Goal: Task Accomplishment & Management: Manage account settings

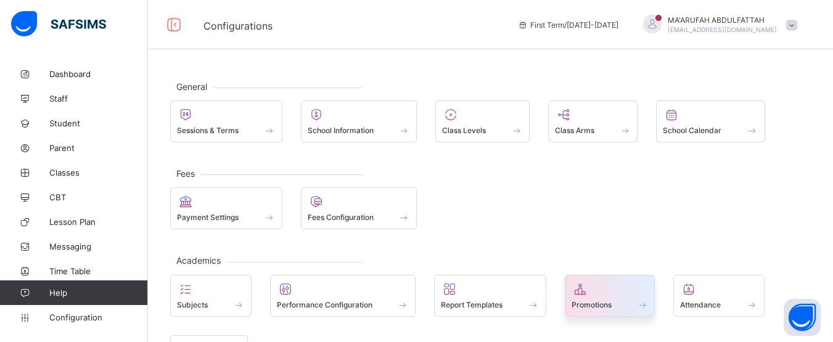
click at [588, 305] on span "Promotions" at bounding box center [591, 304] width 40 height 9
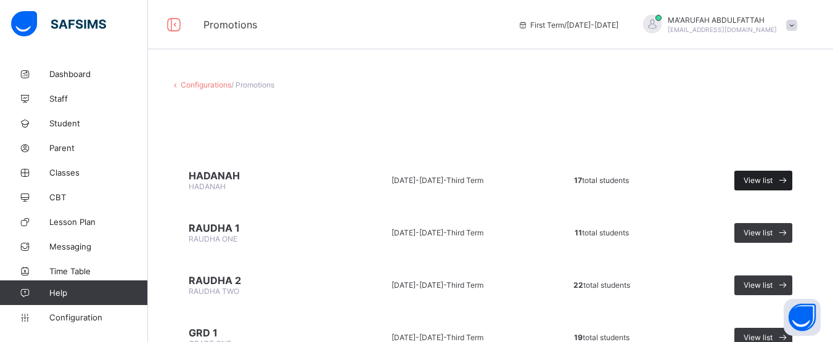
click at [764, 184] on span "View list" at bounding box center [757, 180] width 29 height 9
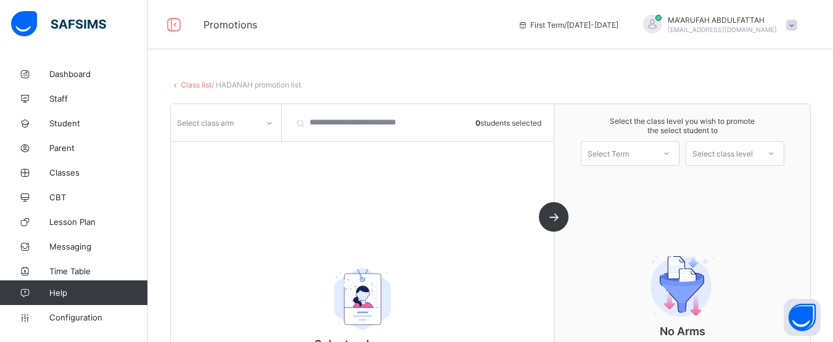
click at [829, 301] on div "Class list / HADANAH promotion list [DEMOGRAPHIC_DATA] HADANAH • [DATE]-[DATE] …" at bounding box center [490, 217] width 685 height 311
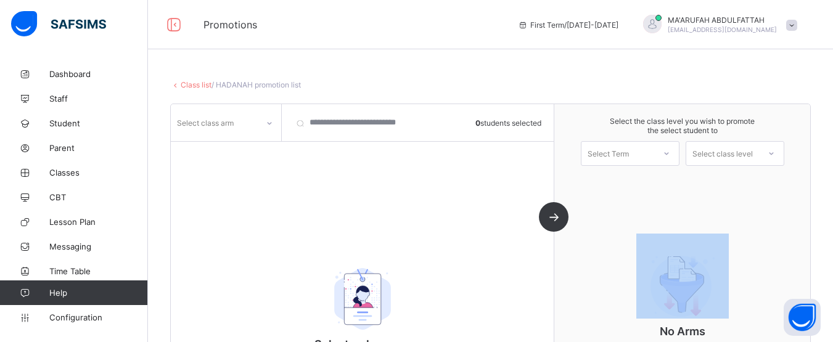
click at [829, 301] on div "Class list / HADANAH promotion list [DEMOGRAPHIC_DATA] HADANAH • [DATE]-[DATE] …" at bounding box center [490, 217] width 685 height 311
drag, startPoint x: 829, startPoint y: 301, endPoint x: 840, endPoint y: 303, distance: 11.2
click at [832, 303] on html "Promotions First Term / [DATE]-[DATE] [PERSON_NAME] [EMAIL_ADDRESS][DOMAIN_NAME…" at bounding box center [416, 186] width 833 height 372
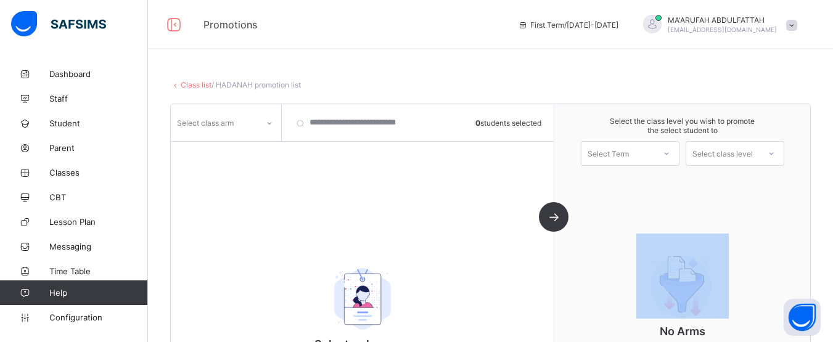
scroll to position [134, 0]
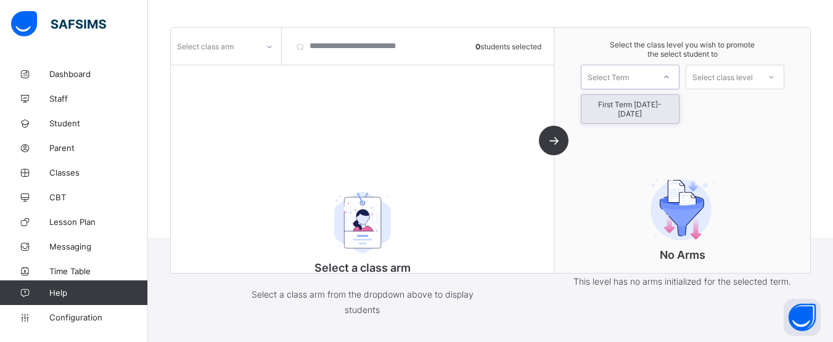
click at [676, 87] on div at bounding box center [666, 77] width 22 height 21
click at [674, 83] on div at bounding box center [666, 77] width 22 height 21
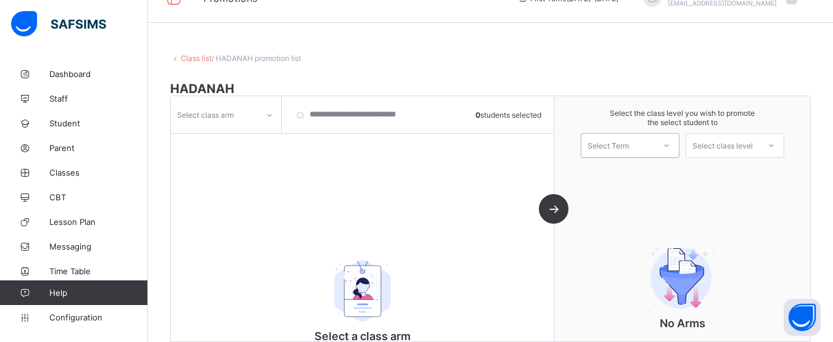
scroll to position [0, 0]
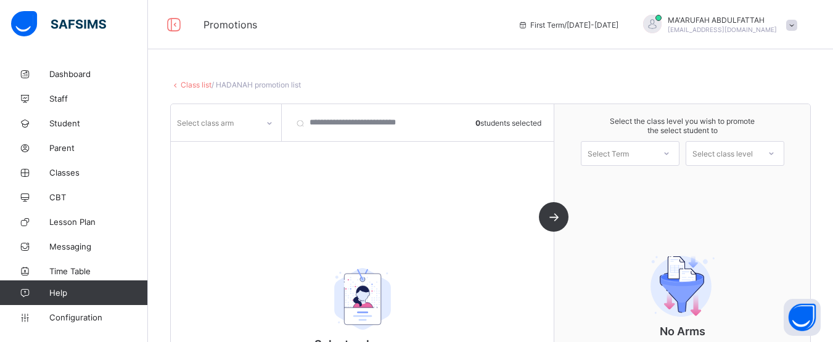
click at [185, 83] on link "Class list" at bounding box center [196, 84] width 31 height 9
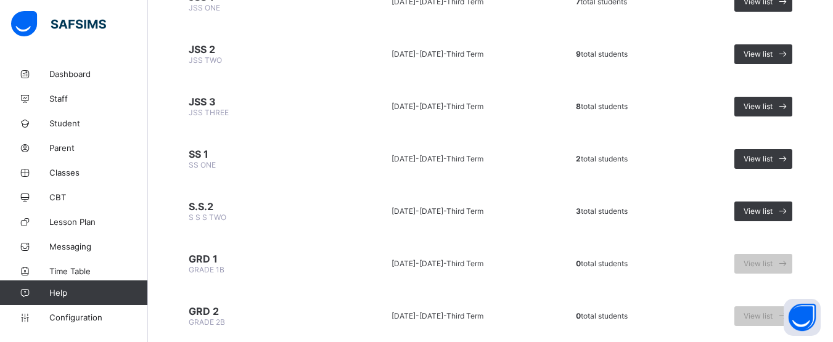
scroll to position [897, 0]
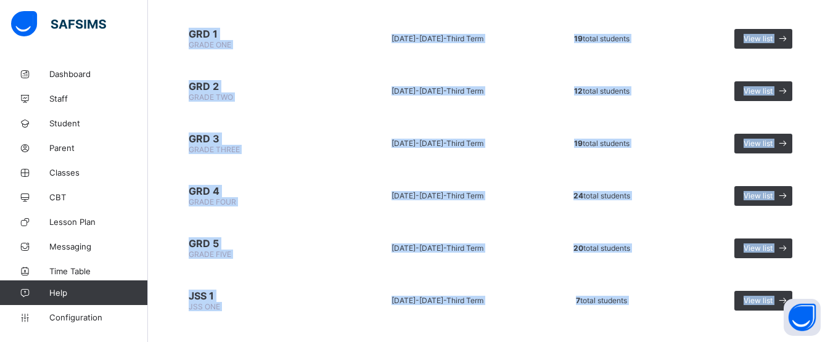
scroll to position [0, 0]
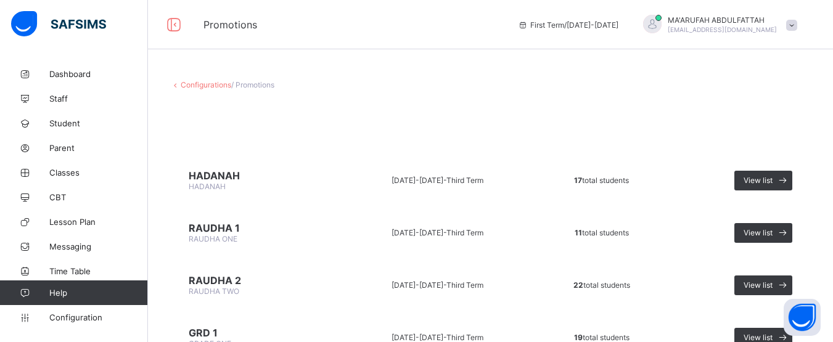
click at [243, 85] on span "/ Promotions" at bounding box center [252, 84] width 43 height 9
click at [212, 227] on span "RAUDHA 1" at bounding box center [256, 228] width 135 height 12
click at [772, 237] on span "View list" at bounding box center [757, 232] width 29 height 9
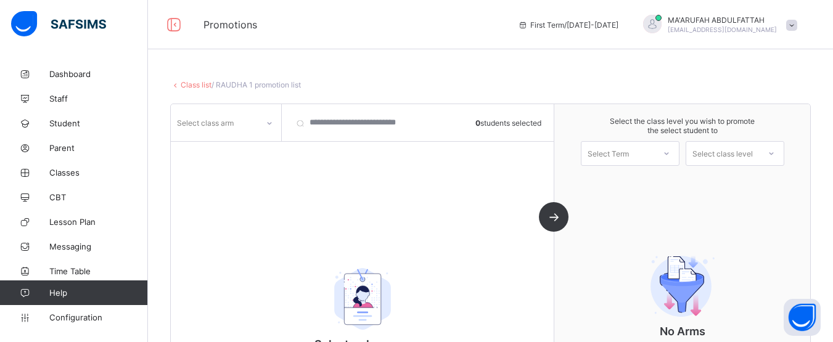
click at [268, 122] on icon at bounding box center [269, 123] width 7 height 12
click at [261, 147] on div "A" at bounding box center [225, 149] width 109 height 19
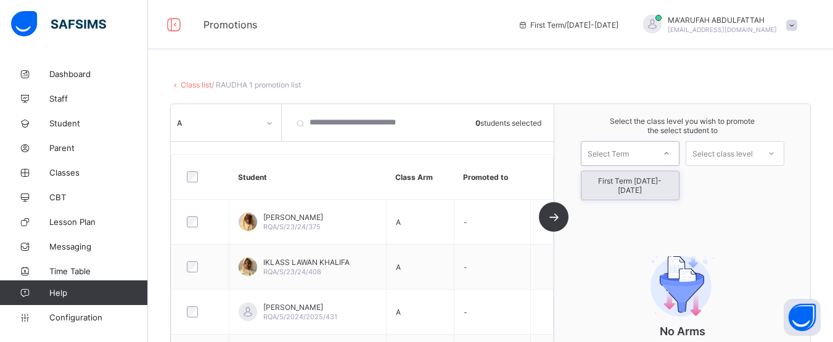
click at [648, 157] on div "Select Term" at bounding box center [617, 153] width 73 height 17
click at [637, 182] on div "First Term [DATE]-[DATE]" at bounding box center [629, 185] width 97 height 28
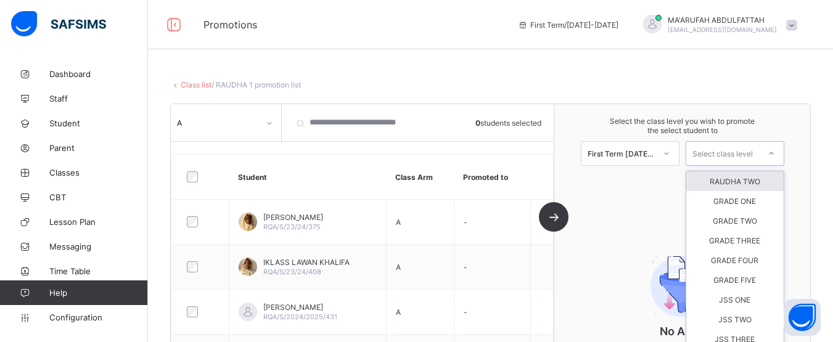
scroll to position [20, 0]
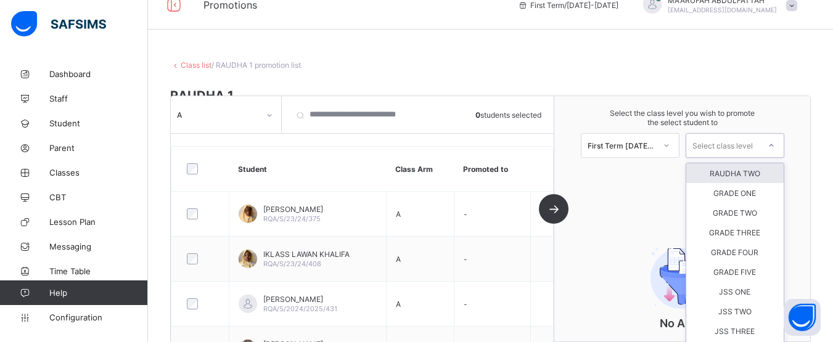
click at [734, 154] on div "Select class level" at bounding box center [734, 145] width 99 height 25
click at [746, 172] on div "RAUDHA TWO" at bounding box center [734, 173] width 97 height 20
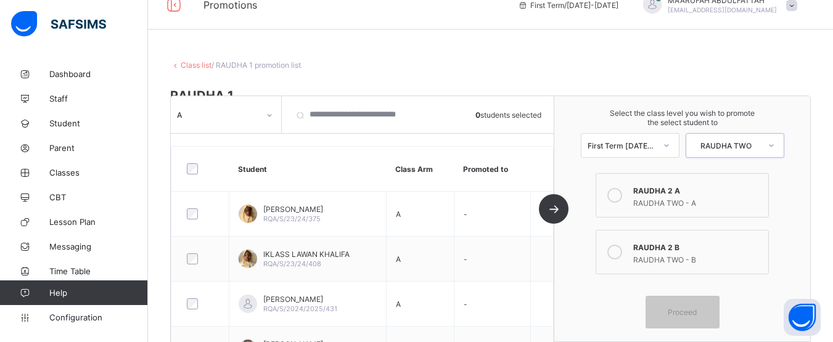
click at [622, 248] on icon at bounding box center [614, 252] width 15 height 15
click at [616, 203] on div at bounding box center [614, 195] width 25 height 25
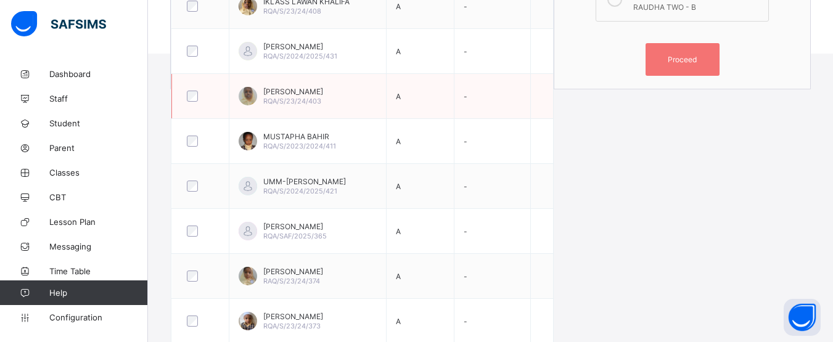
click at [194, 90] on div at bounding box center [200, 96] width 38 height 26
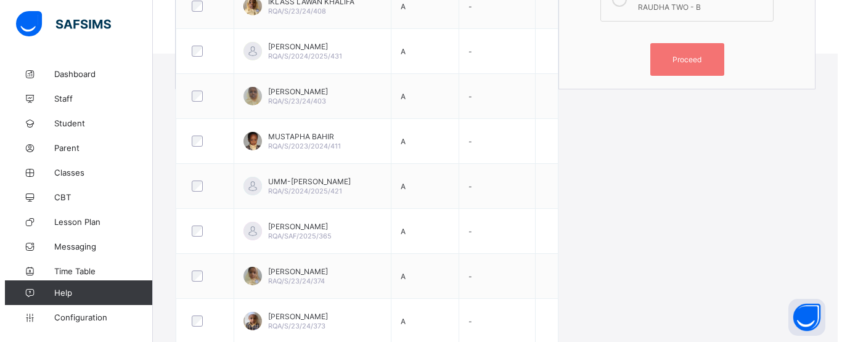
scroll to position [20, 0]
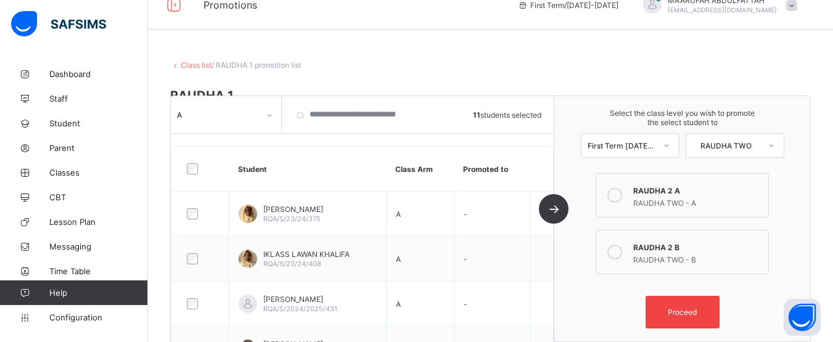
click at [685, 303] on div "Proceed" at bounding box center [682, 312] width 74 height 33
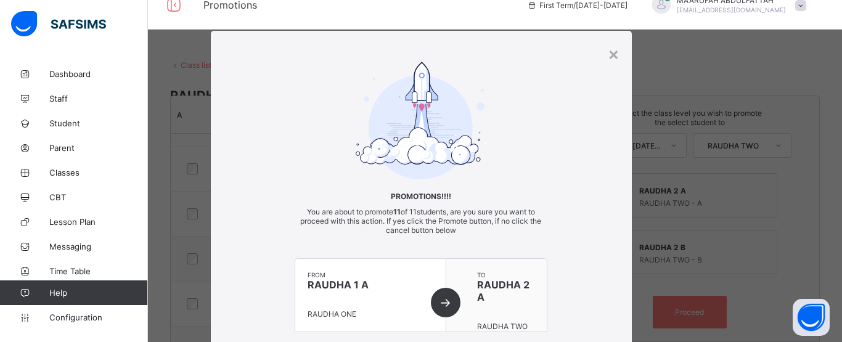
scroll to position [121, 0]
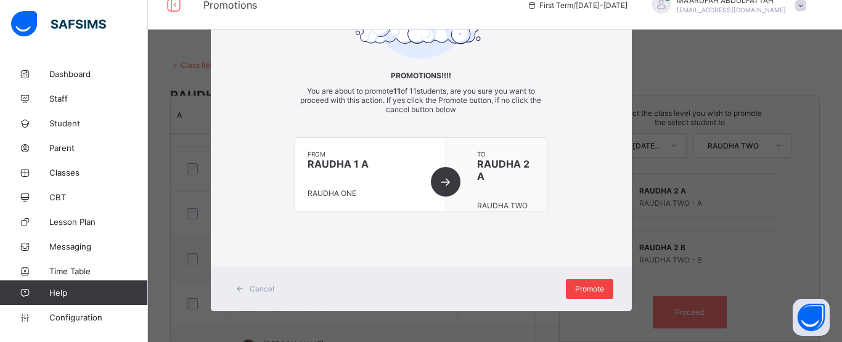
click at [591, 286] on span "Promote" at bounding box center [589, 288] width 29 height 9
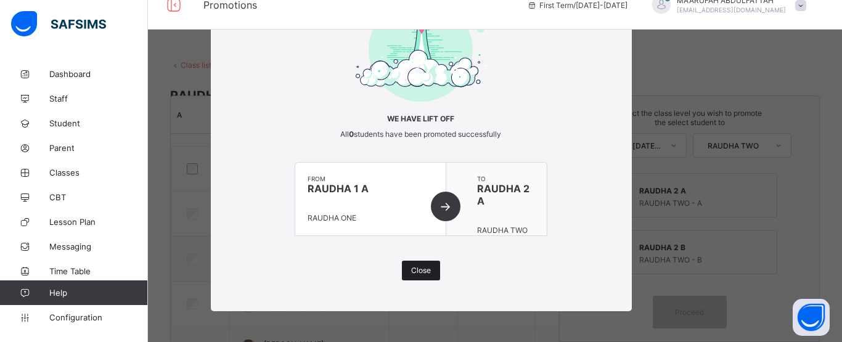
click at [425, 270] on span "Close" at bounding box center [421, 270] width 20 height 9
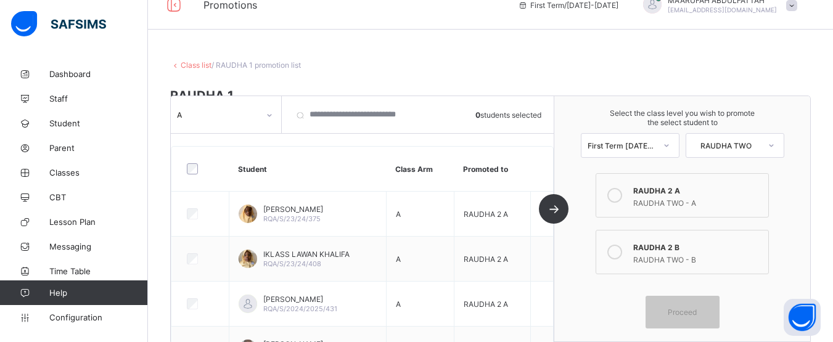
click at [554, 210] on div "A 0 students selected Student Class Arm Promoted to [PERSON_NAME]/S/23/24/375 A…" at bounding box center [362, 218] width 383 height 245
click at [554, 213] on div "A 0 students selected Student Class Arm Promoted to [PERSON_NAME]/S/23/24/375 A…" at bounding box center [362, 218] width 383 height 245
click at [622, 253] on icon at bounding box center [614, 252] width 15 height 15
click at [257, 113] on div "A" at bounding box center [218, 114] width 82 height 9
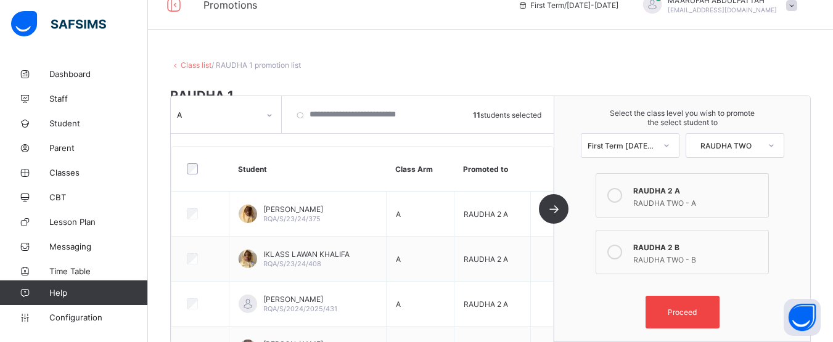
click at [693, 314] on span "Proceed" at bounding box center [682, 312] width 29 height 9
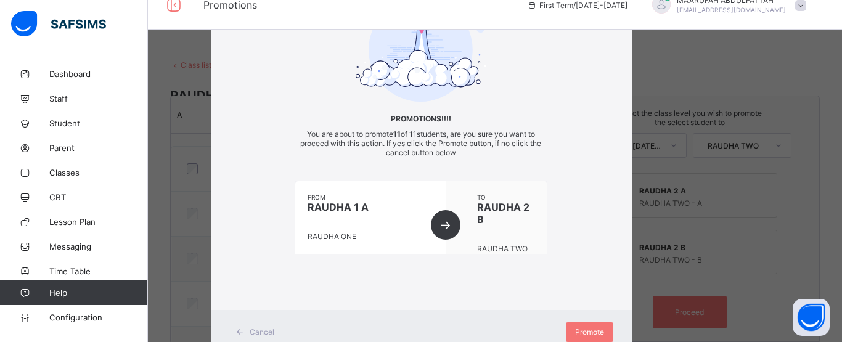
click at [446, 225] on div "from RAUDHA 1 A RAUDHA ONE" at bounding box center [370, 217] width 151 height 73
click at [584, 334] on span "Promote" at bounding box center [589, 331] width 29 height 9
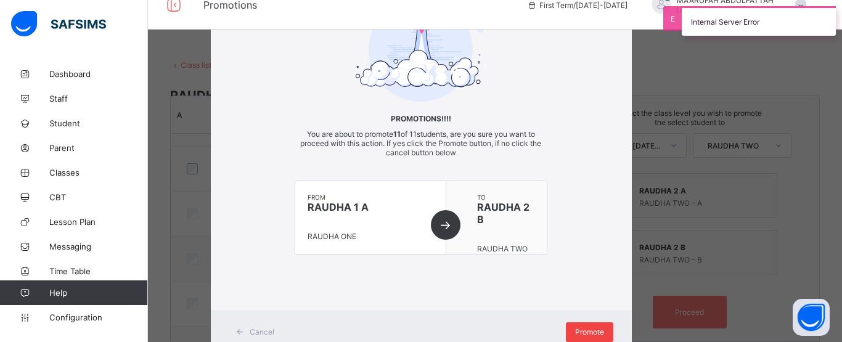
click at [587, 322] on div "Promote" at bounding box center [589, 332] width 47 height 20
click at [649, 92] on div "× Promotions!!!! You are about to promote 11 of 11 students, are you sure you w…" at bounding box center [421, 171] width 842 height 342
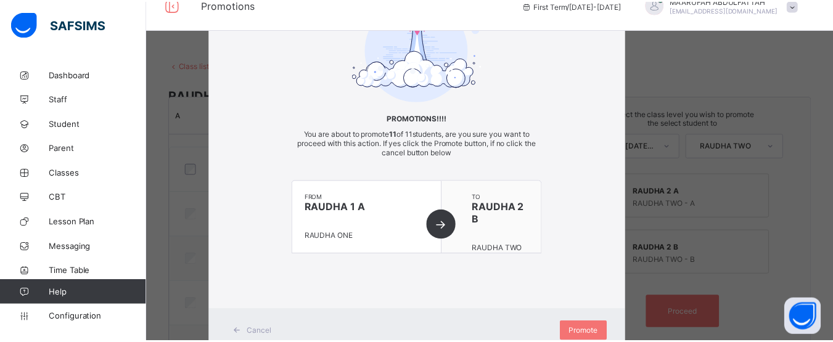
scroll to position [121, 0]
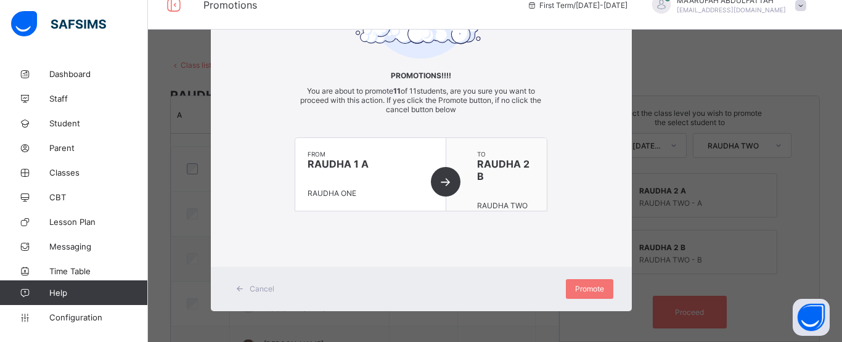
click at [259, 284] on span "Cancel" at bounding box center [262, 288] width 25 height 9
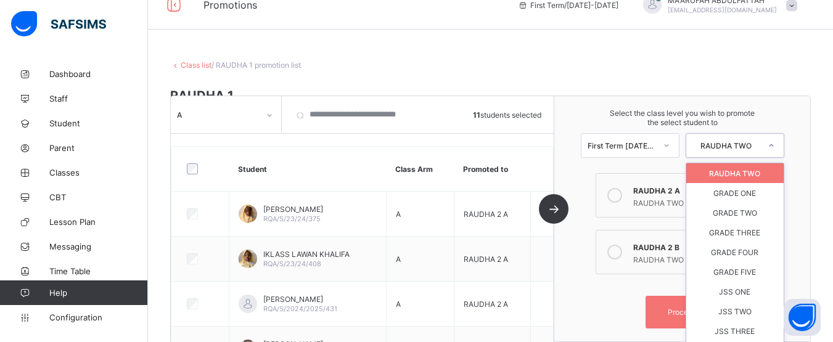
scroll to position [31, 0]
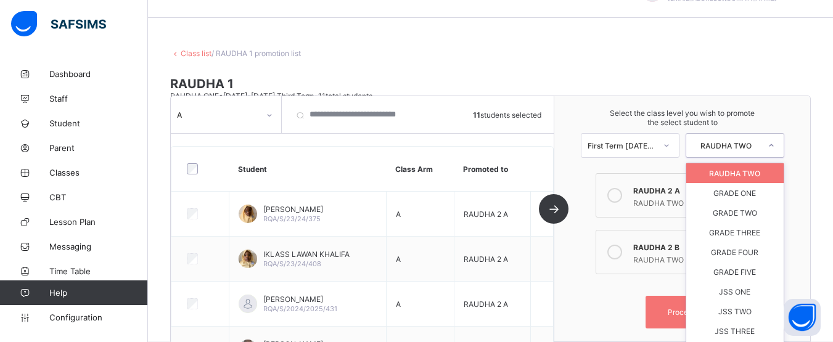
click at [737, 141] on div "RAUDHA TWO" at bounding box center [726, 145] width 68 height 9
click at [729, 178] on div "RAUDHA TWO" at bounding box center [734, 173] width 97 height 20
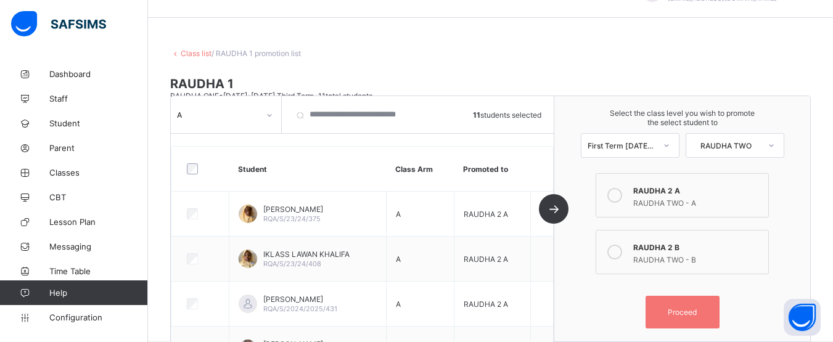
click at [615, 192] on icon at bounding box center [614, 195] width 15 height 15
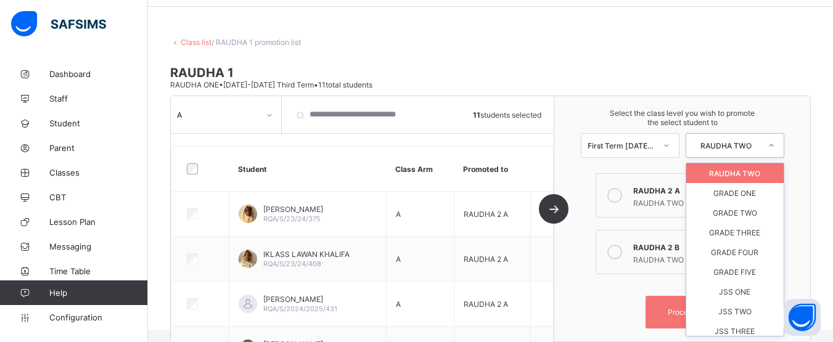
click at [747, 142] on div "RAUDHA TWO" at bounding box center [726, 145] width 68 height 9
click at [737, 193] on div "GRADE ONE" at bounding box center [734, 193] width 97 height 20
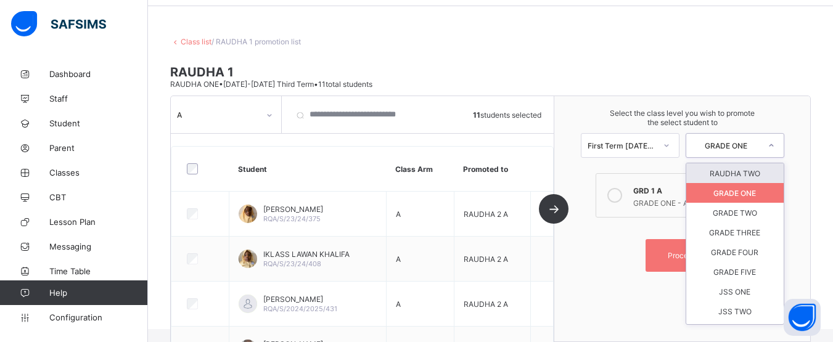
scroll to position [55, 0]
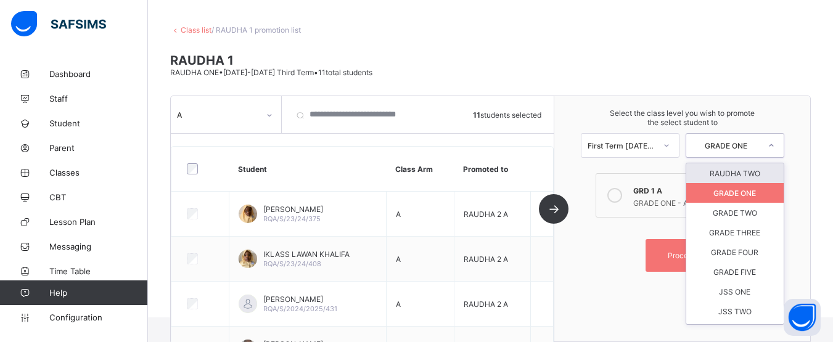
click at [729, 145] on div "GRADE ONE" at bounding box center [726, 145] width 68 height 9
click at [706, 176] on div "RAUDHA TWO" at bounding box center [734, 173] width 97 height 20
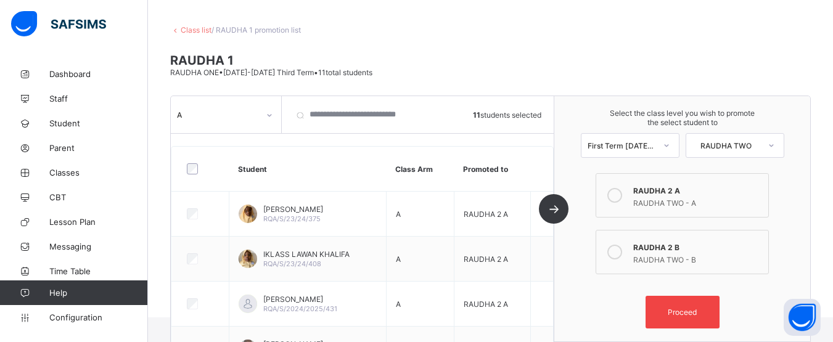
click at [676, 312] on span "Proceed" at bounding box center [682, 312] width 29 height 9
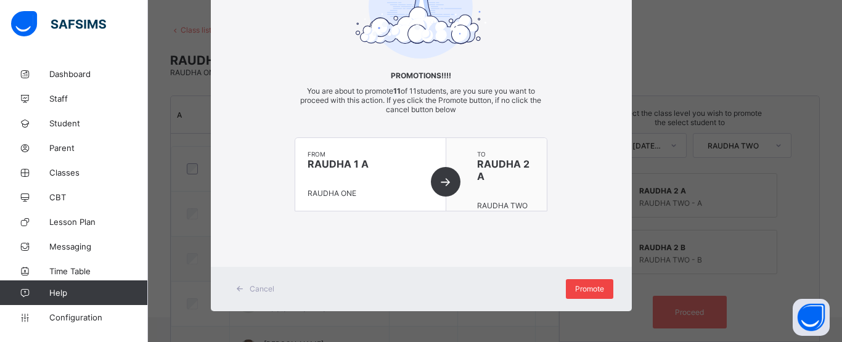
click at [597, 290] on span "Promote" at bounding box center [589, 288] width 29 height 9
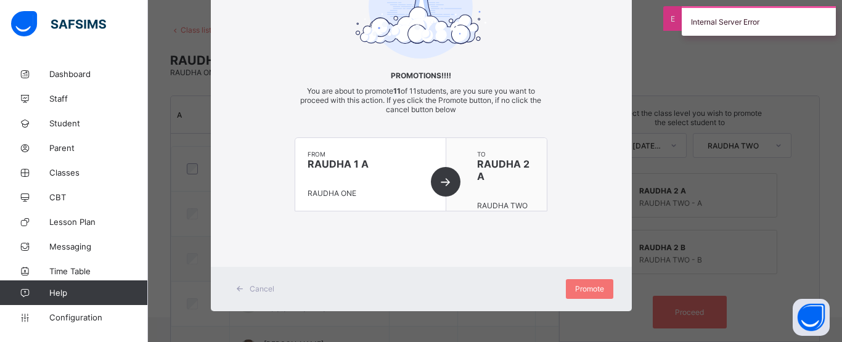
click at [264, 292] on span "Cancel" at bounding box center [262, 288] width 25 height 9
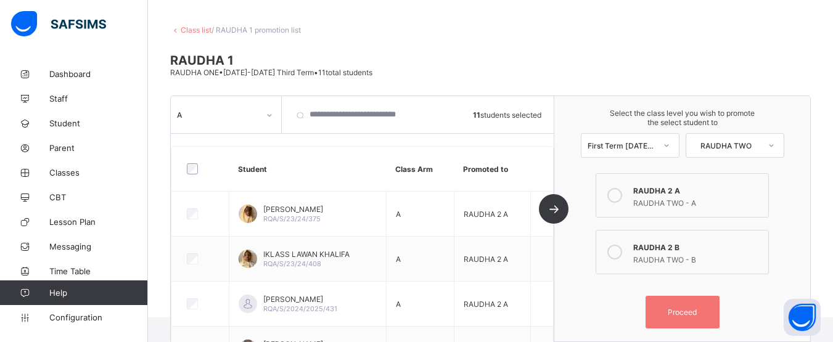
click at [193, 31] on link "Class list" at bounding box center [196, 29] width 31 height 9
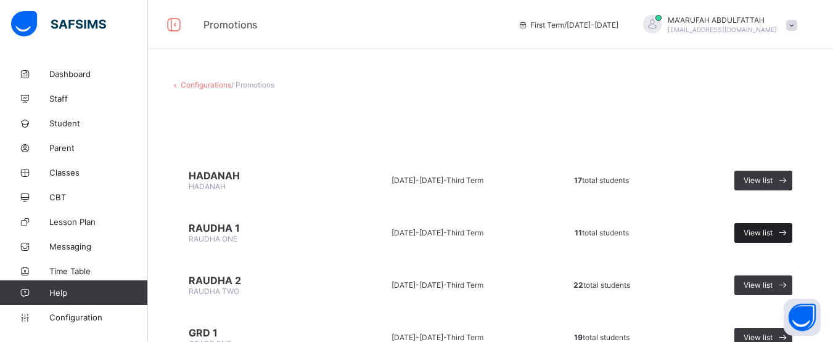
click at [750, 233] on div "View list" at bounding box center [763, 233] width 58 height 20
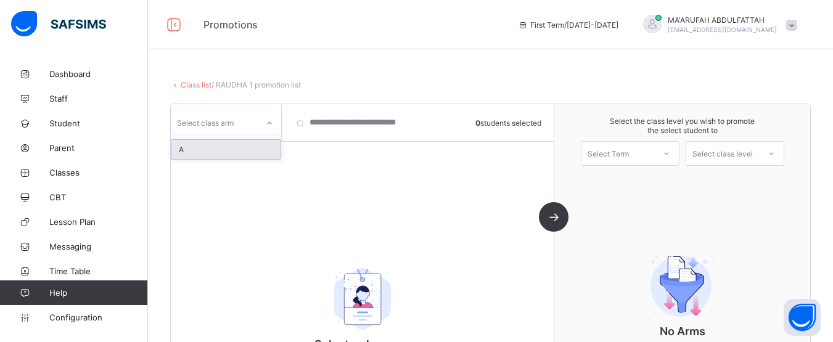
click at [203, 126] on div "Select class arm" at bounding box center [205, 122] width 57 height 23
click at [199, 154] on div "A" at bounding box center [225, 149] width 109 height 19
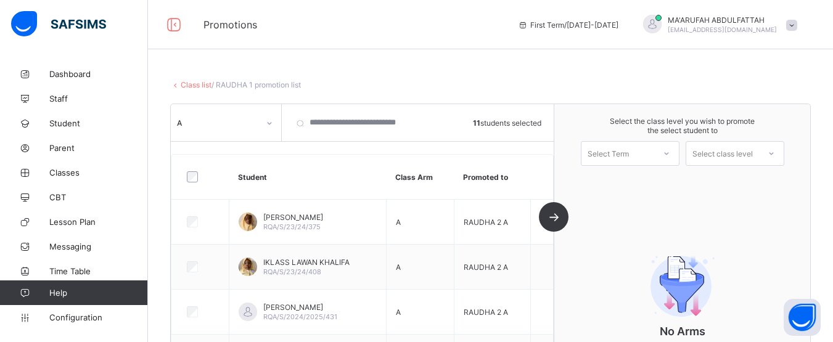
click at [554, 218] on div "A 11 students selected Student Class Arm Promoted to [PERSON_NAME] RQA/S/23/24/…" at bounding box center [362, 226] width 383 height 245
click at [664, 155] on div at bounding box center [666, 153] width 22 height 21
click at [644, 181] on div "First Term [DATE]-[DATE]" at bounding box center [629, 185] width 97 height 28
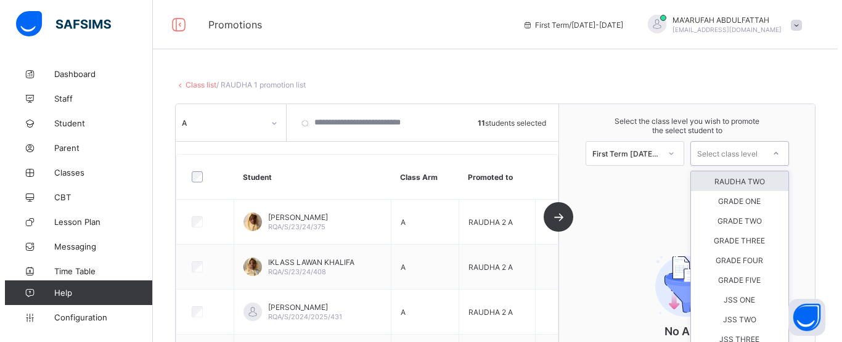
scroll to position [20, 0]
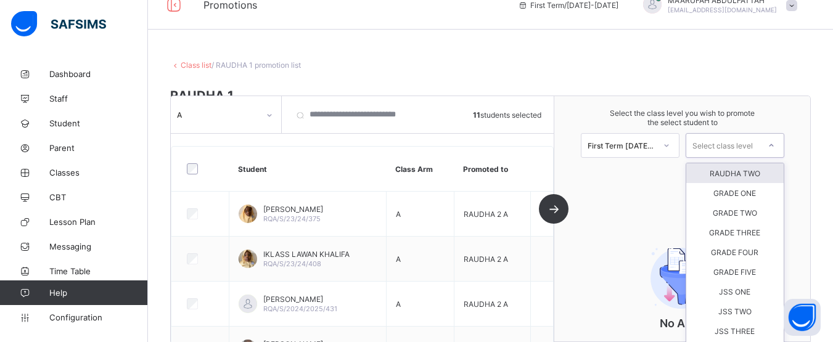
click at [711, 154] on div "Select class level" at bounding box center [734, 145] width 99 height 25
click at [727, 176] on div "RAUDHA TWO" at bounding box center [734, 173] width 97 height 20
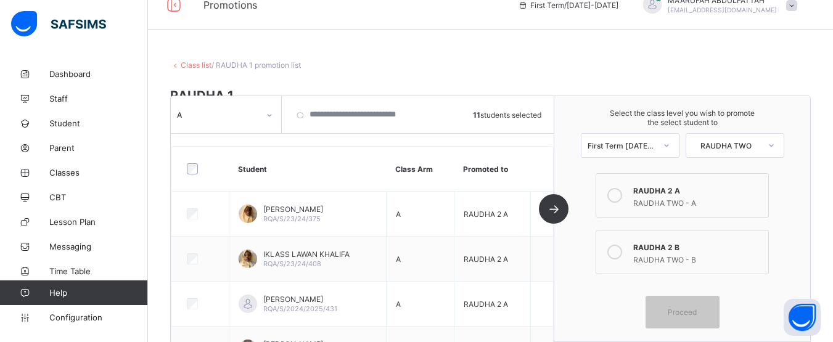
click at [622, 192] on icon at bounding box center [614, 195] width 15 height 15
click at [682, 308] on span "Proceed" at bounding box center [682, 312] width 29 height 9
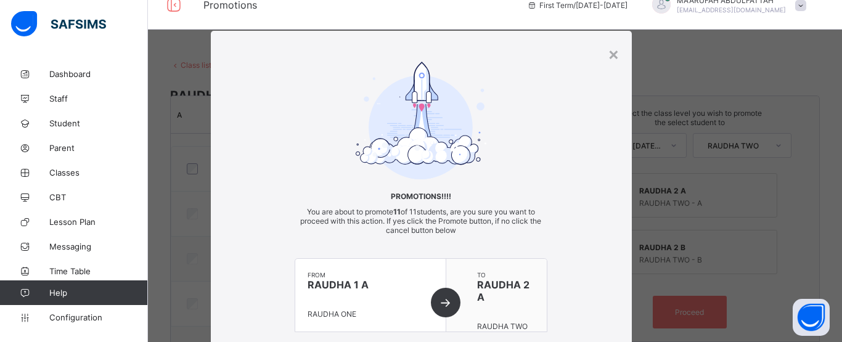
click at [621, 305] on div "Promotions!!!! You are about to promote 11 of 11 students, are you sure you wan…" at bounding box center [421, 209] width 421 height 295
drag, startPoint x: 621, startPoint y: 305, endPoint x: 841, endPoint y: 255, distance: 226.3
click at [832, 255] on div "× Promotions!!!! You are about to promote 11 of 11 students, are you sure you w…" at bounding box center [421, 171] width 842 height 342
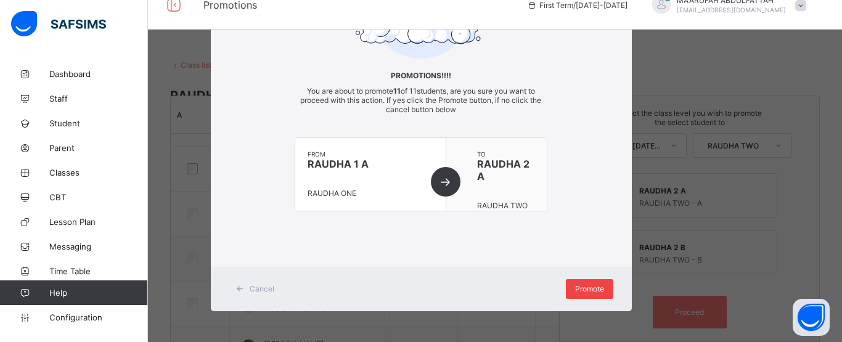
click at [586, 290] on span "Promote" at bounding box center [589, 288] width 29 height 9
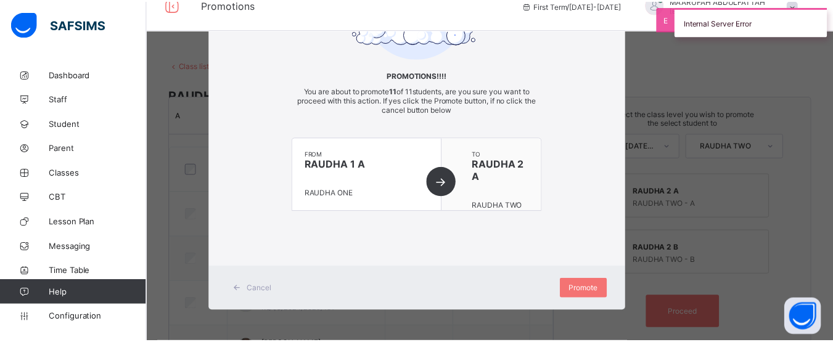
scroll to position [0, 0]
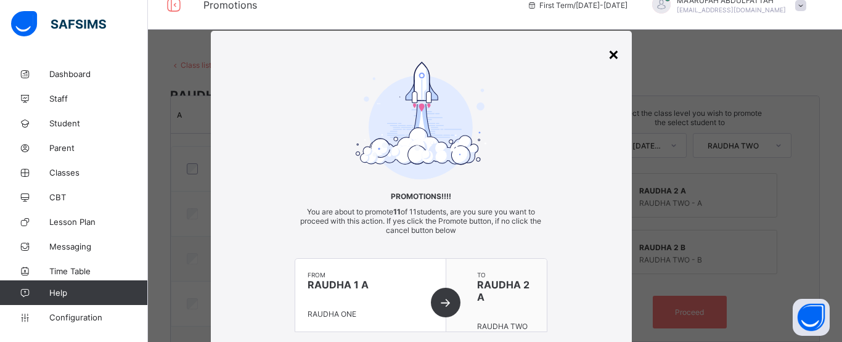
click at [612, 49] on div "×" at bounding box center [614, 53] width 12 height 21
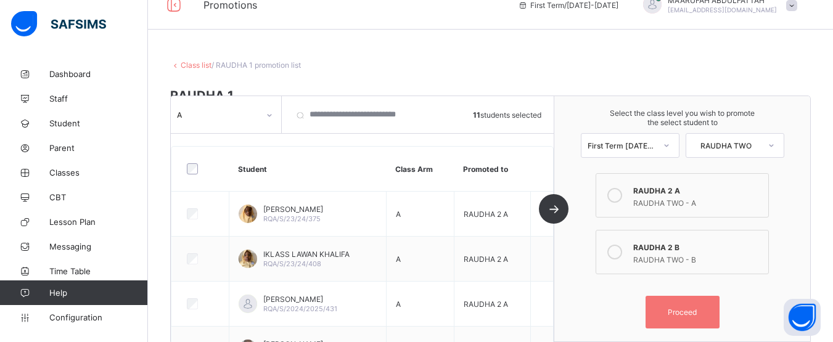
click at [190, 59] on div "Class list / RAUDHA 1 promotion list RAUDHA 1 RAUDHA ONE • [DATE]-[DATE] Third …" at bounding box center [490, 197] width 685 height 311
click at [209, 63] on link "Class list" at bounding box center [196, 64] width 31 height 9
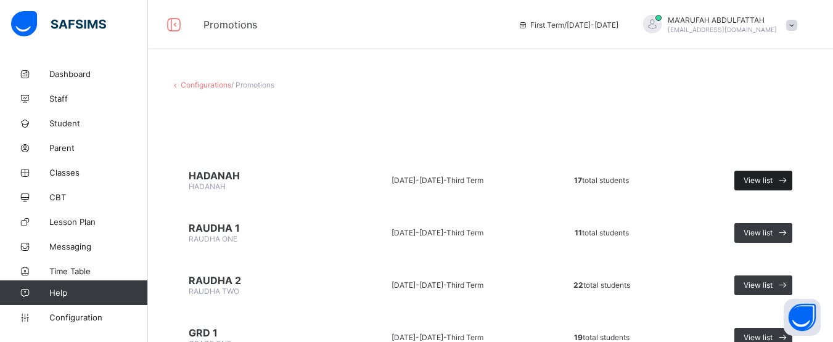
click at [772, 181] on span "View list" at bounding box center [757, 180] width 29 height 9
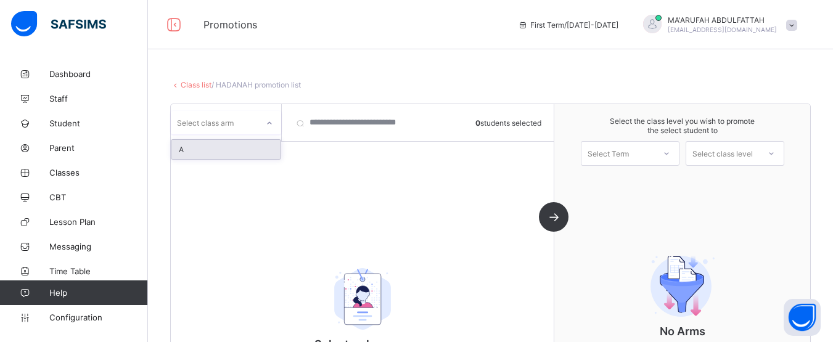
click at [269, 121] on icon at bounding box center [269, 123] width 7 height 12
click at [252, 147] on div "A" at bounding box center [225, 149] width 109 height 19
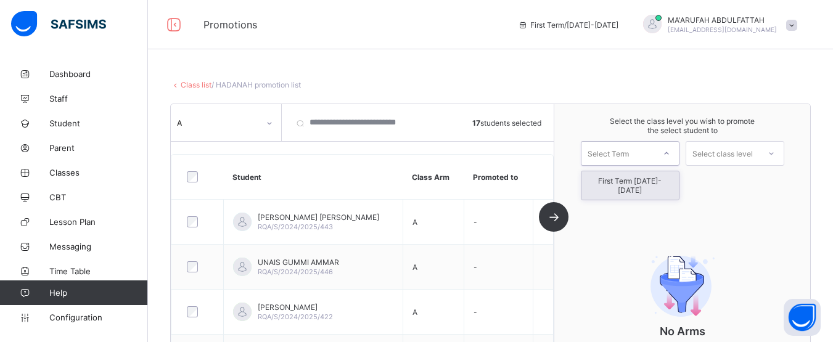
click at [677, 157] on div at bounding box center [666, 153] width 22 height 21
click at [671, 176] on div "First Term [DATE]-[DATE]" at bounding box center [629, 185] width 97 height 28
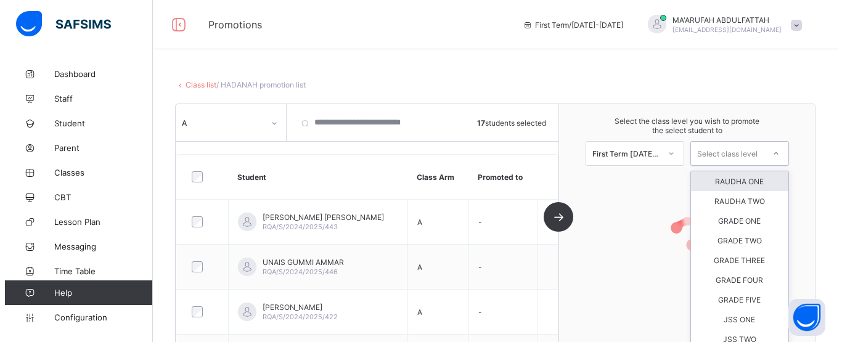
scroll to position [20, 0]
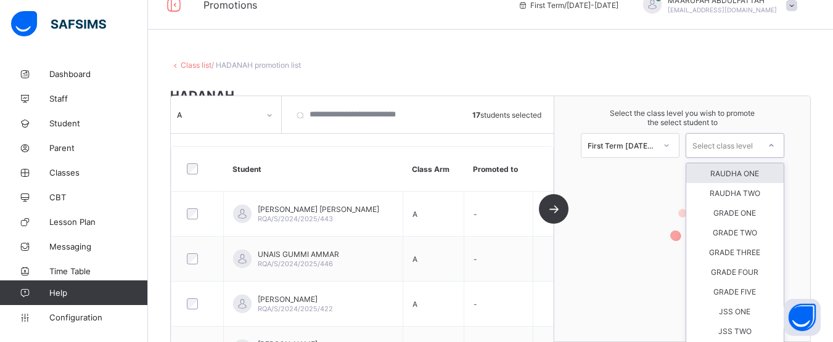
click at [717, 152] on div "Select class level" at bounding box center [722, 145] width 60 height 25
click at [722, 175] on div "RAUDHA ONE" at bounding box center [734, 173] width 97 height 20
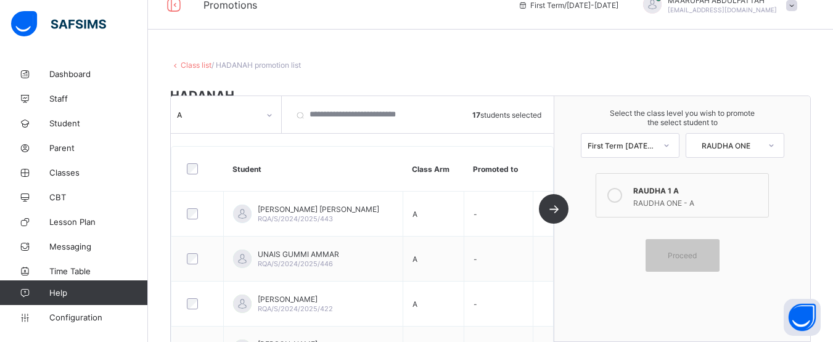
click at [622, 194] on icon at bounding box center [614, 195] width 15 height 15
click at [687, 252] on span "Proceed" at bounding box center [682, 255] width 29 height 9
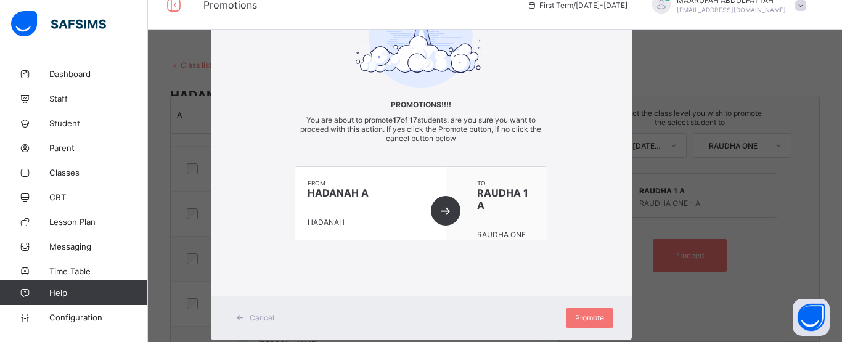
scroll to position [121, 0]
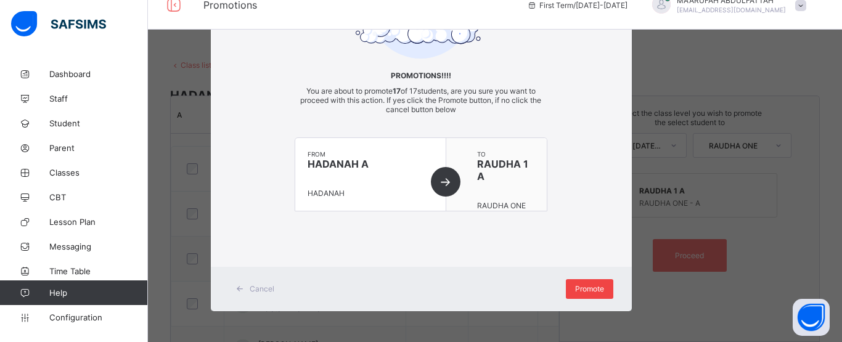
click at [586, 294] on div "Promote" at bounding box center [589, 289] width 47 height 20
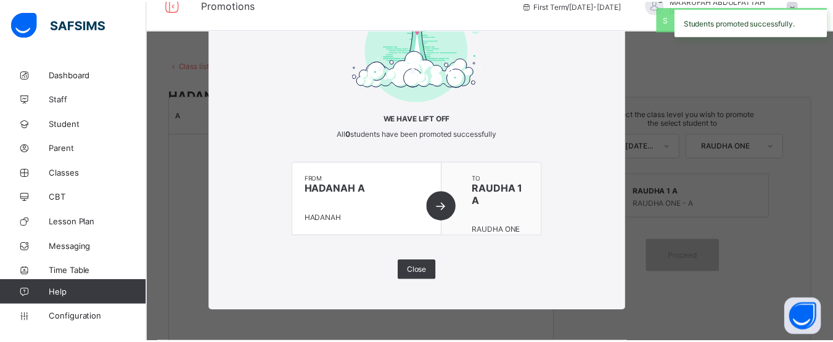
scroll to position [78, 0]
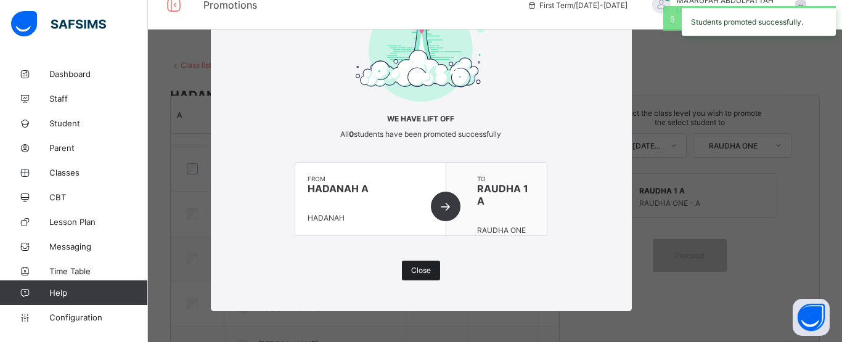
click at [429, 264] on div "Close" at bounding box center [421, 271] width 38 height 20
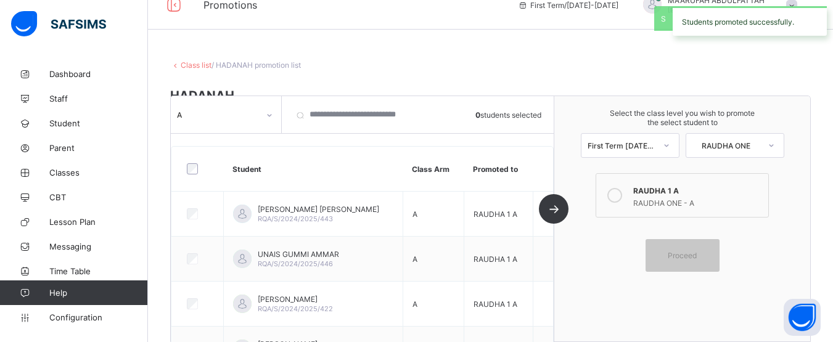
click at [199, 60] on div "Class list / HADANAH promotion list [DEMOGRAPHIC_DATA] HADANAH • [DATE]-[DATE] …" at bounding box center [490, 197] width 685 height 311
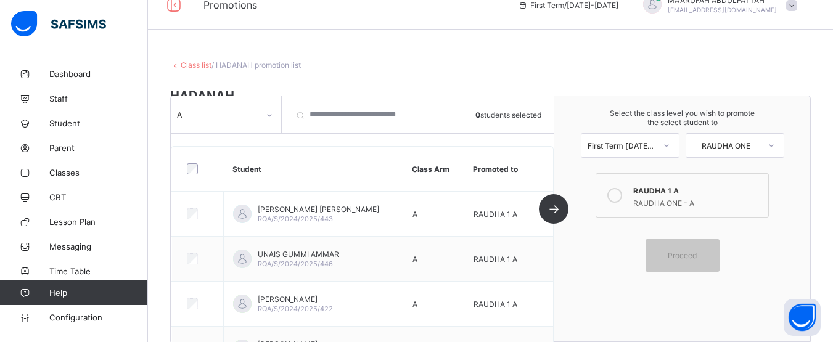
click at [198, 66] on link "Class list" at bounding box center [196, 64] width 31 height 9
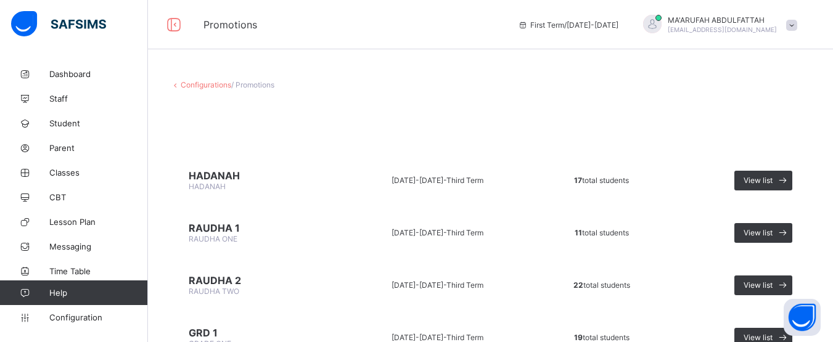
click at [763, 274] on td "View list" at bounding box center [741, 285] width 140 height 46
click at [756, 282] on span "View list" at bounding box center [757, 284] width 29 height 9
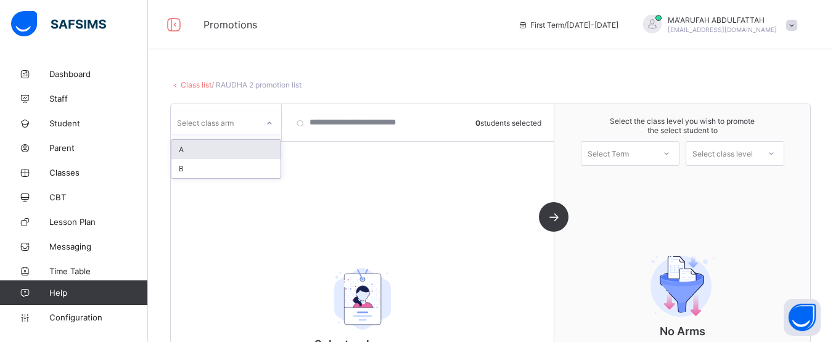
click at [253, 123] on div "Select class arm" at bounding box center [214, 122] width 87 height 17
click at [244, 153] on div "A" at bounding box center [225, 149] width 109 height 19
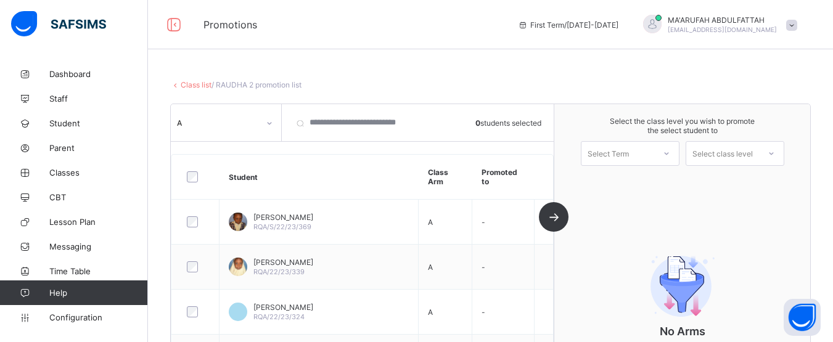
click at [197, 170] on div at bounding box center [195, 177] width 29 height 26
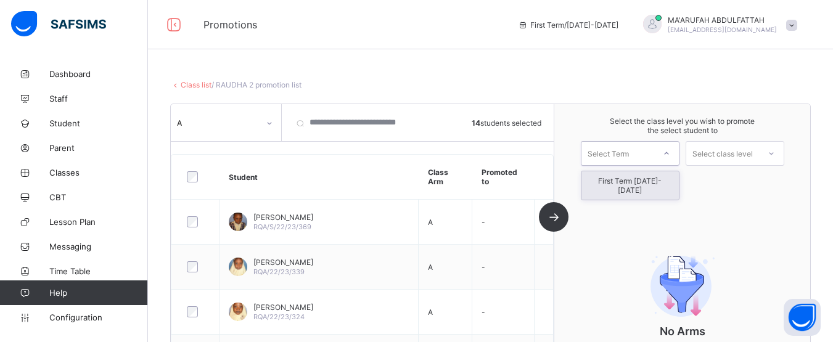
click at [654, 147] on div "Select Term" at bounding box center [617, 153] width 73 height 17
click at [637, 190] on div "First Term [DATE]-[DATE]" at bounding box center [629, 185] width 97 height 28
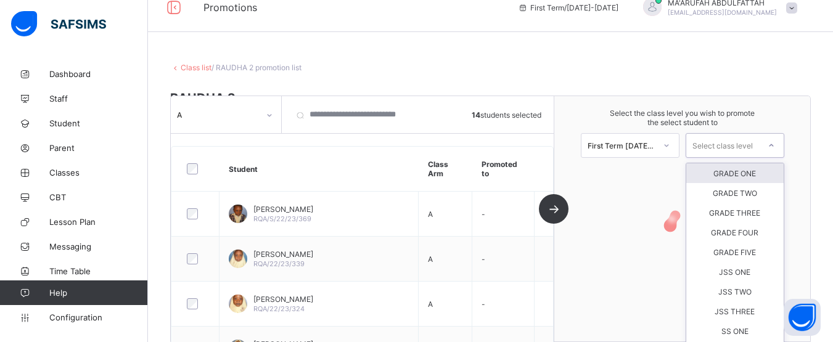
click at [704, 161] on div "Select the class level you wish to promote the select student to First Term [DA…" at bounding box center [682, 133] width 256 height 74
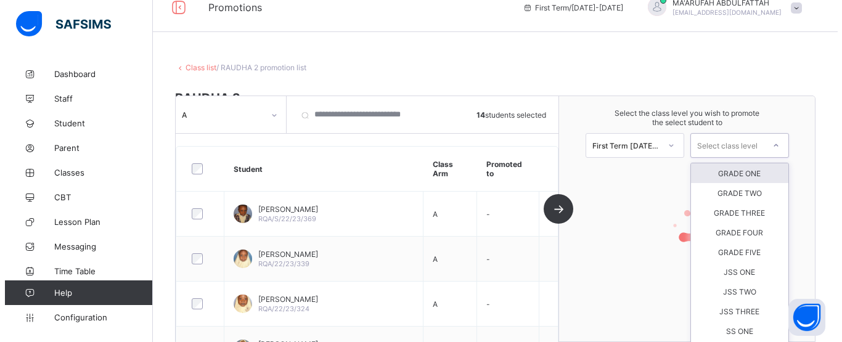
scroll to position [20, 0]
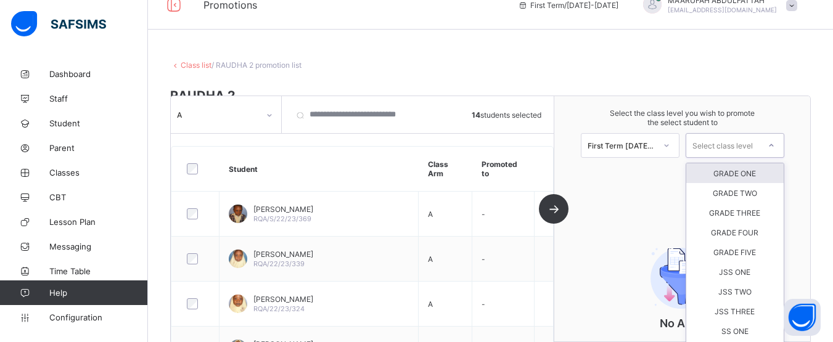
click at [706, 178] on div "GRADE ONE" at bounding box center [734, 173] width 97 height 20
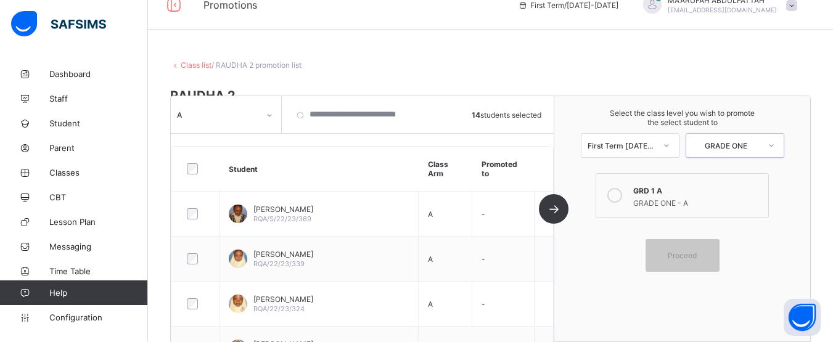
click at [613, 197] on icon at bounding box center [614, 195] width 15 height 15
click at [675, 258] on span "Proceed" at bounding box center [682, 255] width 29 height 9
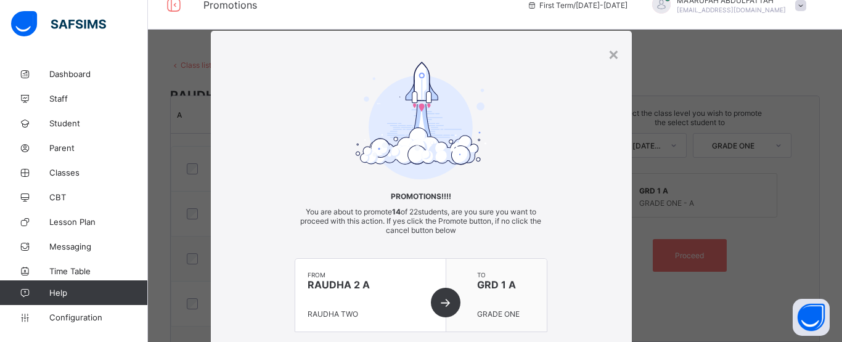
scroll to position [121, 0]
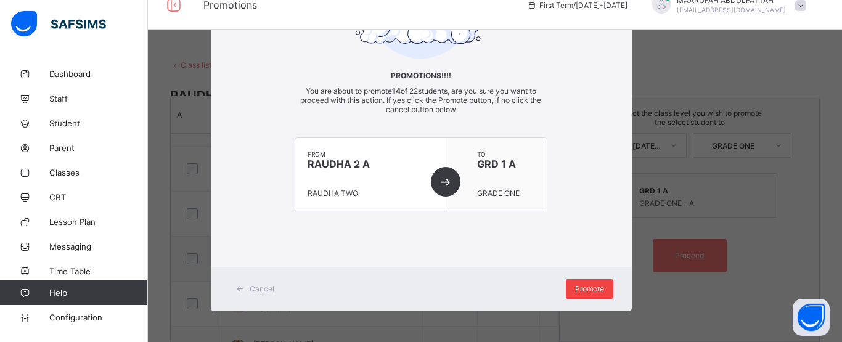
click at [583, 292] on span "Promote" at bounding box center [589, 288] width 29 height 9
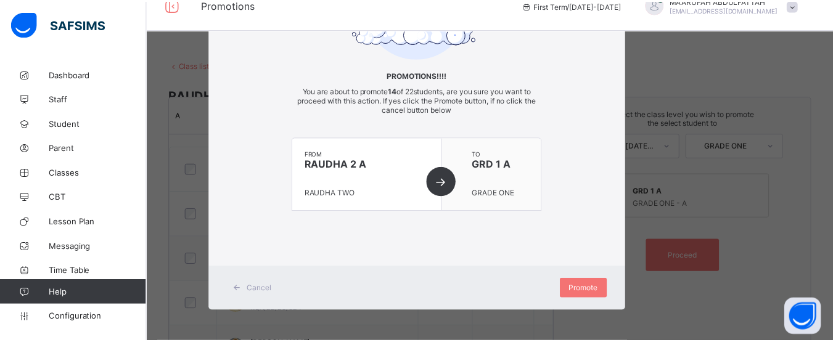
scroll to position [78, 0]
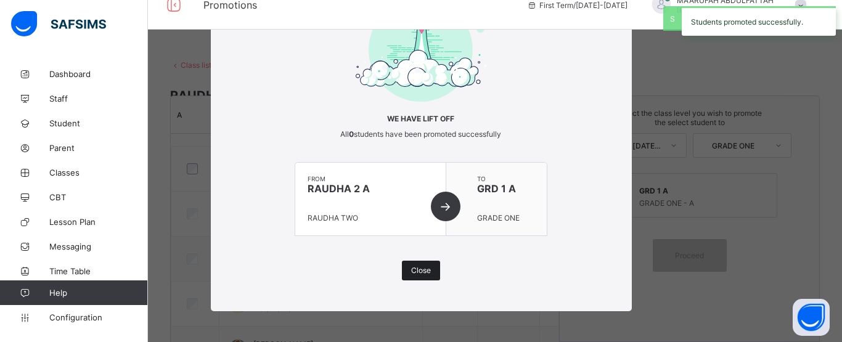
click at [417, 274] on span "Close" at bounding box center [421, 270] width 20 height 9
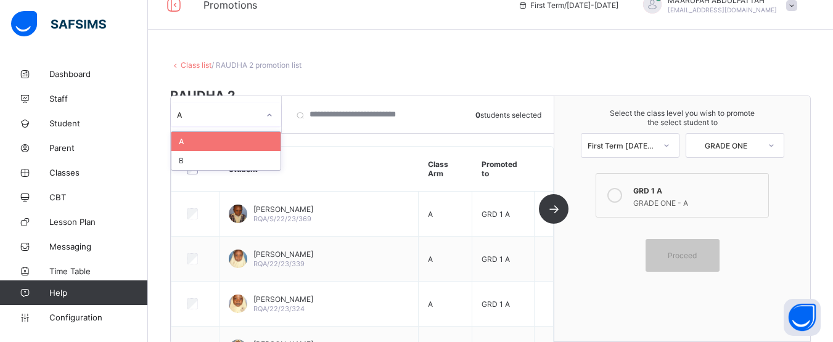
click at [251, 107] on div "A" at bounding box center [214, 114] width 87 height 17
click at [227, 152] on div "B" at bounding box center [225, 160] width 109 height 19
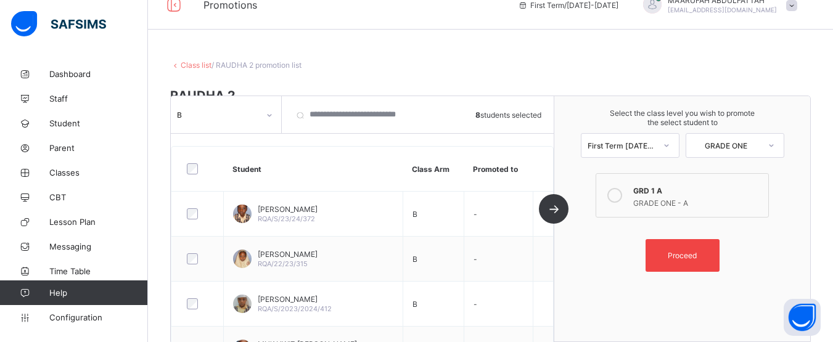
click at [708, 251] on span "Proceed" at bounding box center [682, 255] width 55 height 9
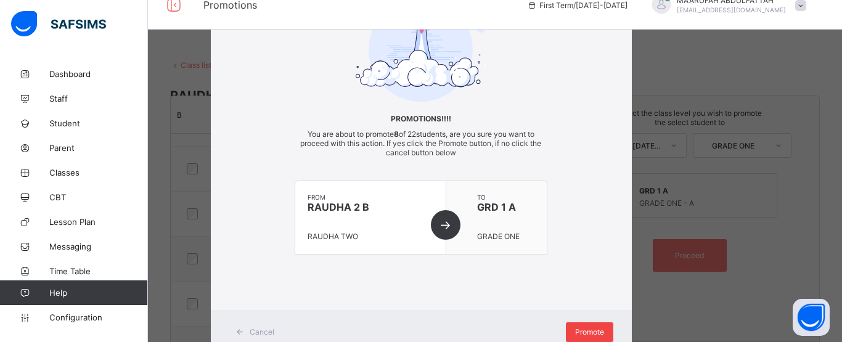
click at [588, 334] on span "Promote" at bounding box center [589, 331] width 29 height 9
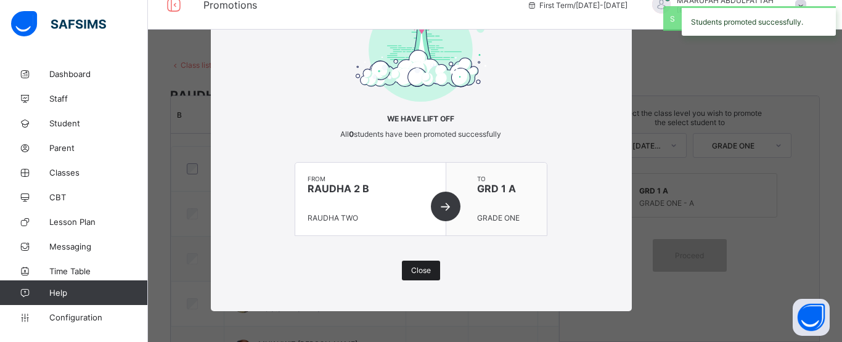
click at [417, 269] on span "Close" at bounding box center [421, 270] width 20 height 9
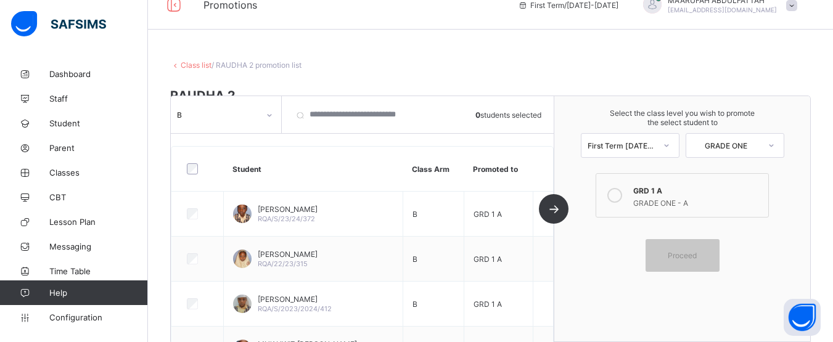
click at [205, 68] on link "Class list" at bounding box center [196, 64] width 31 height 9
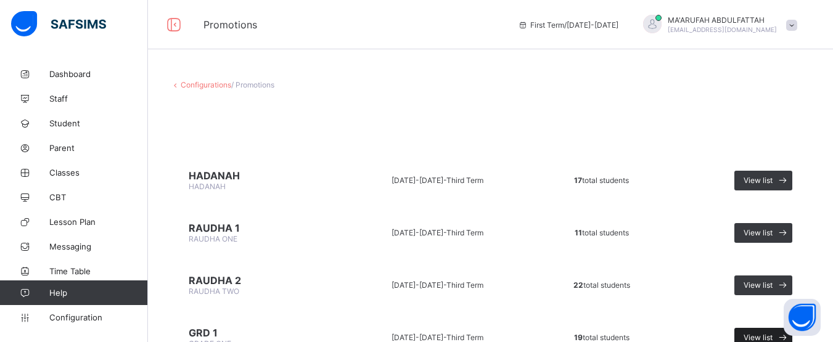
click at [760, 328] on div "View list" at bounding box center [763, 338] width 58 height 20
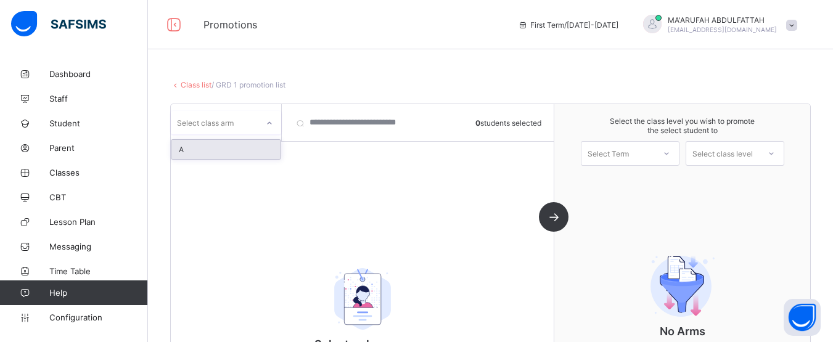
click at [274, 126] on div at bounding box center [269, 123] width 21 height 20
click at [264, 149] on div "A" at bounding box center [225, 149] width 109 height 19
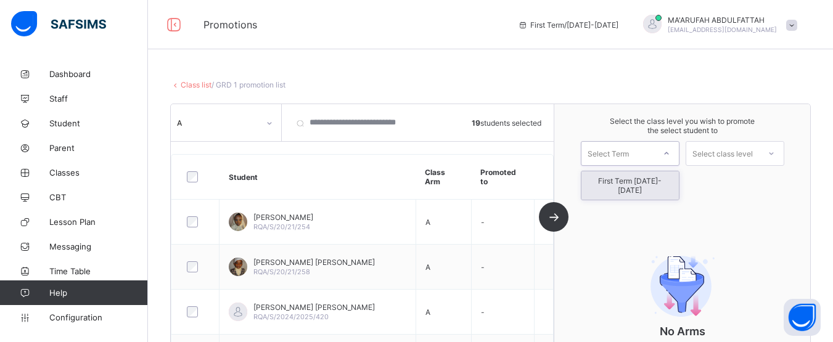
click at [676, 160] on div at bounding box center [666, 153] width 22 height 21
click at [660, 183] on div "First Term [DATE]-[DATE]" at bounding box center [629, 185] width 97 height 28
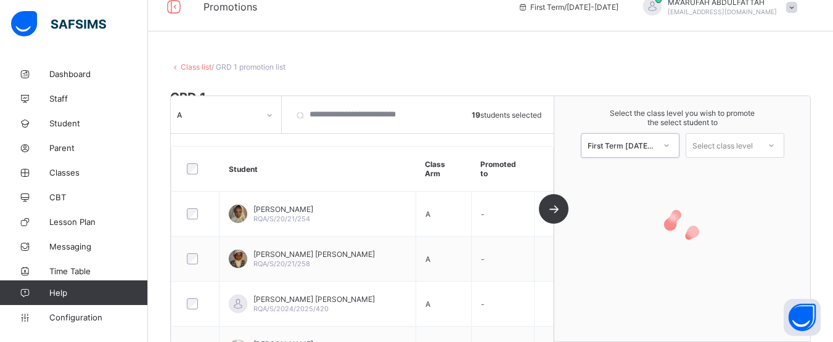
click at [746, 152] on div "Select class level" at bounding box center [722, 145] width 60 height 25
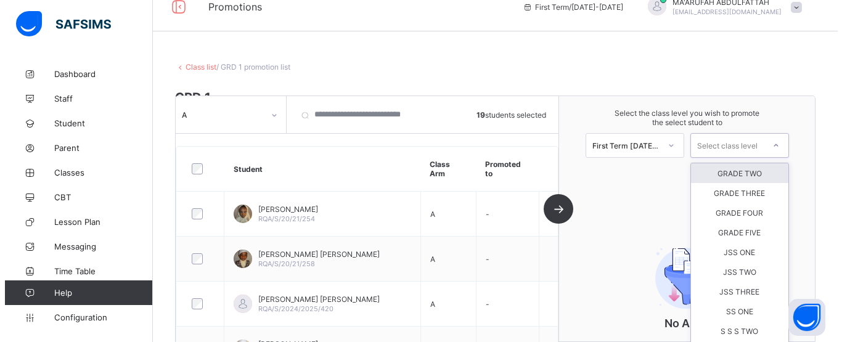
scroll to position [20, 0]
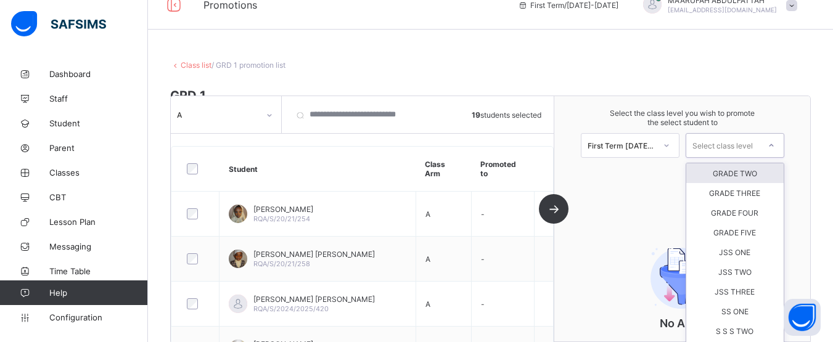
click at [743, 181] on div "GRADE TWO" at bounding box center [734, 173] width 97 height 20
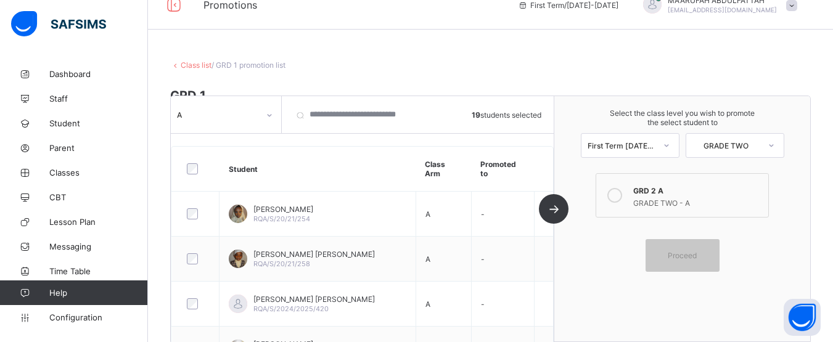
click at [620, 198] on icon at bounding box center [614, 195] width 15 height 15
click at [678, 248] on div "Proceed" at bounding box center [682, 255] width 74 height 33
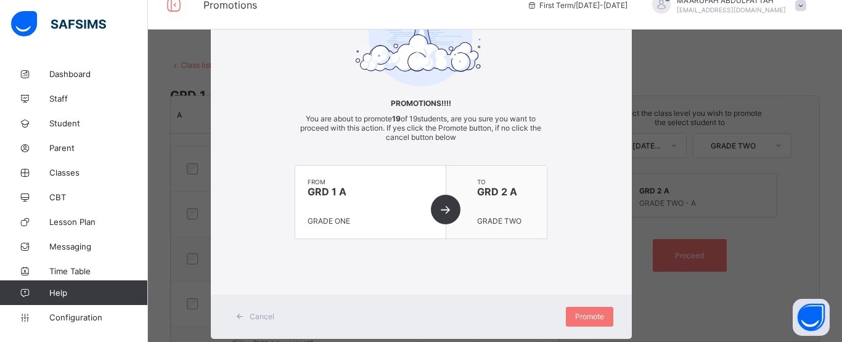
scroll to position [121, 0]
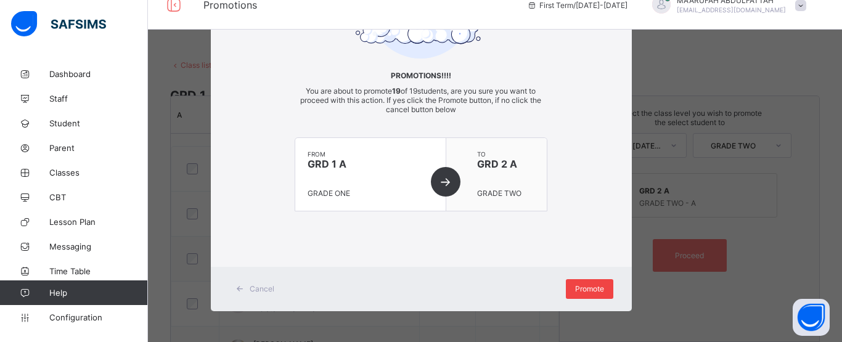
click at [595, 283] on div "Promote" at bounding box center [589, 289] width 47 height 20
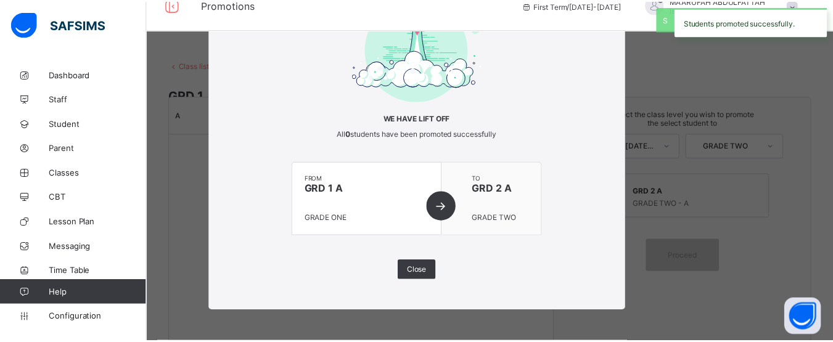
scroll to position [78, 0]
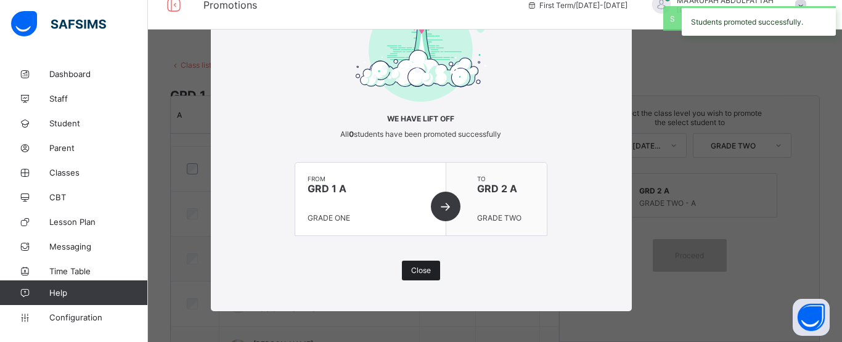
click at [422, 269] on span "Close" at bounding box center [421, 270] width 20 height 9
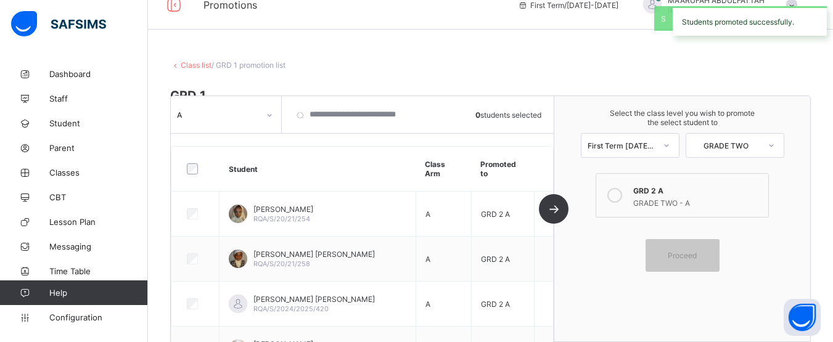
click at [198, 67] on link "Class list" at bounding box center [196, 64] width 31 height 9
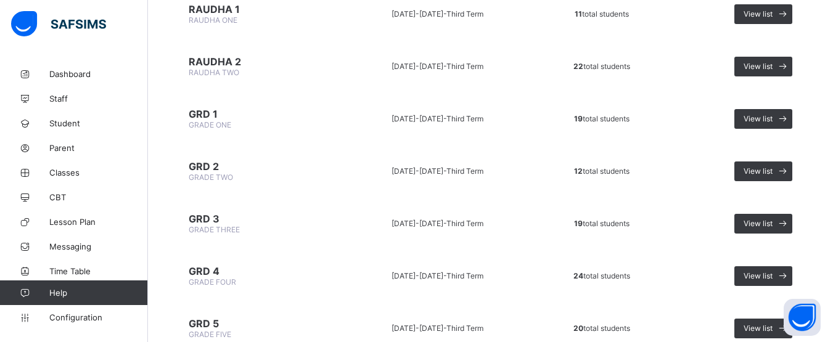
scroll to position [222, 0]
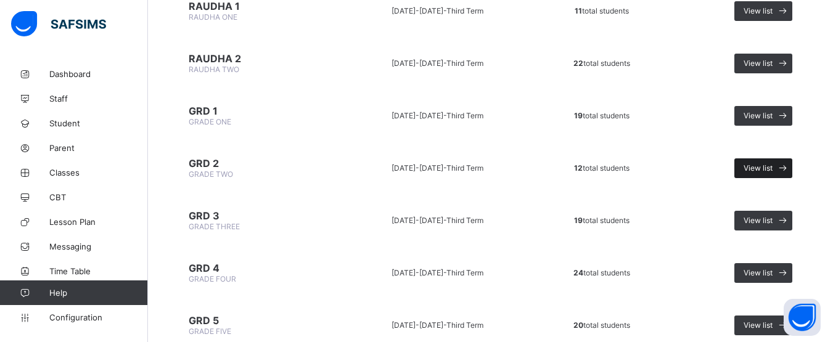
click at [767, 173] on div "View list" at bounding box center [763, 168] width 58 height 20
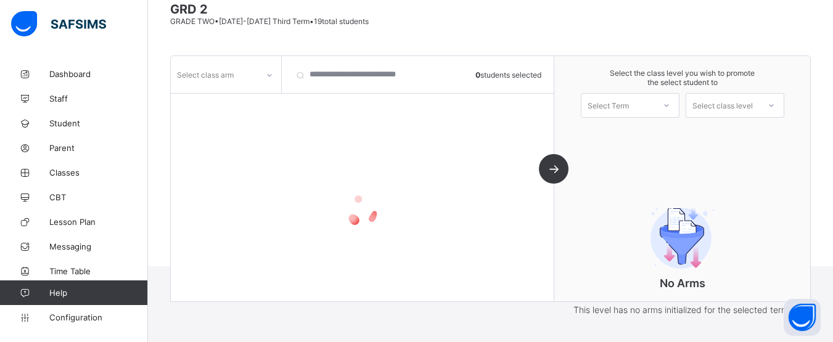
scroll to position [134, 0]
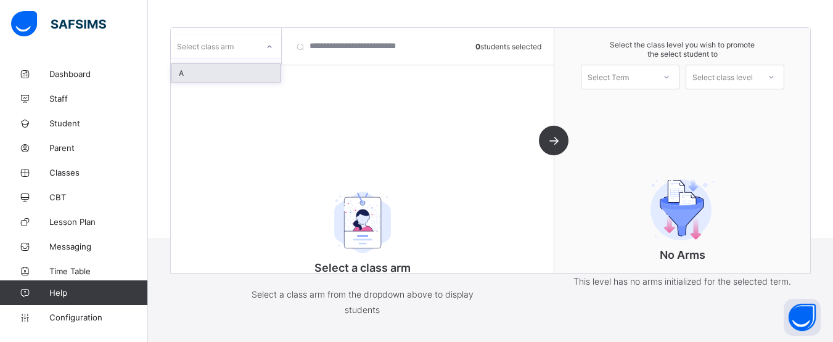
click at [268, 46] on icon at bounding box center [269, 47] width 7 height 12
click at [261, 67] on div "A" at bounding box center [225, 72] width 109 height 19
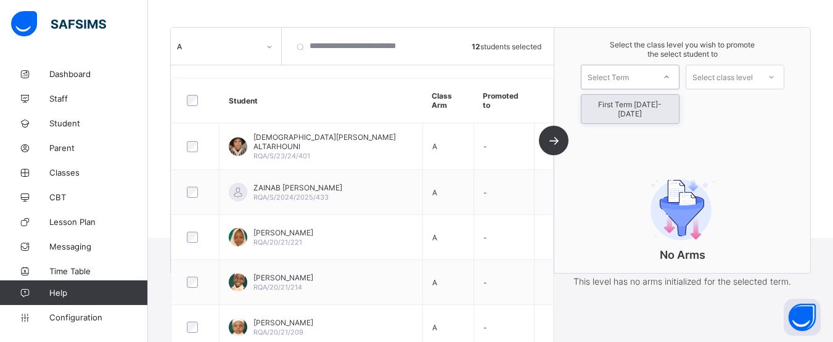
click at [663, 83] on div at bounding box center [666, 77] width 22 height 21
click at [661, 100] on div "First Term [DATE]-[DATE]" at bounding box center [629, 109] width 97 height 28
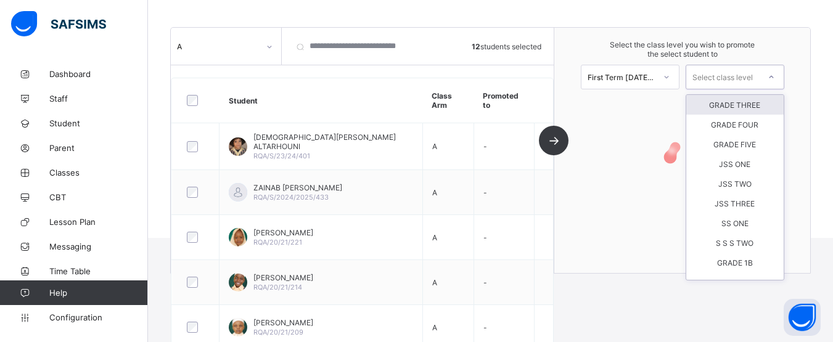
click at [726, 87] on div "Select class level" at bounding box center [734, 77] width 99 height 25
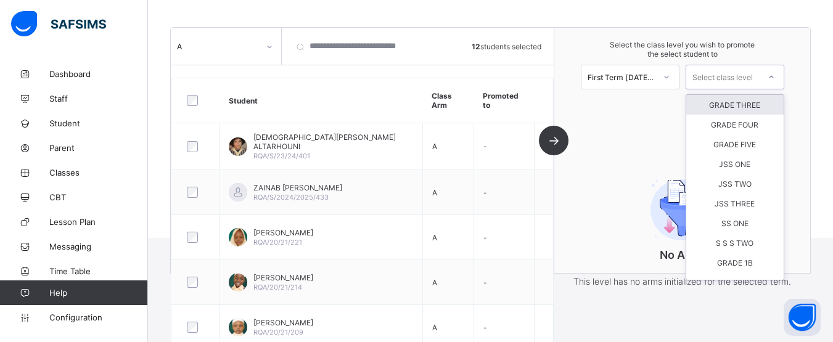
click at [726, 102] on div "GRADE THREE" at bounding box center [734, 105] width 97 height 20
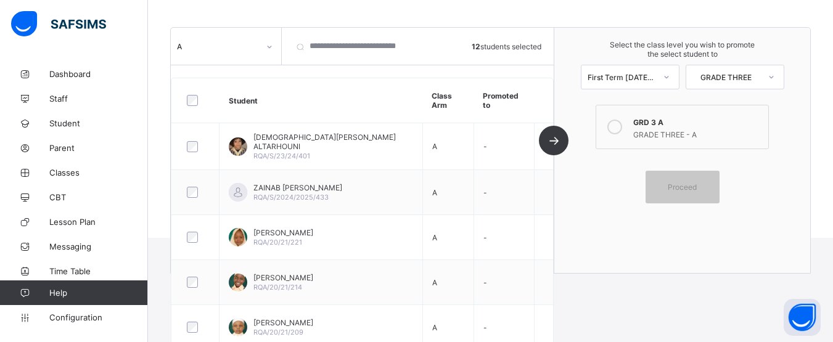
drag, startPoint x: 619, startPoint y: 133, endPoint x: 628, endPoint y: 125, distance: 11.8
click at [622, 125] on icon at bounding box center [614, 127] width 15 height 15
drag, startPoint x: 682, startPoint y: 167, endPoint x: 682, endPoint y: 187, distance: 19.7
click at [682, 187] on div "GRD 3 A GRADE THREE - A Proceed" at bounding box center [681, 154] width 179 height 99
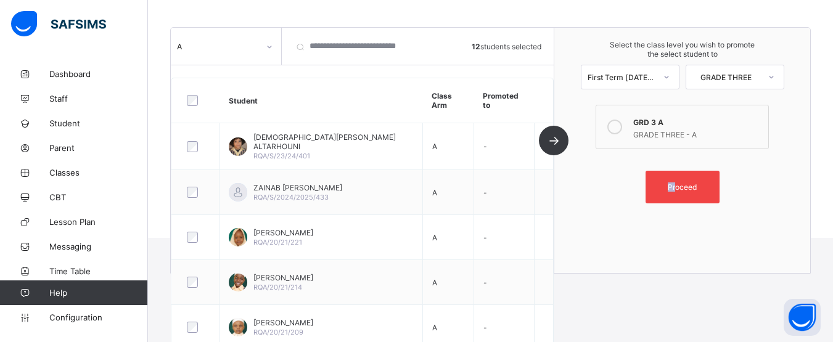
click at [682, 187] on span "Proceed" at bounding box center [682, 186] width 29 height 9
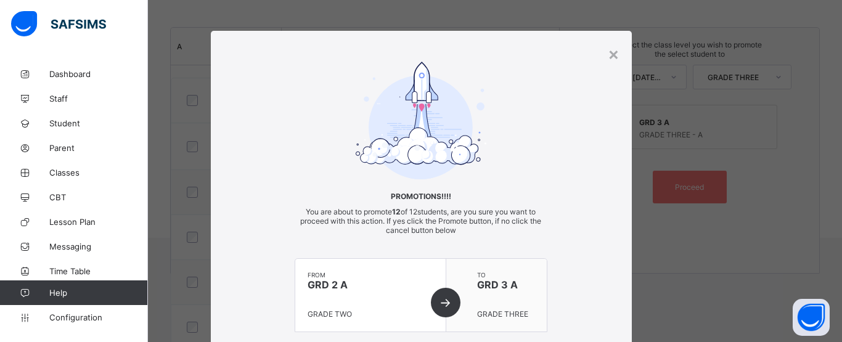
scroll to position [121, 0]
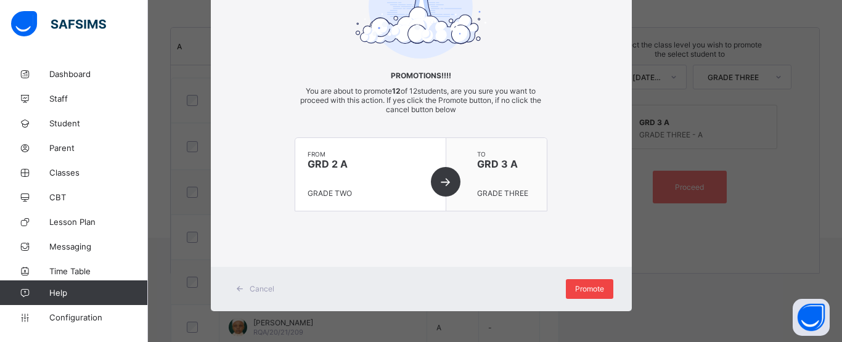
click at [593, 284] on span "Promote" at bounding box center [589, 288] width 29 height 9
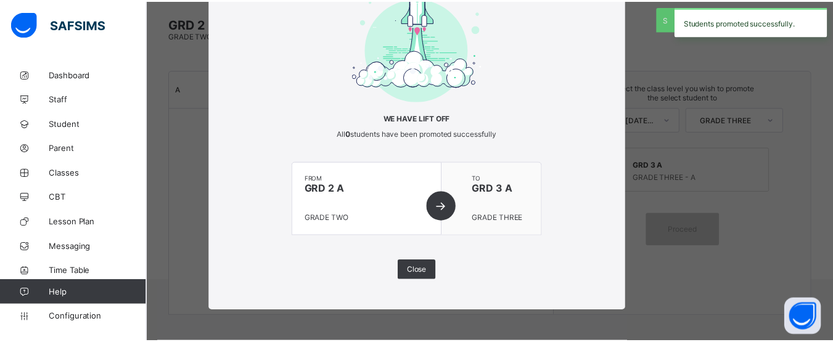
scroll to position [134, 0]
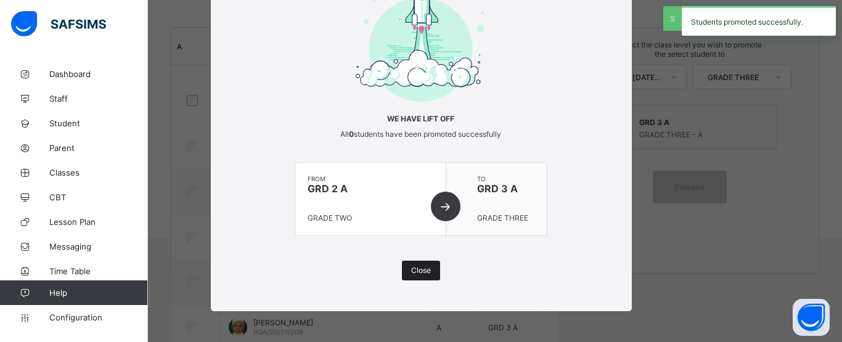
click at [410, 264] on div "Close" at bounding box center [421, 271] width 38 height 20
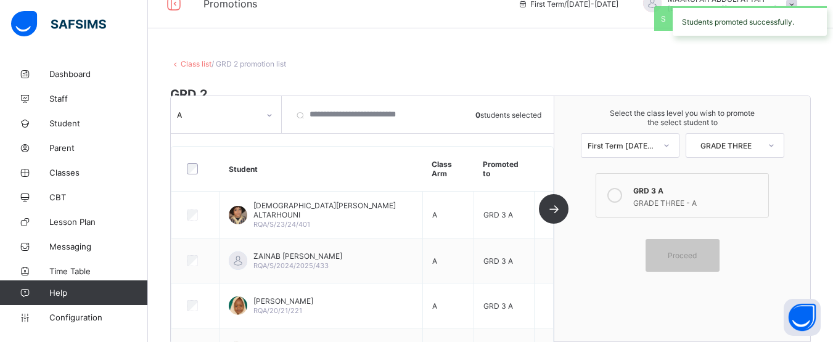
scroll to position [0, 0]
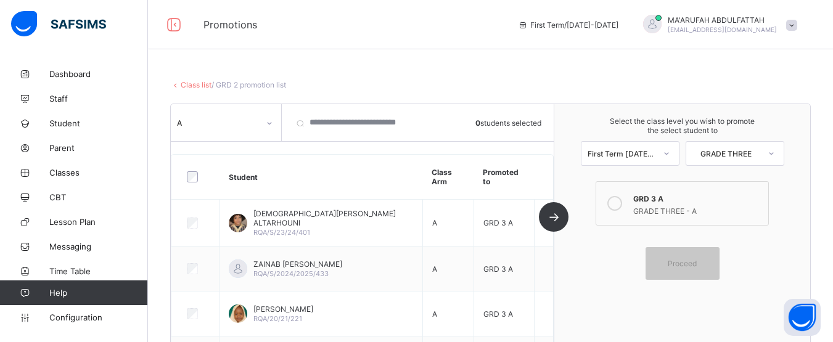
click at [188, 83] on link "Class list" at bounding box center [196, 84] width 31 height 9
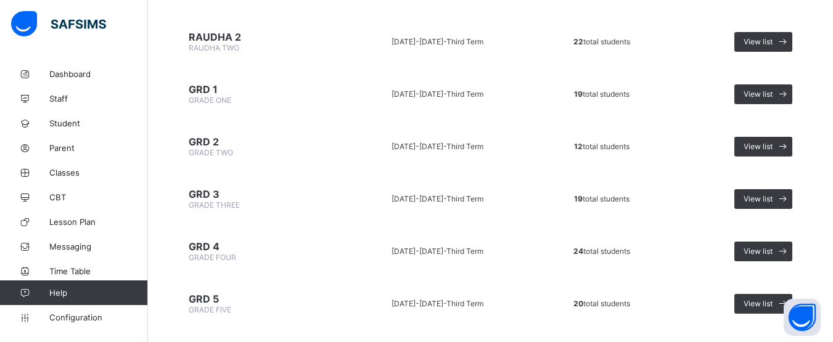
scroll to position [247, 0]
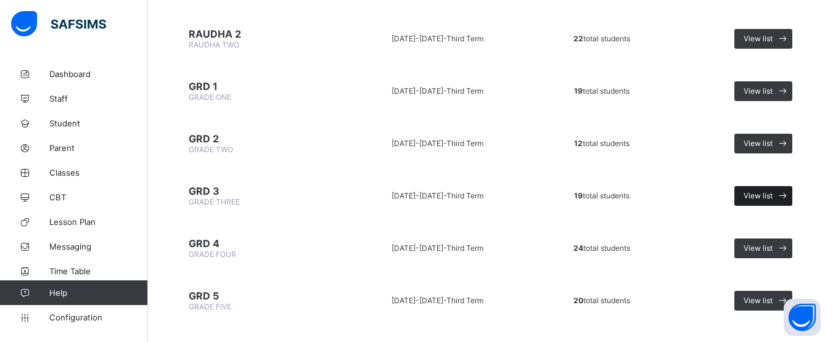
click at [761, 194] on span "View list" at bounding box center [757, 195] width 29 height 9
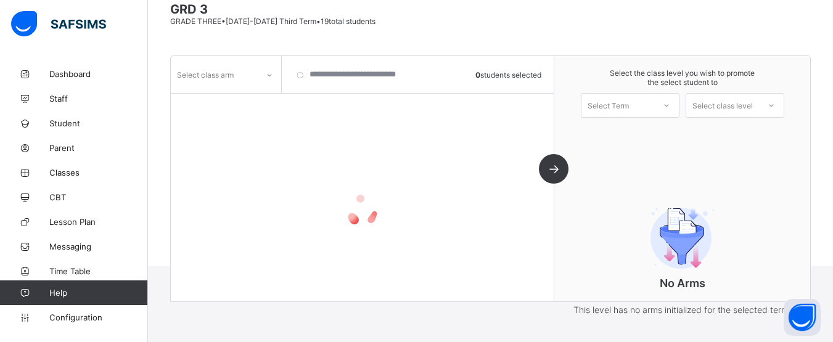
scroll to position [134, 0]
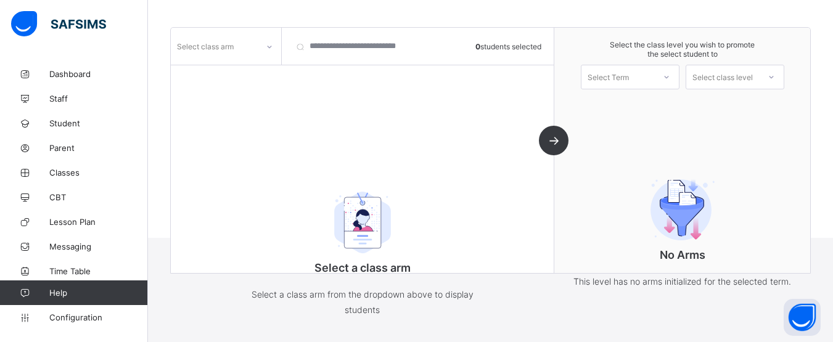
click at [266, 70] on div "Select class arm 0 students selected Select a class arm Select a class arm from…" at bounding box center [362, 150] width 383 height 245
click at [267, 54] on div at bounding box center [269, 47] width 21 height 20
click at [260, 62] on div "Select class arm" at bounding box center [226, 46] width 111 height 37
click at [248, 49] on div "Select class arm" at bounding box center [214, 46] width 87 height 17
click at [232, 78] on div "A" at bounding box center [225, 72] width 109 height 19
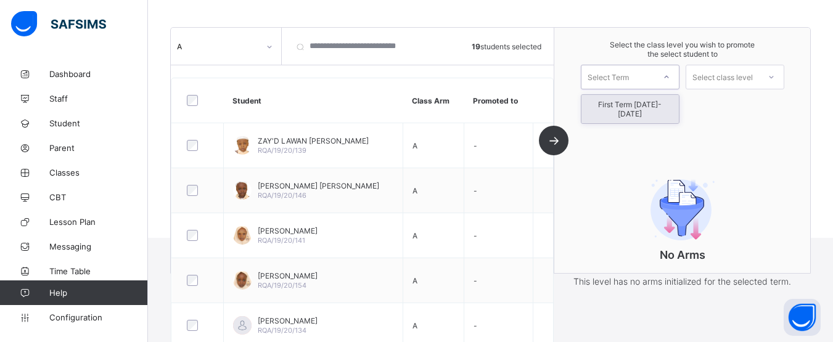
click at [647, 81] on div "Select Term" at bounding box center [617, 76] width 73 height 17
click at [645, 104] on div "First Term [DATE]-[DATE]" at bounding box center [629, 109] width 97 height 28
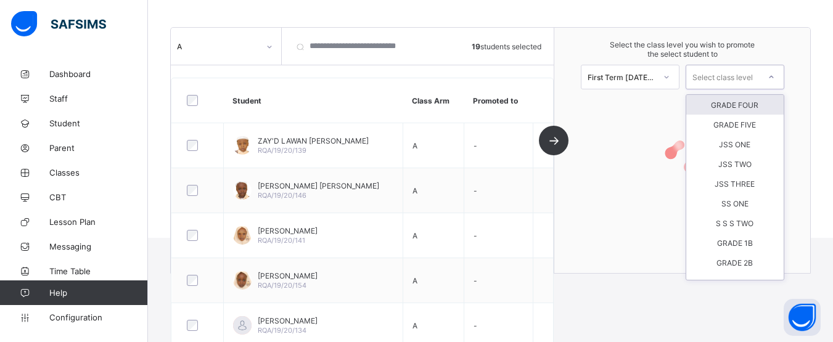
click at [747, 80] on div "Select class level" at bounding box center [722, 77] width 60 height 25
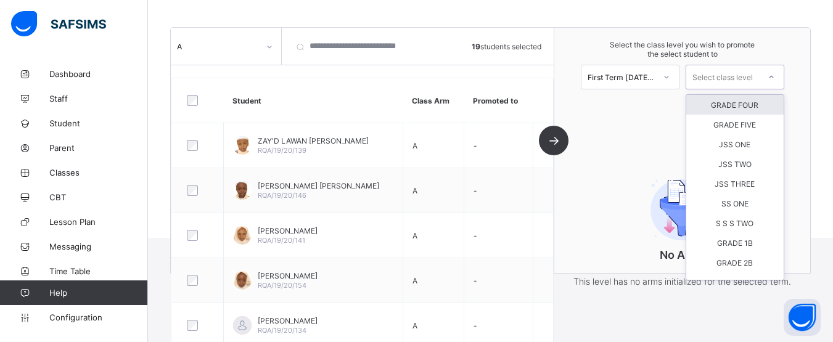
click at [743, 99] on div "GRADE FOUR" at bounding box center [734, 105] width 97 height 20
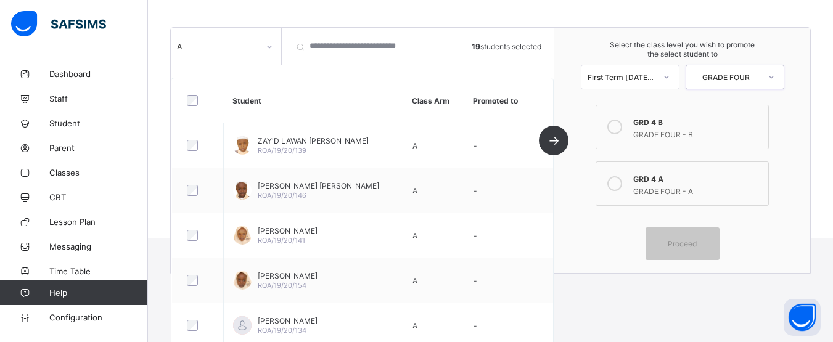
click at [621, 182] on icon at bounding box center [614, 183] width 15 height 15
click at [622, 130] on icon at bounding box center [614, 127] width 15 height 15
click at [676, 244] on span "Proceed" at bounding box center [682, 243] width 29 height 9
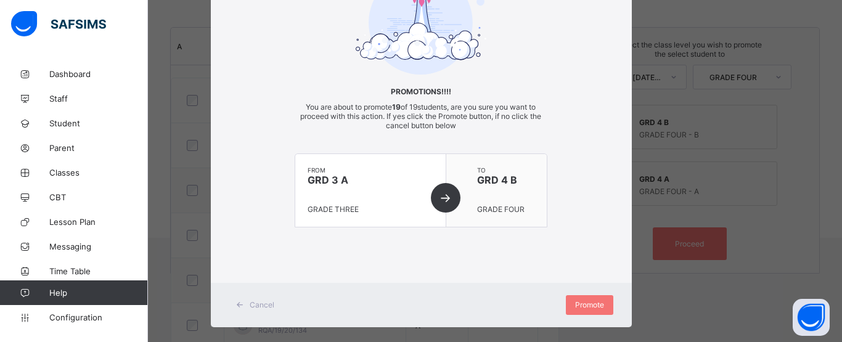
scroll to position [121, 0]
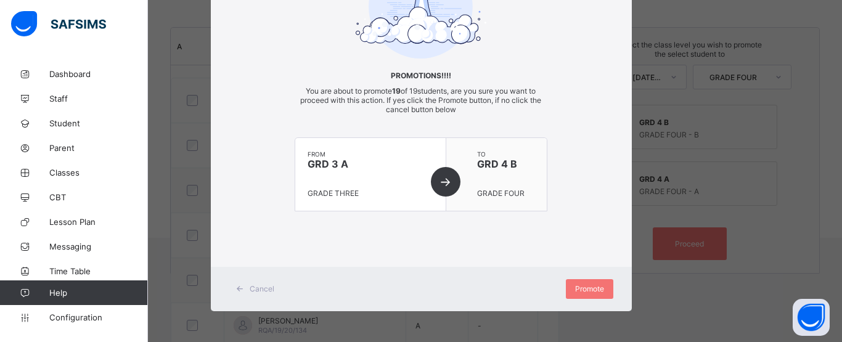
click at [675, 137] on div "× Promotions!!!! You are about to promote 19 of 19 students, are you sure you w…" at bounding box center [421, 171] width 842 height 342
click at [268, 287] on span "Cancel" at bounding box center [262, 288] width 25 height 9
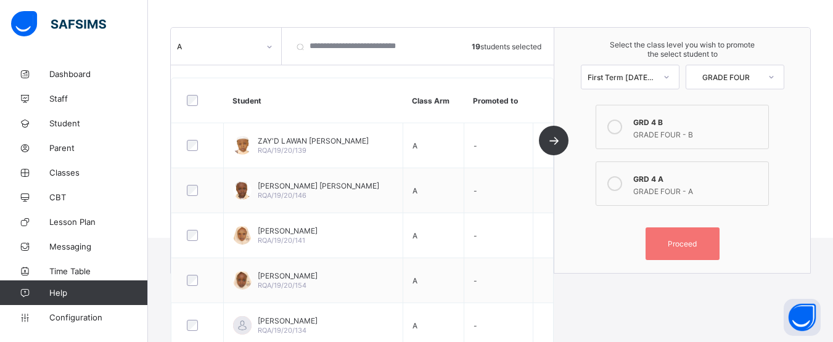
click at [622, 185] on icon at bounding box center [614, 183] width 15 height 15
click at [683, 251] on div "Proceed" at bounding box center [682, 243] width 74 height 33
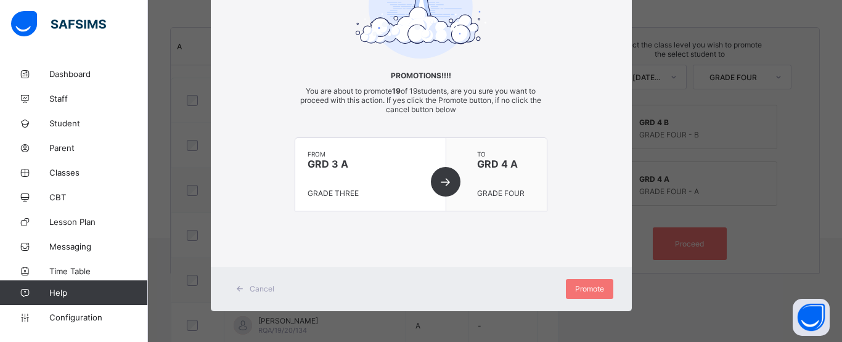
click at [557, 274] on div "Cancel Promote" at bounding box center [421, 289] width 421 height 44
click at [580, 287] on span "Promote" at bounding box center [589, 288] width 29 height 9
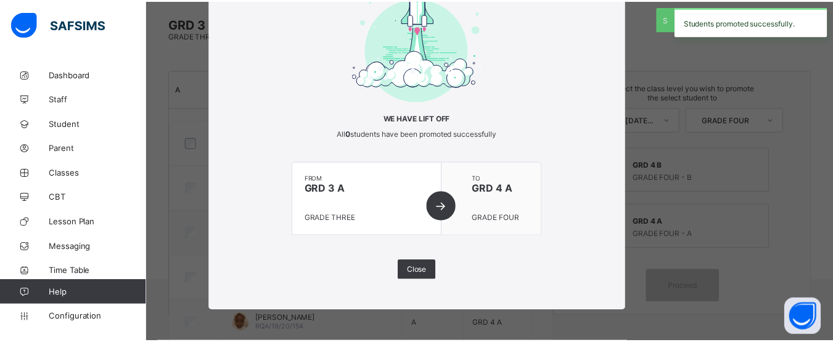
scroll to position [134, 0]
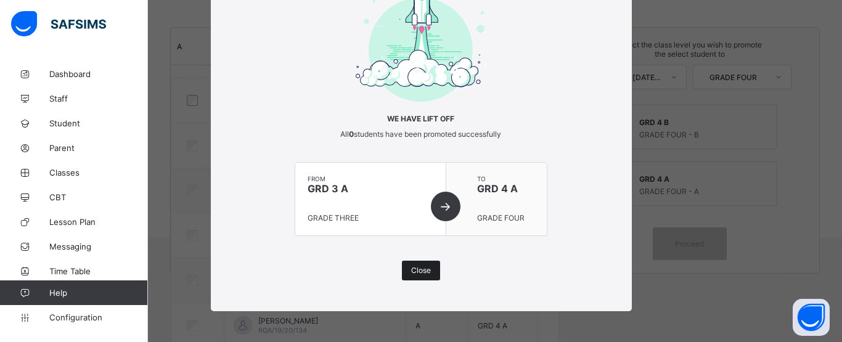
click at [419, 272] on span "Close" at bounding box center [421, 270] width 20 height 9
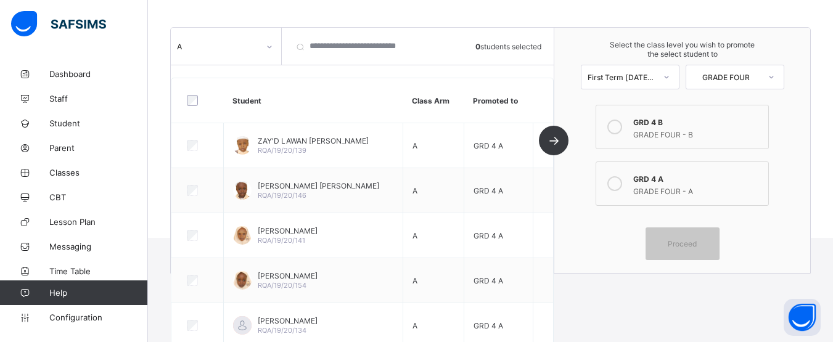
click at [273, 47] on div at bounding box center [269, 47] width 21 height 20
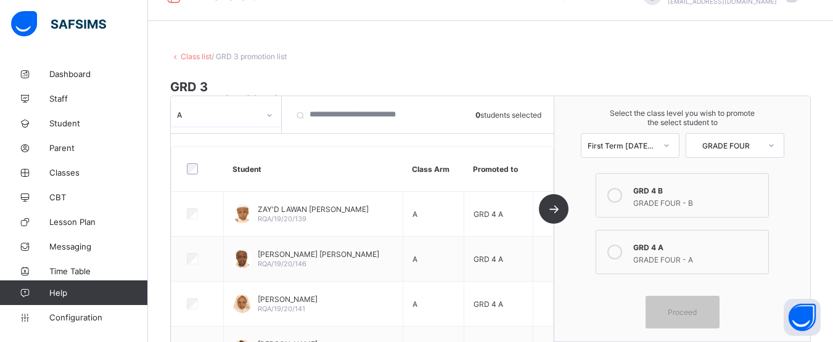
scroll to position [0, 0]
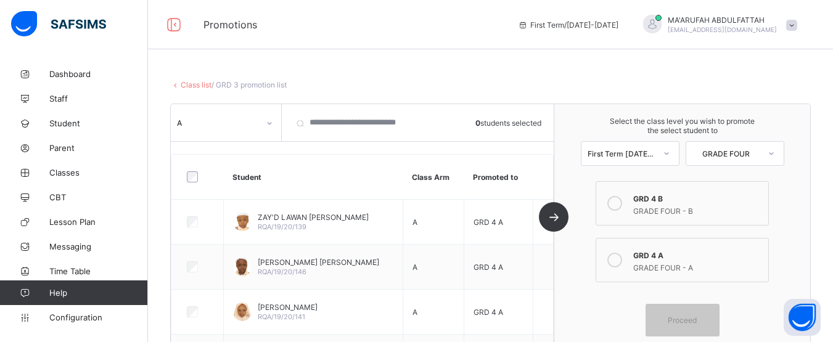
click at [195, 82] on link "Class list" at bounding box center [196, 84] width 31 height 9
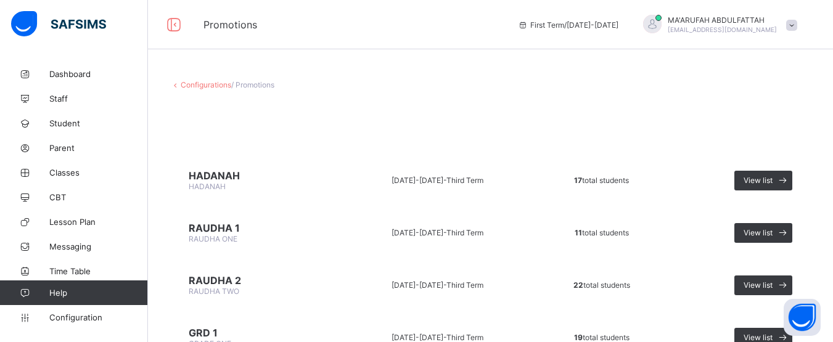
scroll to position [299, 0]
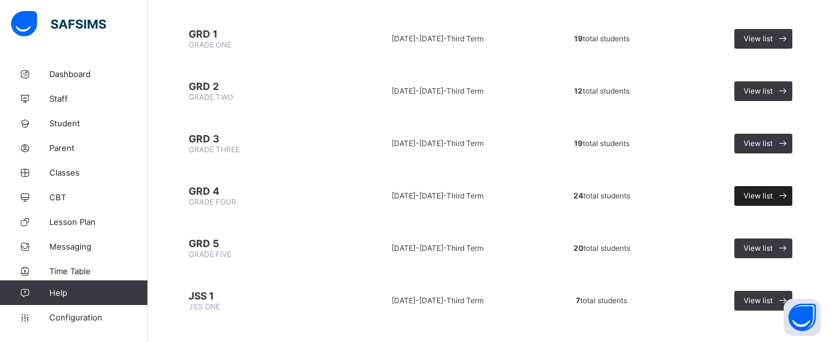
click at [757, 196] on span "View list" at bounding box center [757, 195] width 29 height 9
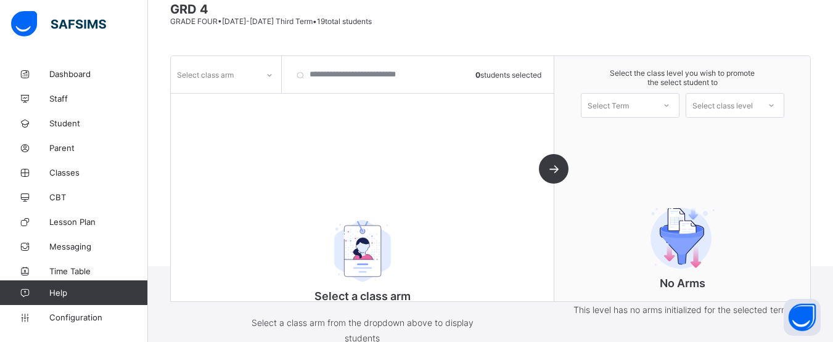
scroll to position [134, 0]
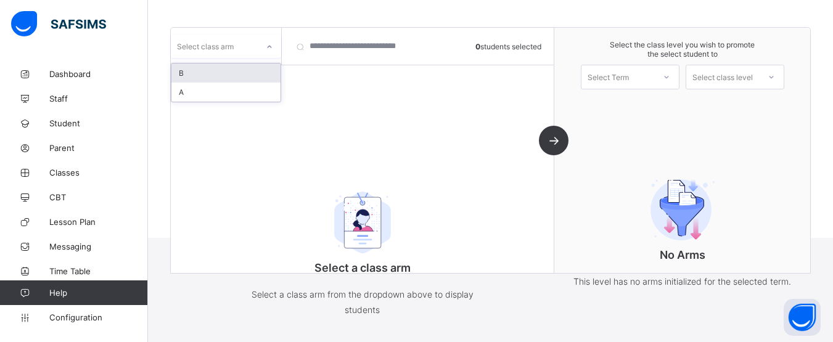
click at [258, 52] on div at bounding box center [269, 46] width 23 height 23
click at [256, 91] on div "A" at bounding box center [225, 92] width 109 height 19
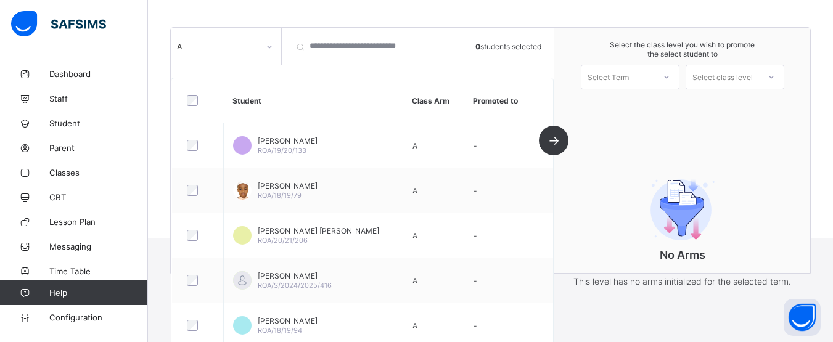
click at [198, 97] on div at bounding box center [197, 100] width 27 height 11
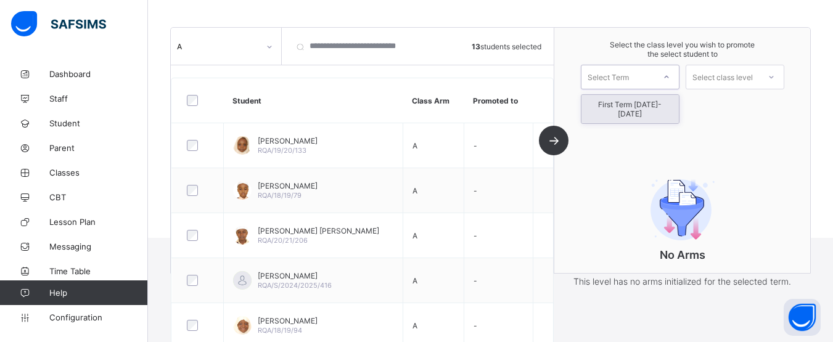
drag, startPoint x: 650, startPoint y: 73, endPoint x: 649, endPoint y: 105, distance: 32.1
click at [649, 89] on div "option First Term [DATE]-[DATE] focused, 1 of 1. 1 result available. Use Up and…" at bounding box center [630, 77] width 99 height 25
click at [649, 105] on div "First Term [DATE]-[DATE]" at bounding box center [629, 109] width 97 height 28
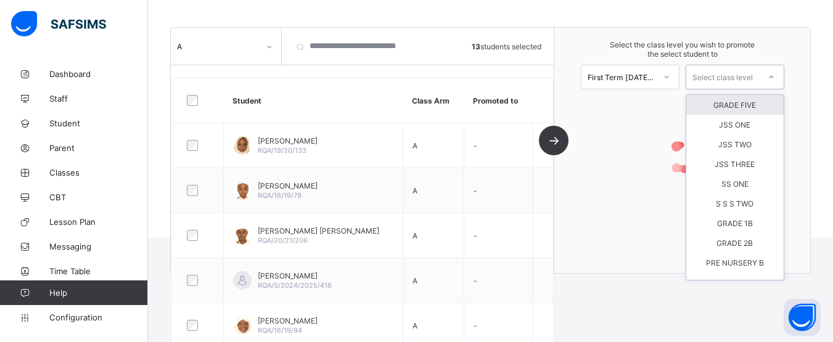
click at [734, 75] on div "Select class level" at bounding box center [722, 77] width 60 height 25
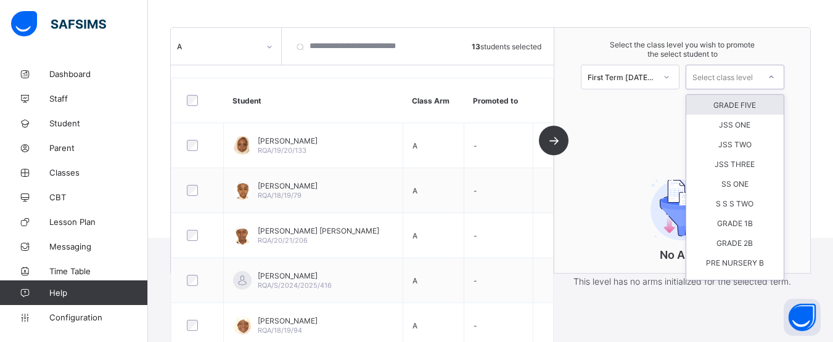
click at [733, 96] on div "GRADE FIVE" at bounding box center [734, 105] width 97 height 20
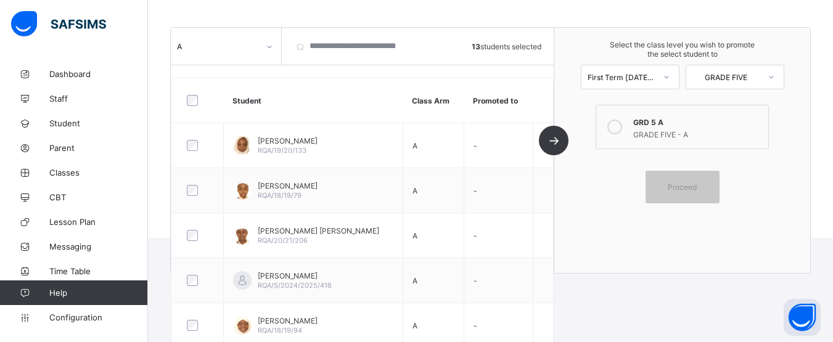
click at [613, 126] on icon at bounding box center [614, 127] width 15 height 15
click at [663, 189] on span "Proceed" at bounding box center [682, 186] width 55 height 9
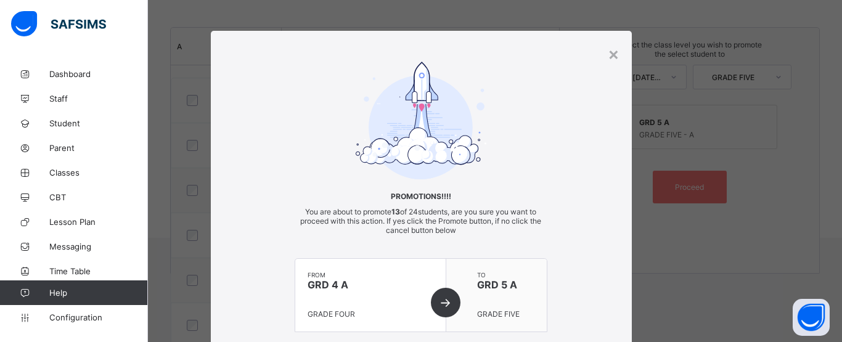
scroll to position [121, 0]
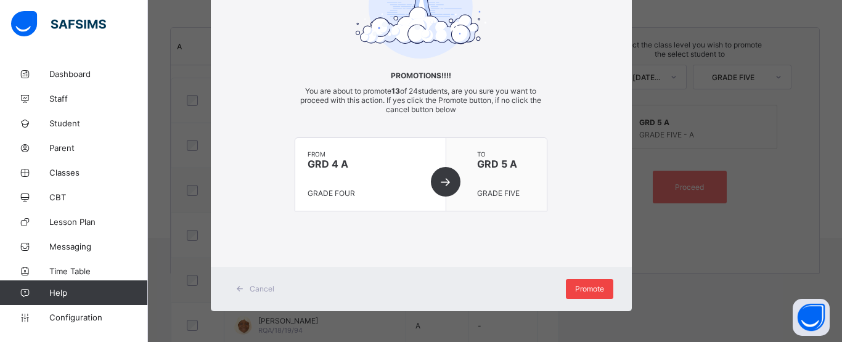
click at [586, 292] on span "Promote" at bounding box center [589, 288] width 29 height 9
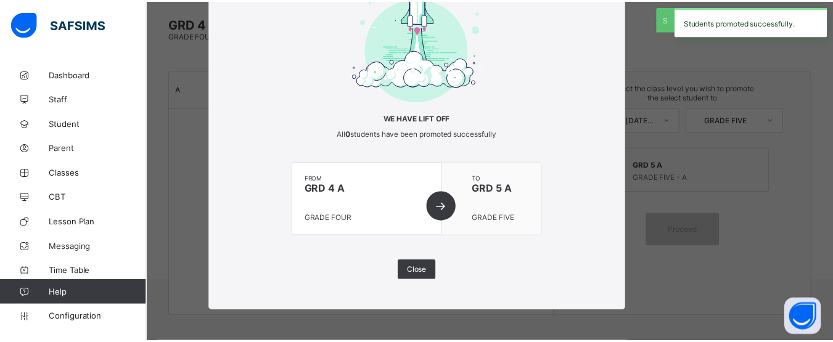
scroll to position [134, 0]
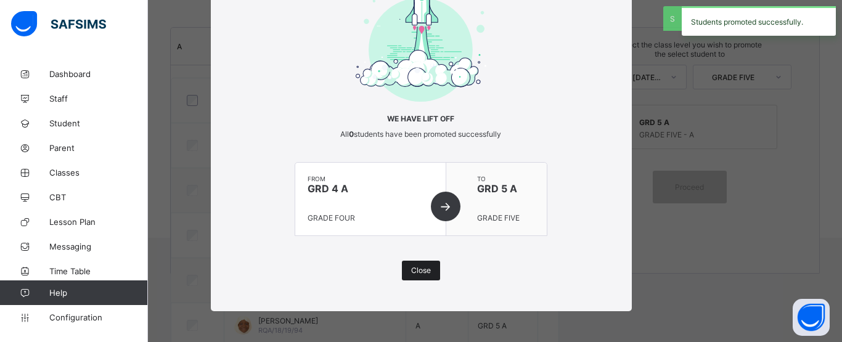
click at [420, 273] on span "Close" at bounding box center [421, 270] width 20 height 9
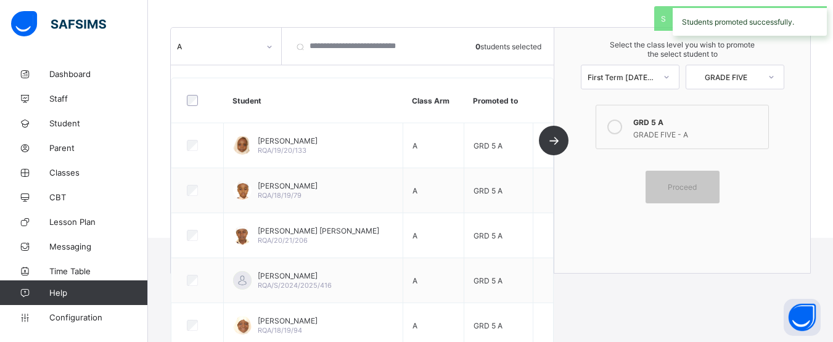
click at [811, 113] on div "A 0 students selected Student Class Arm Promoted to [PERSON_NAME]/19/20/133 A G…" at bounding box center [490, 150] width 640 height 247
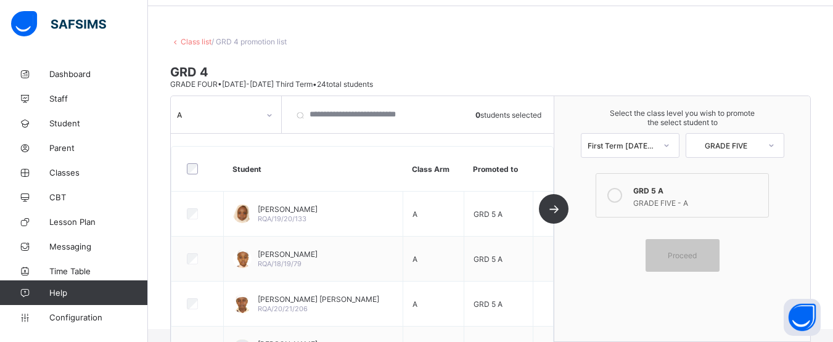
scroll to position [0, 0]
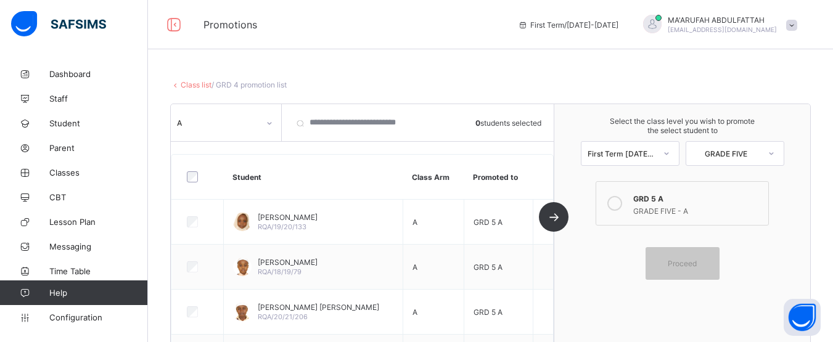
click at [190, 84] on link "Class list" at bounding box center [196, 84] width 31 height 9
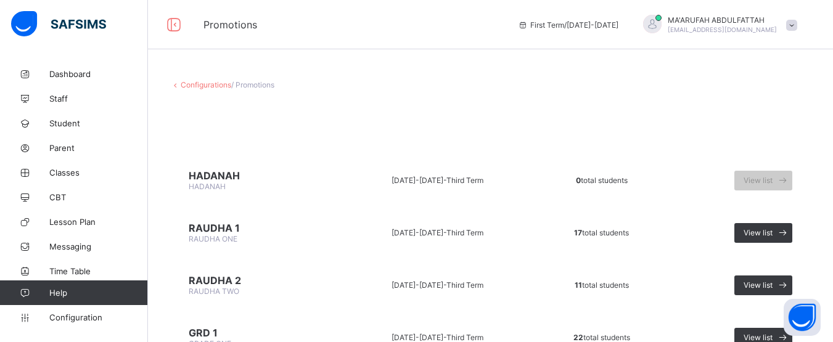
scroll to position [299, 0]
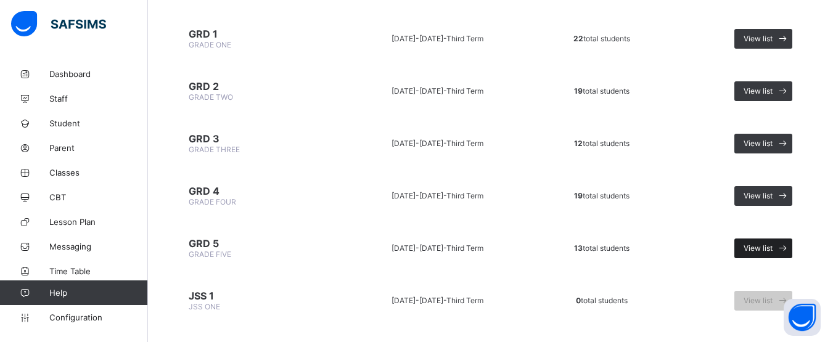
click at [763, 248] on span "View list" at bounding box center [757, 247] width 29 height 9
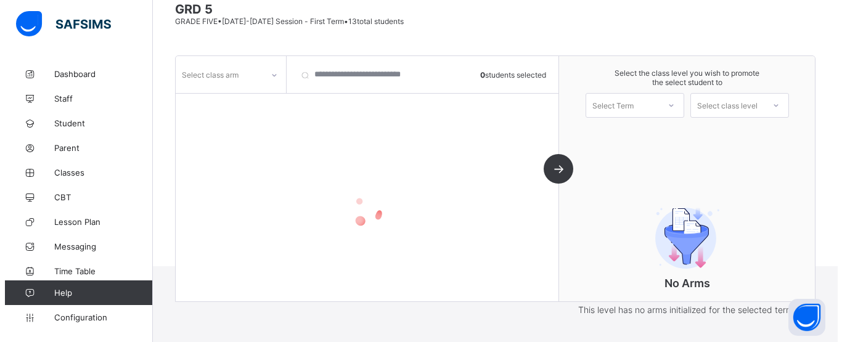
scroll to position [106, 0]
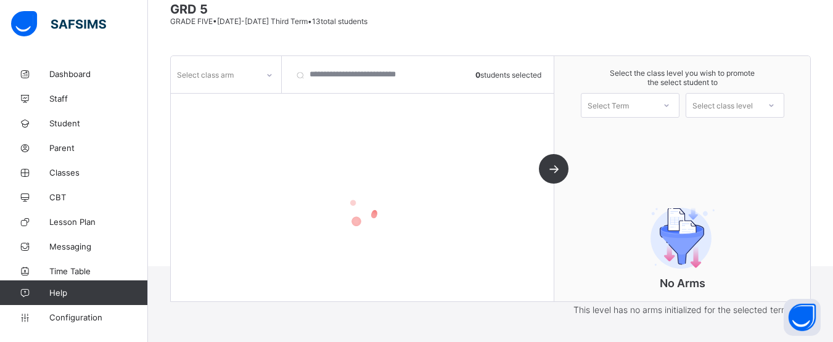
click at [268, 94] on div "Select class arm 0 students selected" at bounding box center [362, 178] width 383 height 245
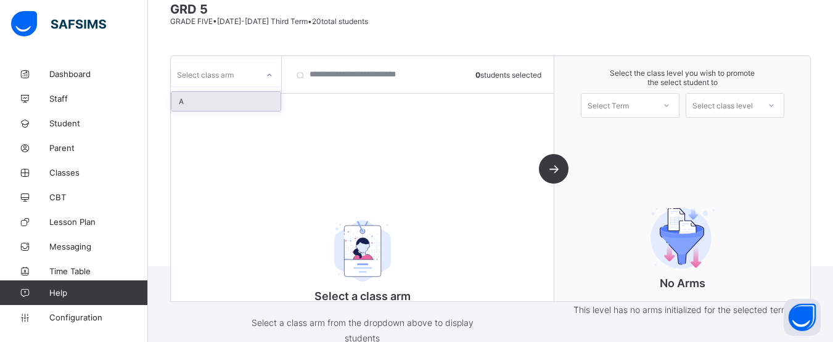
click at [266, 77] on icon at bounding box center [269, 75] width 7 height 12
click at [252, 94] on div "A" at bounding box center [225, 101] width 109 height 19
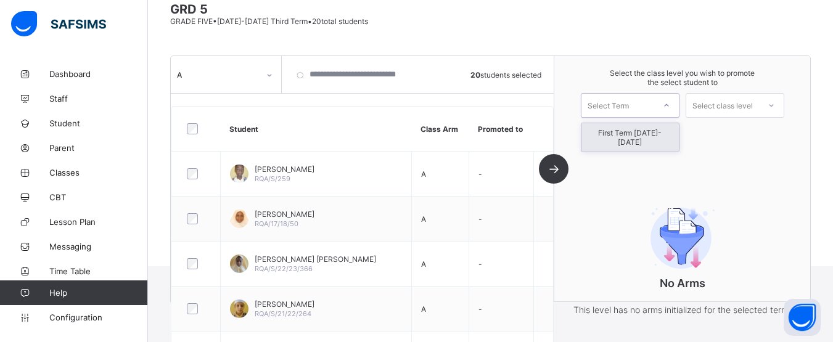
click at [643, 112] on div "Select Term" at bounding box center [617, 105] width 73 height 17
click at [640, 132] on div "First Term [DATE]-[DATE]" at bounding box center [629, 137] width 97 height 28
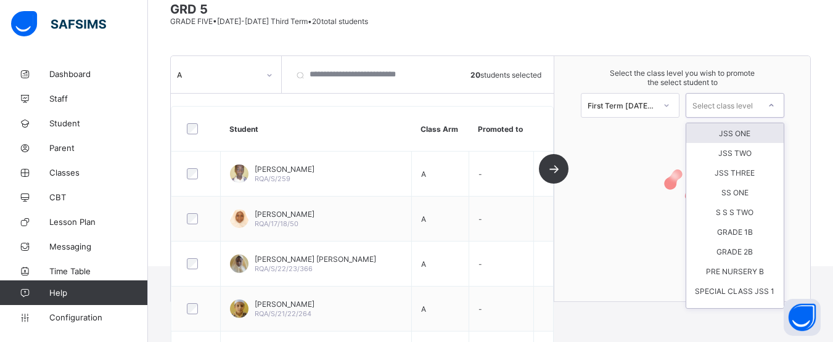
click at [733, 106] on div "Select class level" at bounding box center [722, 105] width 60 height 25
click at [730, 133] on div "JSS ONE" at bounding box center [734, 133] width 97 height 20
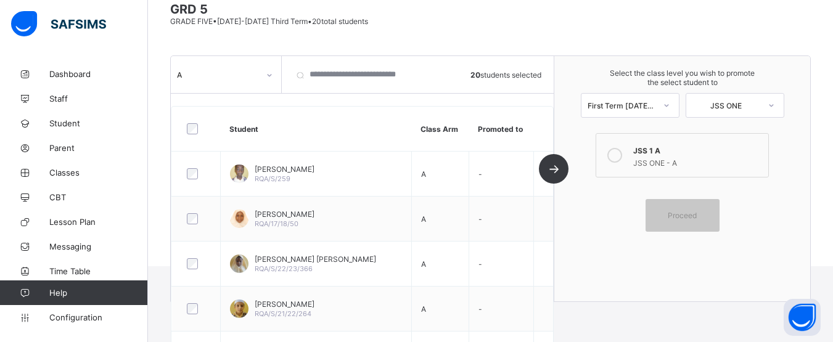
click at [627, 160] on div at bounding box center [614, 155] width 25 height 25
click at [678, 222] on div "Proceed" at bounding box center [682, 215] width 74 height 33
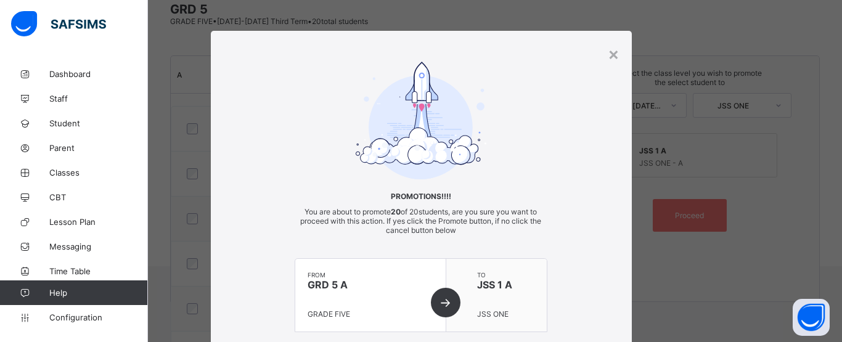
scroll to position [121, 0]
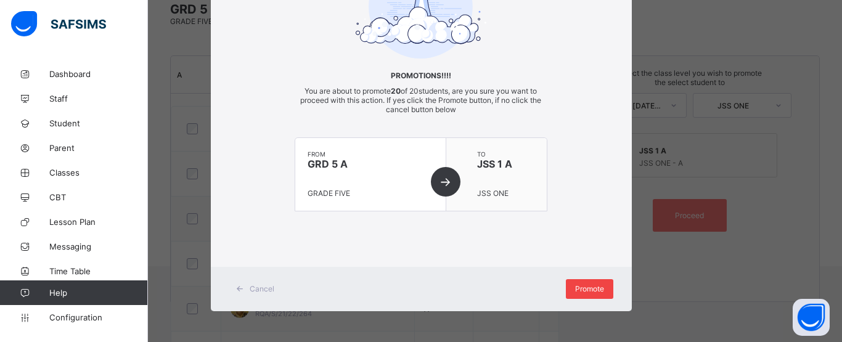
click at [586, 282] on div "Promote" at bounding box center [589, 289] width 47 height 20
click at [588, 285] on span "Promote" at bounding box center [589, 288] width 29 height 9
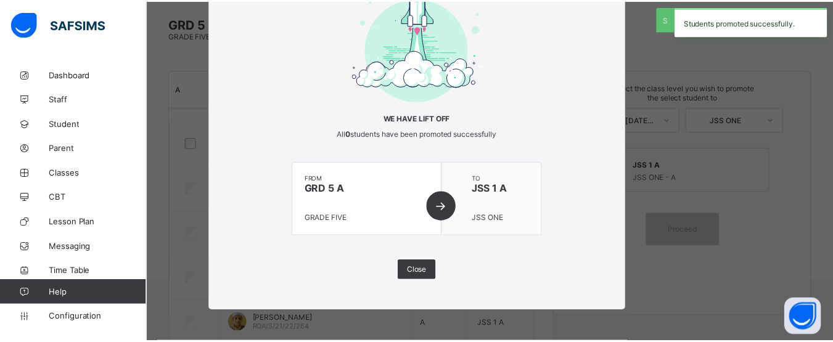
scroll to position [106, 0]
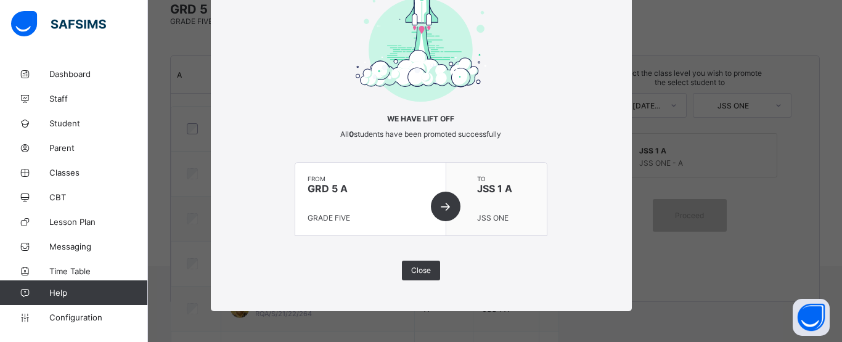
click at [418, 288] on div "× We have lift off All 0 students have been promoted successfully from GRD 5 A …" at bounding box center [421, 132] width 421 height 358
click at [416, 274] on span "Close" at bounding box center [421, 270] width 20 height 9
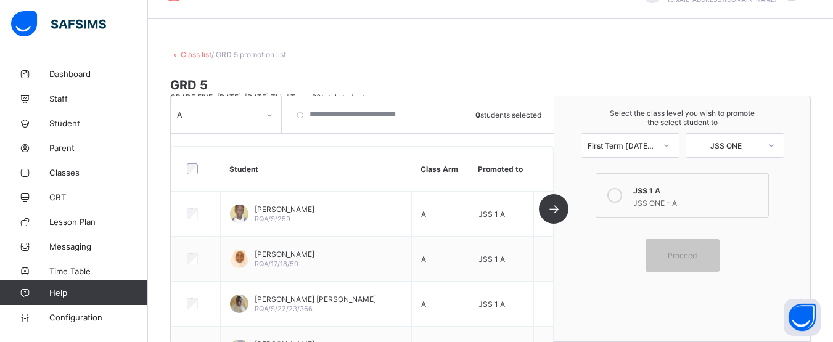
scroll to position [0, 0]
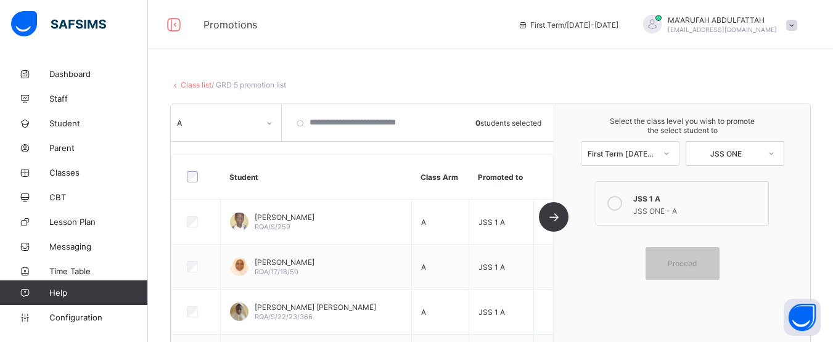
click at [194, 84] on link "Class list" at bounding box center [196, 84] width 31 height 9
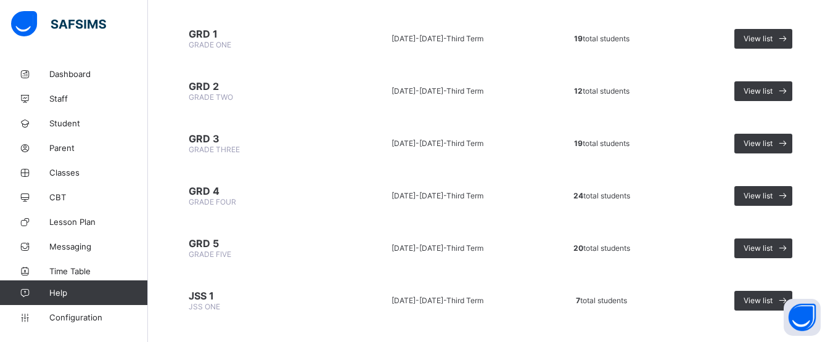
scroll to position [598, 0]
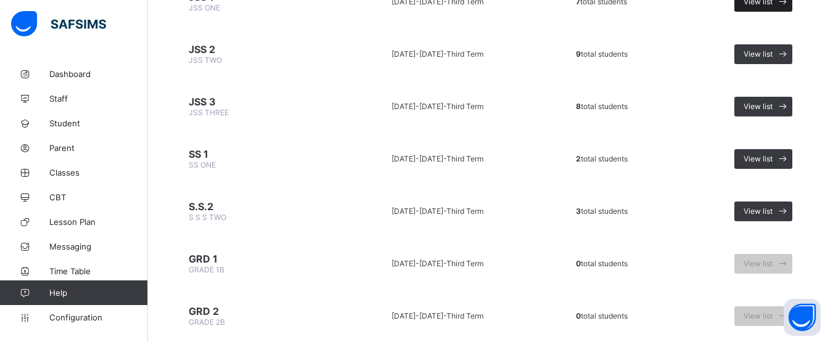
click at [765, 7] on div "View list" at bounding box center [763, 2] width 58 height 20
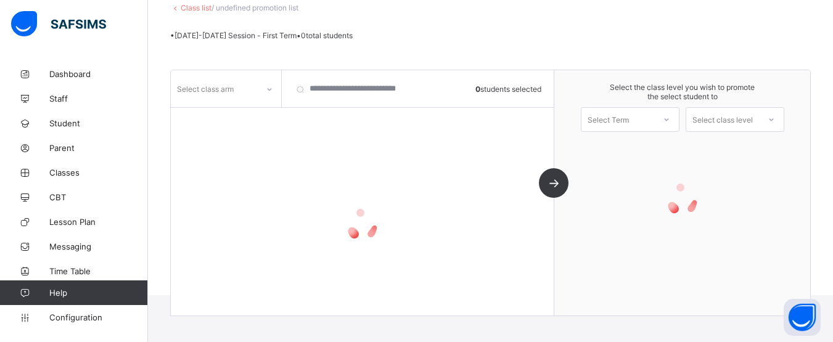
scroll to position [77, 0]
click at [271, 88] on icon at bounding box center [269, 89] width 7 height 12
click at [269, 88] on icon at bounding box center [269, 89] width 7 height 12
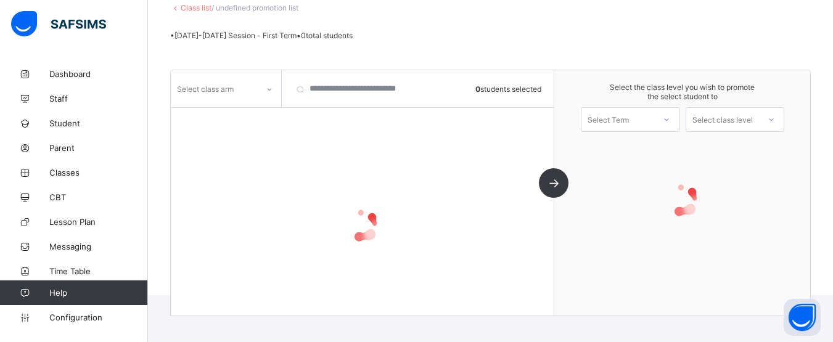
click at [197, 9] on link "Class list" at bounding box center [196, 7] width 31 height 9
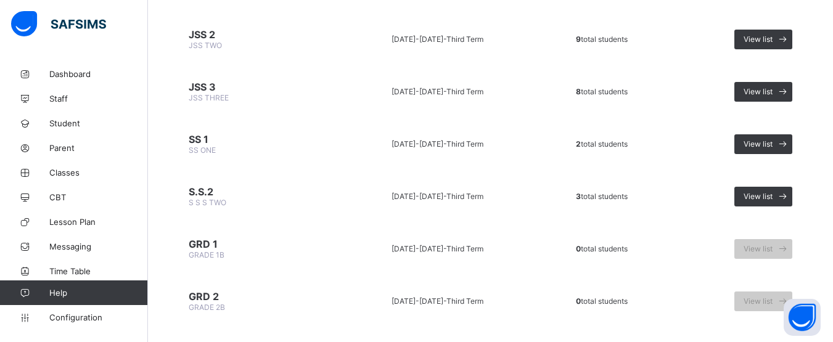
scroll to position [612, 0]
click at [783, 202] on span at bounding box center [782, 197] width 20 height 20
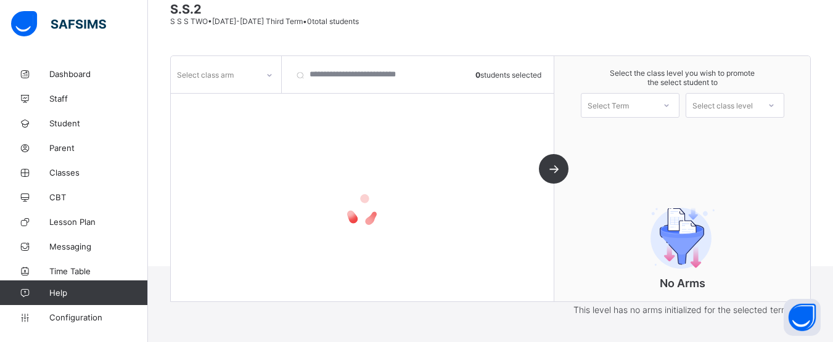
scroll to position [134, 0]
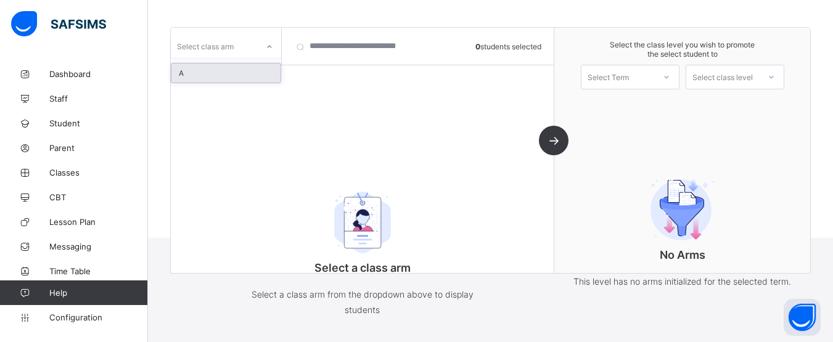
click at [196, 52] on div "Select class arm" at bounding box center [205, 46] width 57 height 23
click at [197, 73] on div "A" at bounding box center [225, 72] width 109 height 19
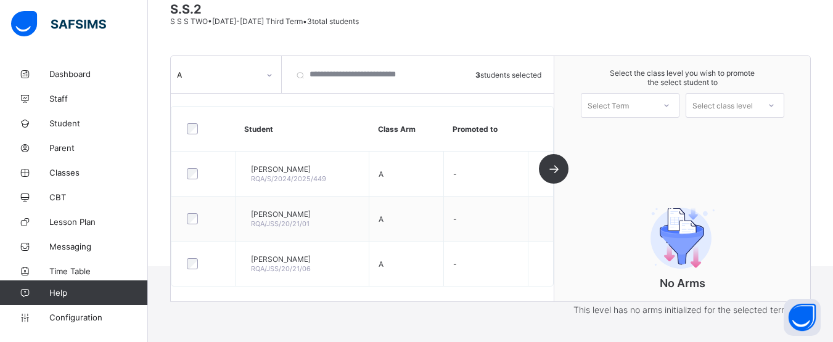
click at [634, 92] on span at bounding box center [682, 90] width 231 height 6
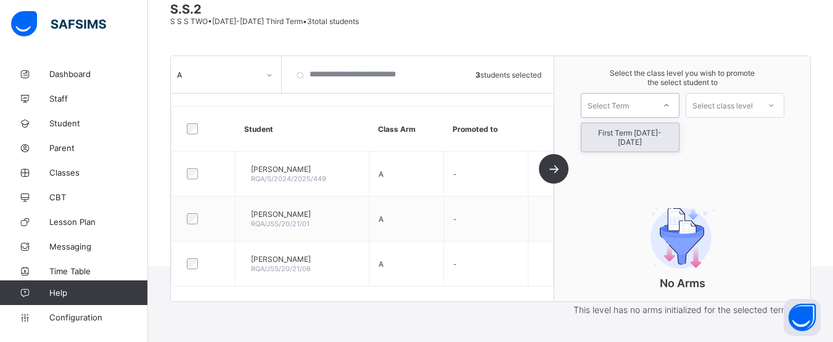
click at [629, 102] on div "Select Term" at bounding box center [607, 105] width 41 height 25
click at [633, 135] on div "First Term [DATE]-[DATE]" at bounding box center [629, 137] width 97 height 28
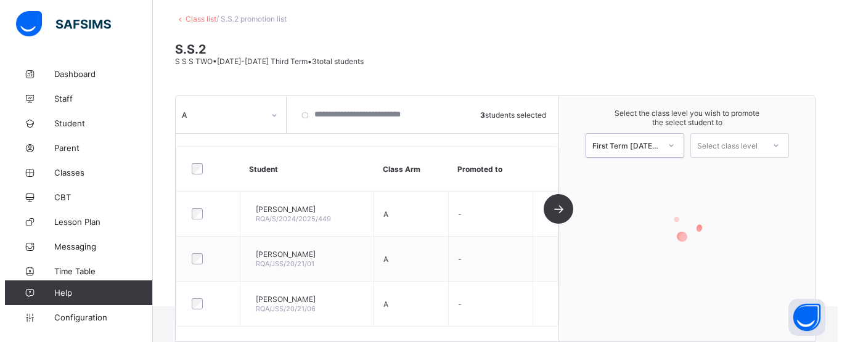
scroll to position [66, 0]
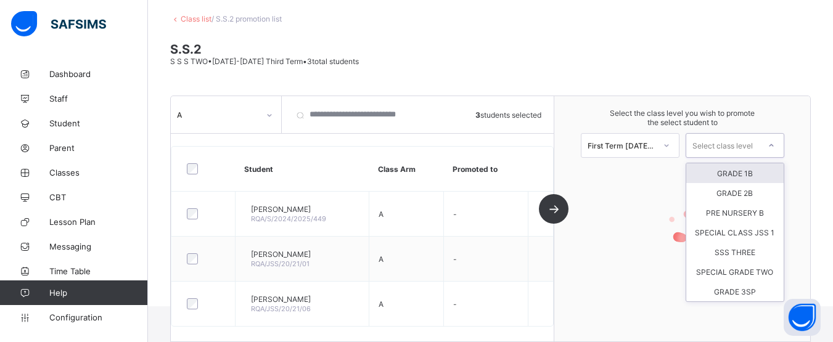
click at [711, 139] on div "Select class level" at bounding box center [722, 145] width 60 height 25
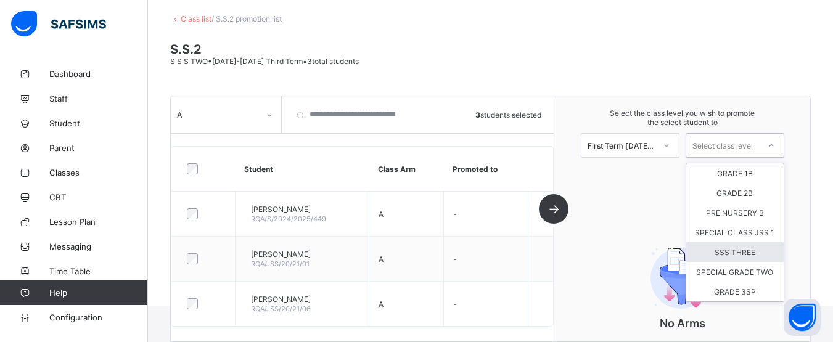
click at [747, 253] on div "SSS THREE" at bounding box center [734, 252] width 97 height 20
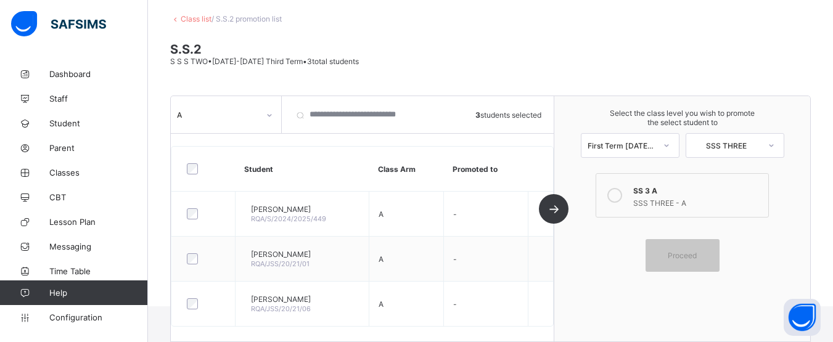
click at [622, 192] on icon at bounding box center [614, 195] width 15 height 15
click at [703, 250] on div "Proceed" at bounding box center [682, 255] width 74 height 33
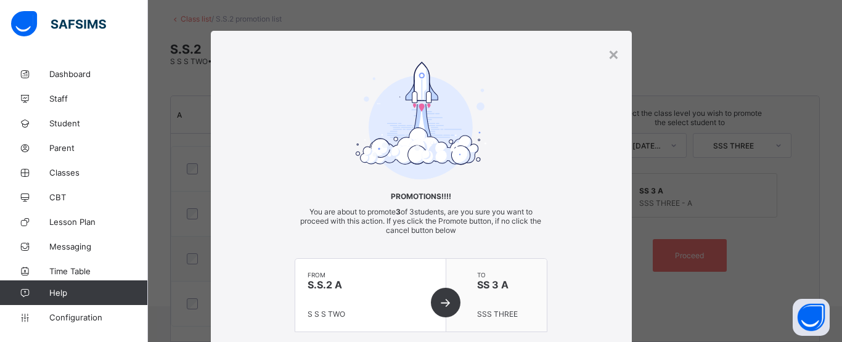
scroll to position [121, 0]
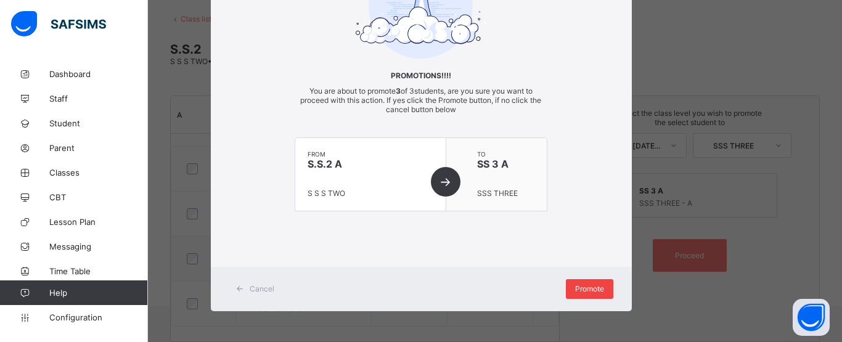
click at [584, 295] on div "Promote" at bounding box center [589, 289] width 47 height 20
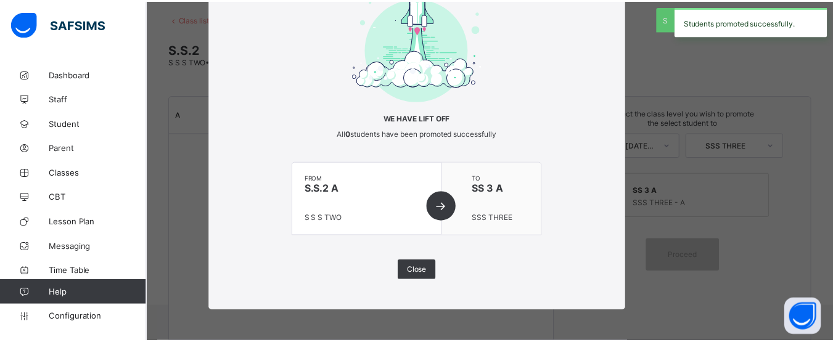
scroll to position [78, 0]
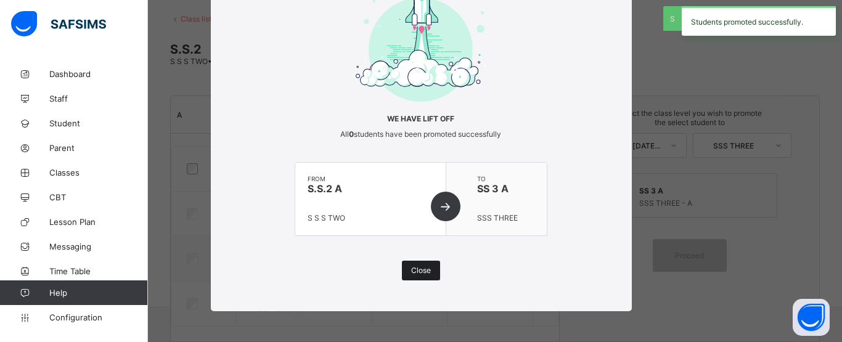
click at [425, 271] on span "Close" at bounding box center [421, 270] width 20 height 9
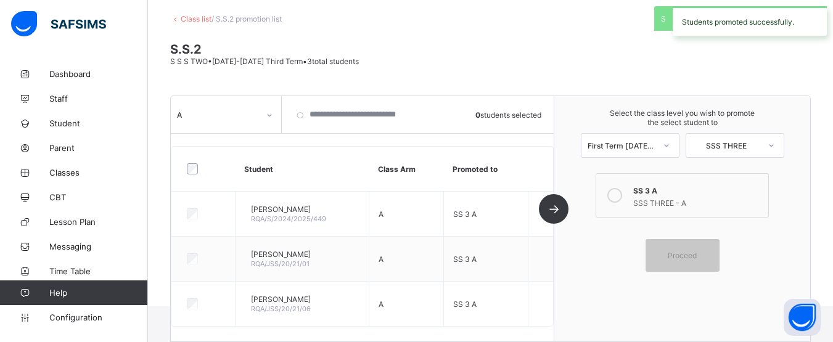
click at [190, 18] on link "Class list" at bounding box center [196, 18] width 31 height 9
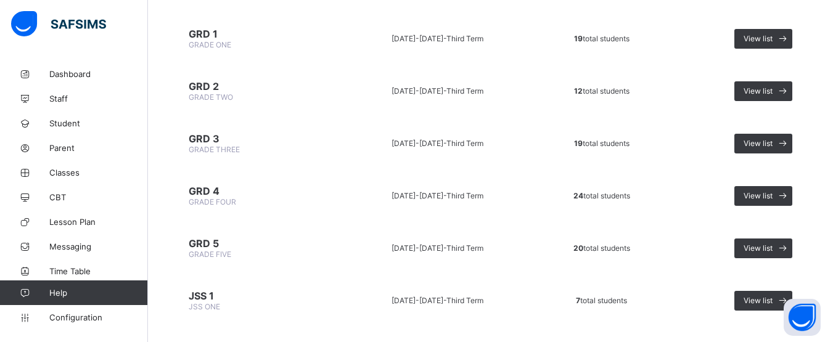
scroll to position [598, 0]
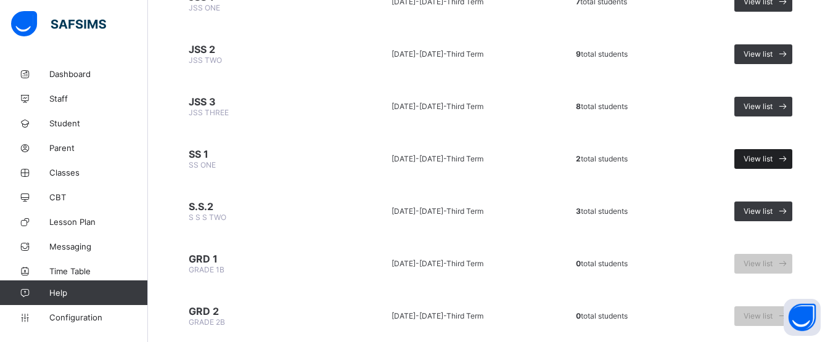
click at [761, 156] on span "View list" at bounding box center [757, 158] width 29 height 9
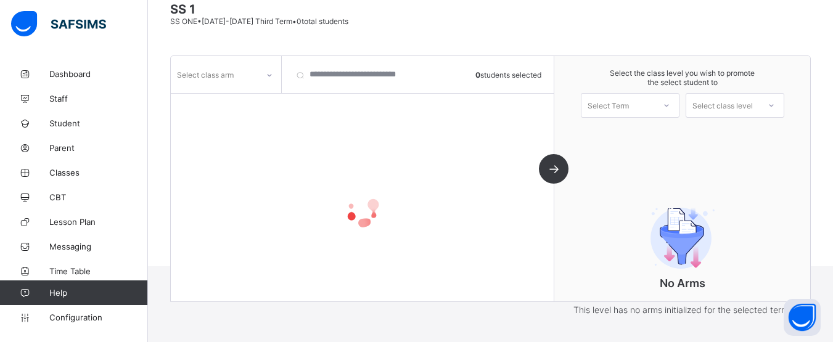
scroll to position [134, 0]
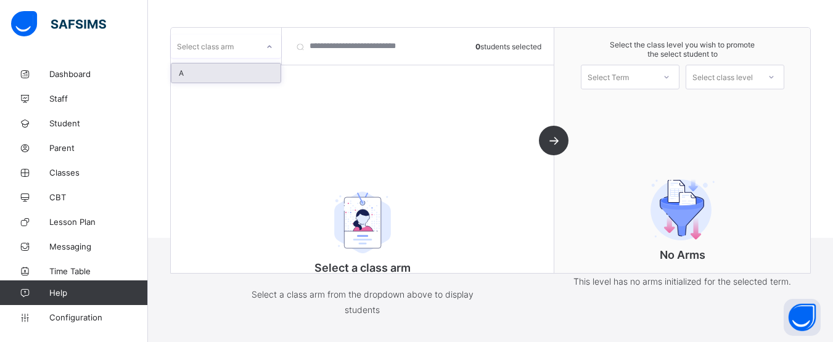
click at [273, 42] on div at bounding box center [269, 47] width 21 height 20
click at [248, 72] on div "A" at bounding box center [225, 72] width 109 height 19
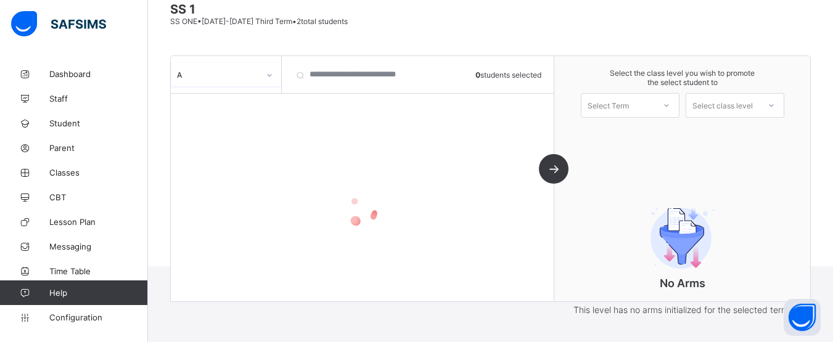
scroll to position [106, 0]
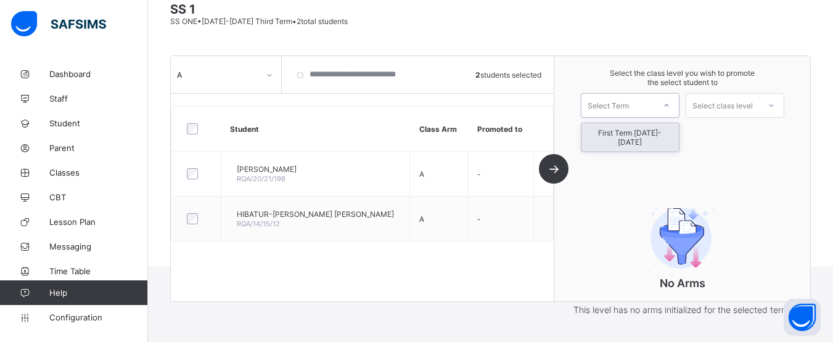
click at [663, 105] on div at bounding box center [666, 105] width 22 height 21
click at [653, 131] on div "First Term [DATE]-[DATE]" at bounding box center [629, 137] width 97 height 28
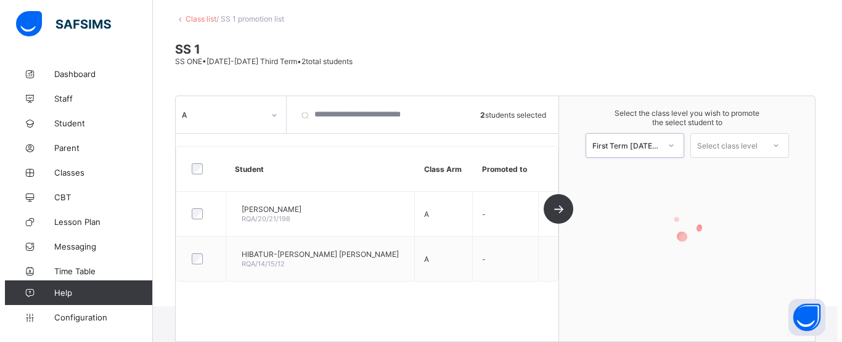
scroll to position [66, 0]
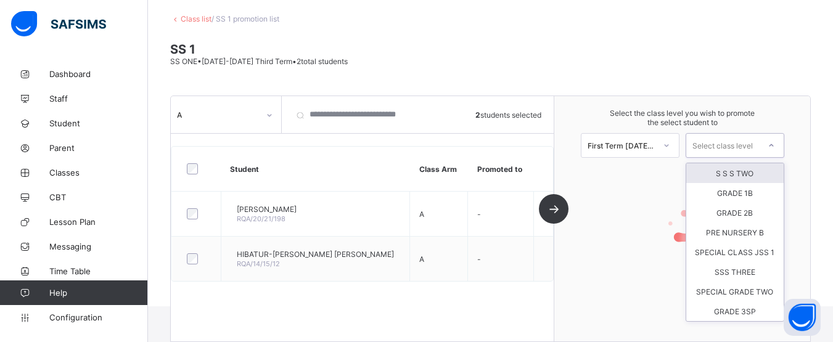
click at [727, 143] on div "Select class level" at bounding box center [722, 145] width 60 height 25
click at [730, 171] on div "S S S TWO" at bounding box center [734, 173] width 97 height 20
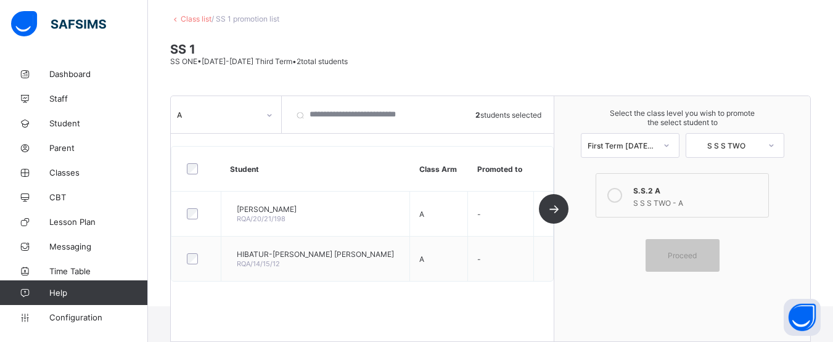
click at [627, 194] on div at bounding box center [614, 195] width 25 height 25
click at [688, 254] on span "Proceed" at bounding box center [682, 255] width 29 height 9
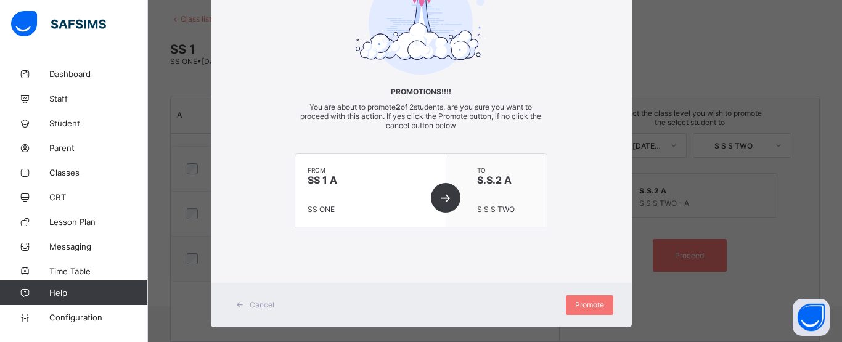
scroll to position [121, 0]
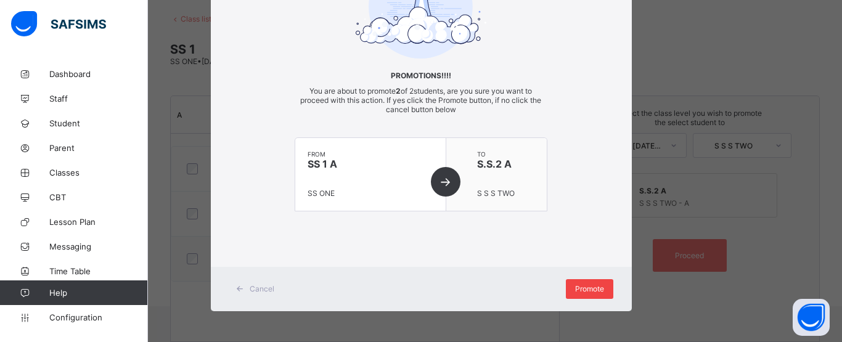
click at [591, 296] on div "Promote" at bounding box center [589, 289] width 47 height 20
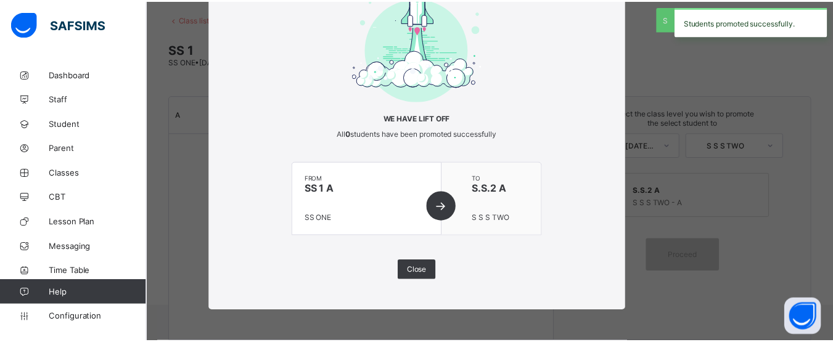
scroll to position [78, 0]
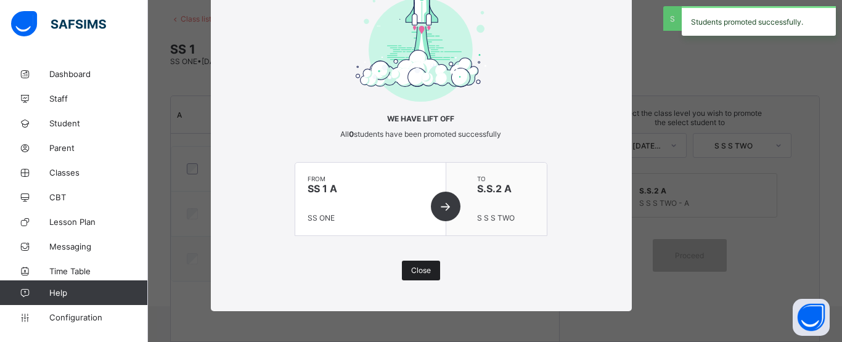
click at [421, 271] on span "Close" at bounding box center [421, 270] width 20 height 9
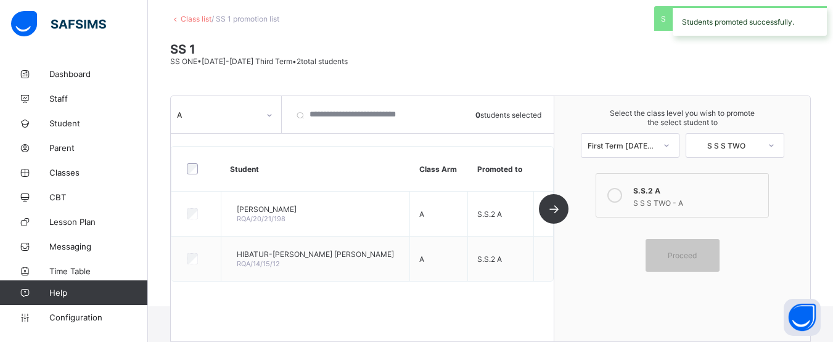
click at [187, 20] on link "Class list" at bounding box center [196, 18] width 31 height 9
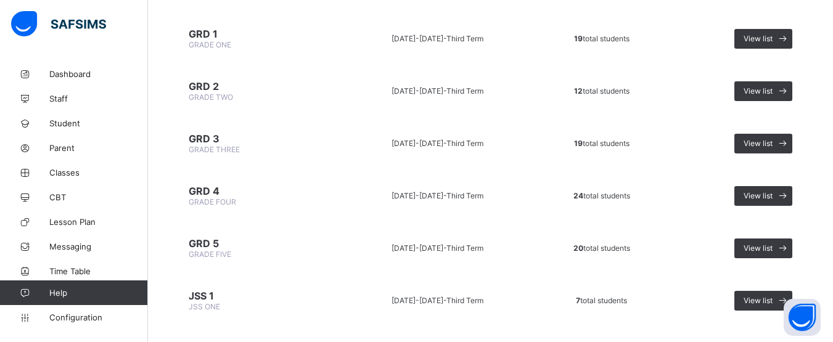
scroll to position [598, 0]
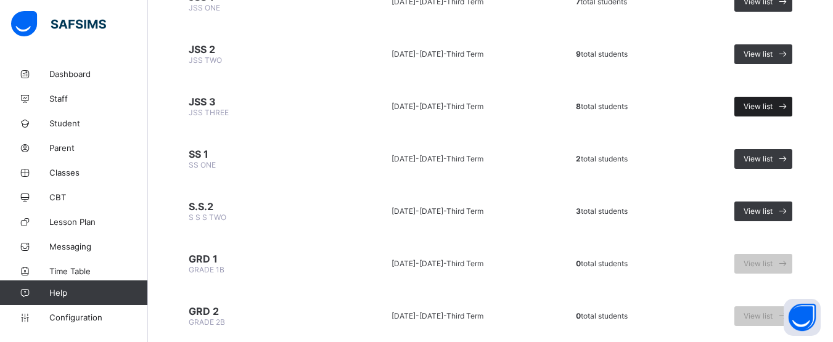
click at [751, 113] on div "View list" at bounding box center [763, 107] width 58 height 20
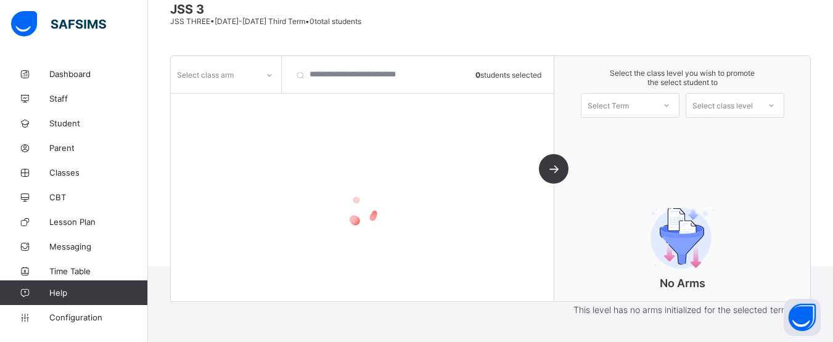
scroll to position [134, 0]
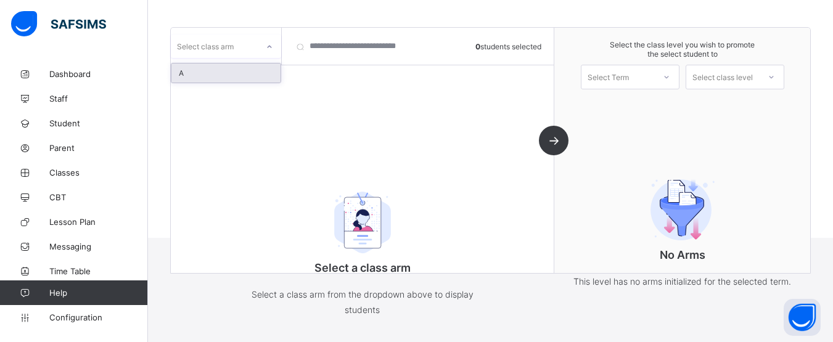
click at [266, 47] on icon at bounding box center [269, 47] width 7 height 12
click at [246, 73] on div "A" at bounding box center [225, 72] width 109 height 19
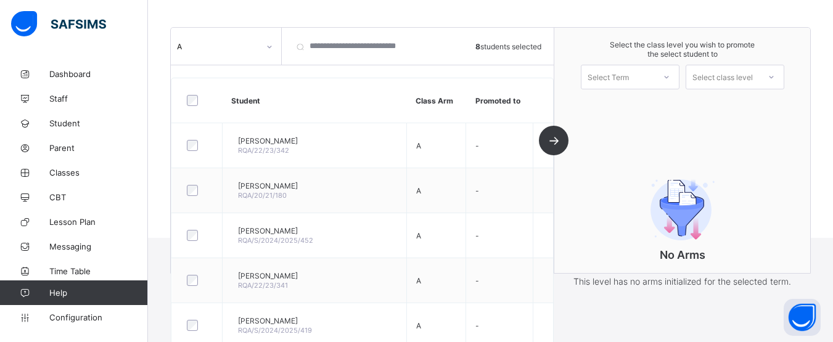
click at [663, 94] on div "Select the class level you wish to promote the select student to Select Term Se…" at bounding box center [682, 65] width 256 height 74
click at [654, 85] on div "Select Term" at bounding box center [617, 76] width 73 height 17
click at [657, 101] on div "First Term [DATE]-[DATE]" at bounding box center [629, 109] width 97 height 28
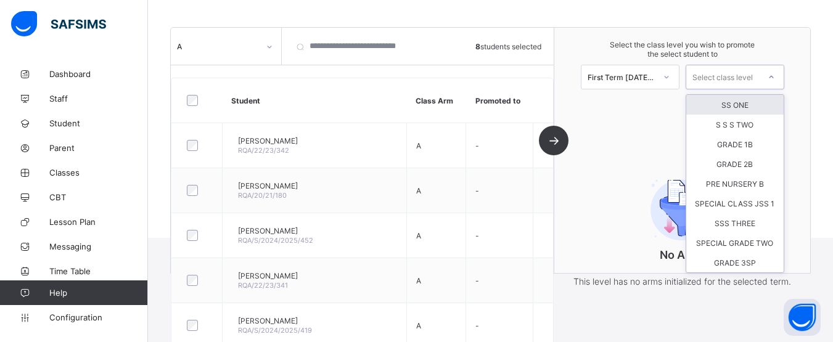
drag, startPoint x: 719, startPoint y: 78, endPoint x: 742, endPoint y: 103, distance: 33.6
click at [742, 89] on div "option SS ONE focused, 1 of 9. 9 results available. Use Up and Down to choose o…" at bounding box center [734, 77] width 99 height 25
click at [742, 103] on div "SS ONE" at bounding box center [734, 105] width 97 height 20
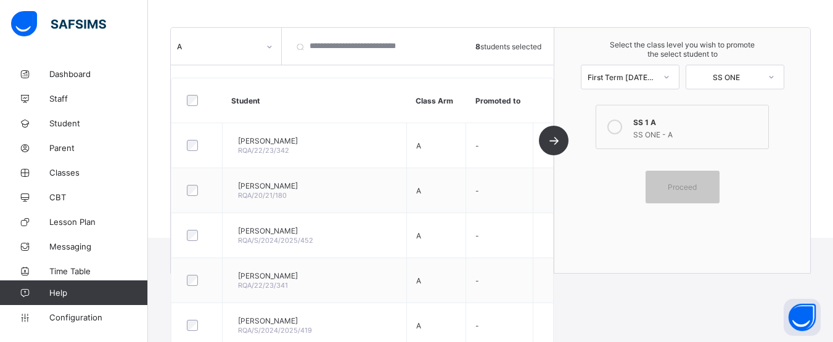
click at [622, 123] on icon at bounding box center [614, 127] width 15 height 15
click at [671, 183] on span "Proceed" at bounding box center [682, 186] width 55 height 9
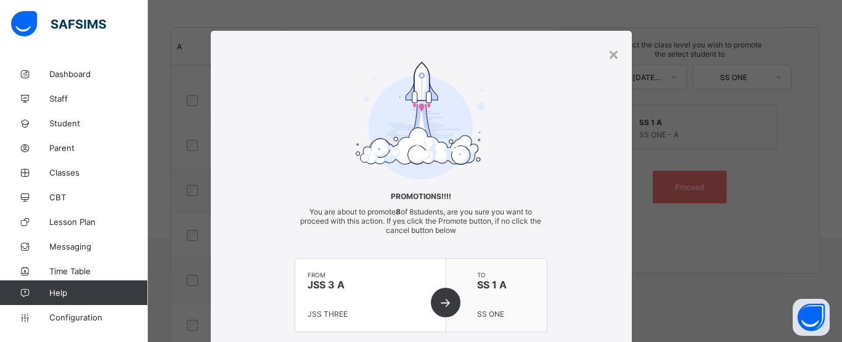
scroll to position [121, 0]
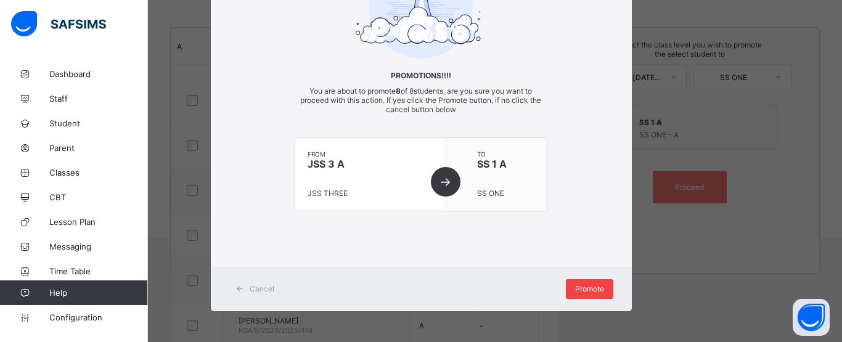
click at [579, 293] on span "Promote" at bounding box center [589, 288] width 29 height 9
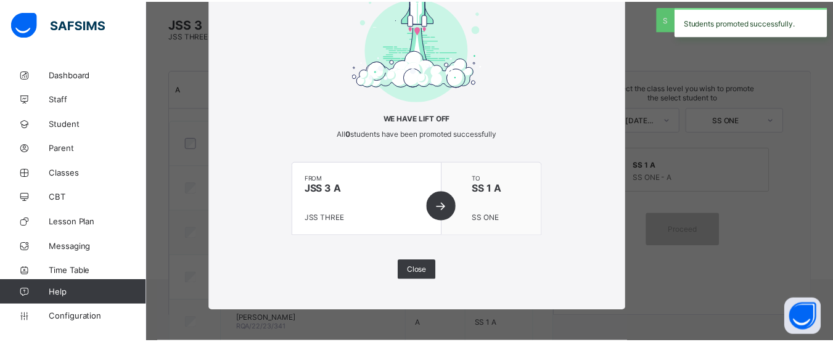
scroll to position [134, 0]
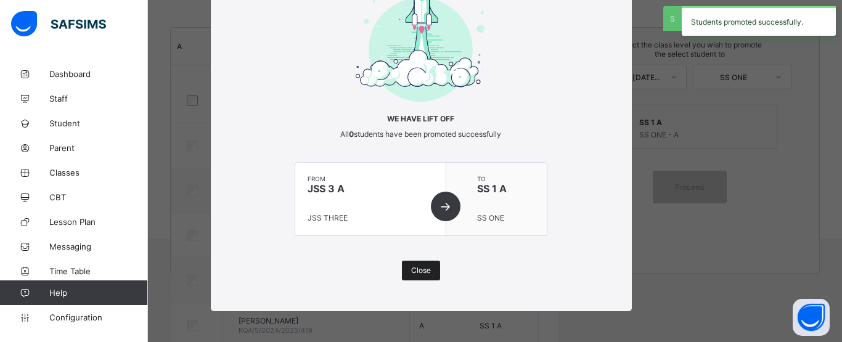
click at [431, 271] on div "Close" at bounding box center [421, 271] width 38 height 20
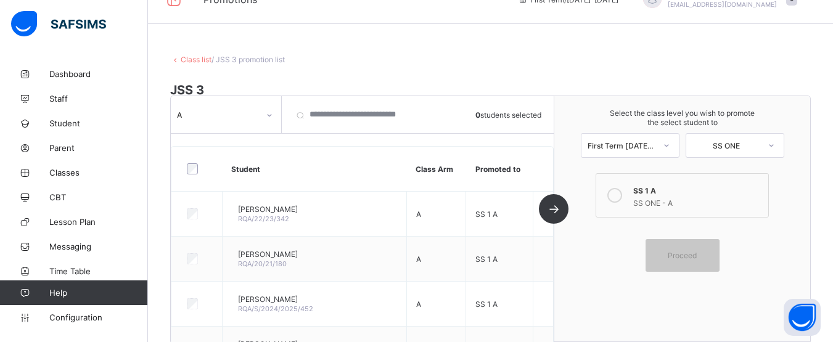
scroll to position [0, 0]
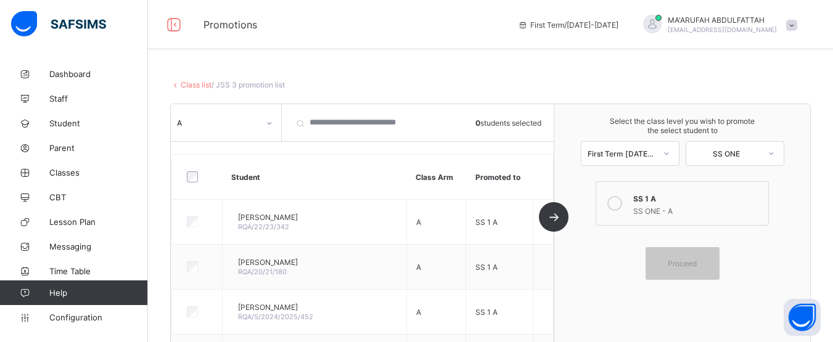
click at [191, 81] on link "Class list" at bounding box center [196, 84] width 31 height 9
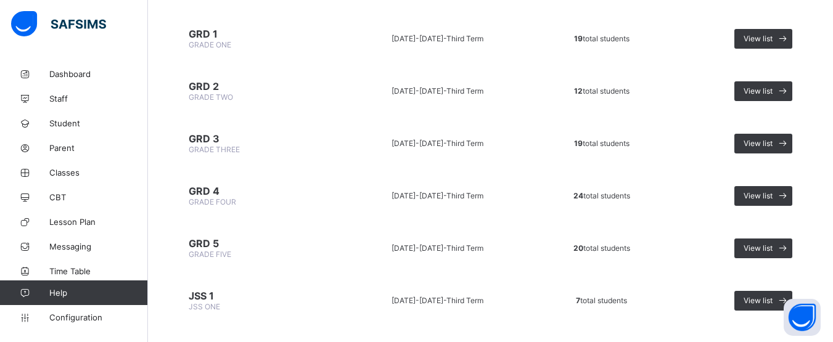
scroll to position [598, 0]
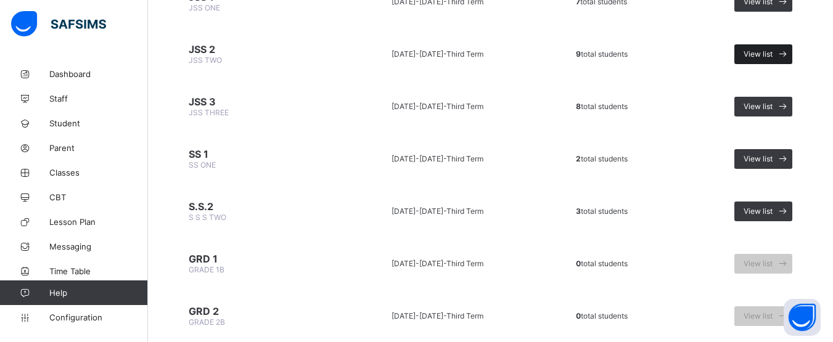
click at [760, 51] on span "View list" at bounding box center [757, 53] width 29 height 9
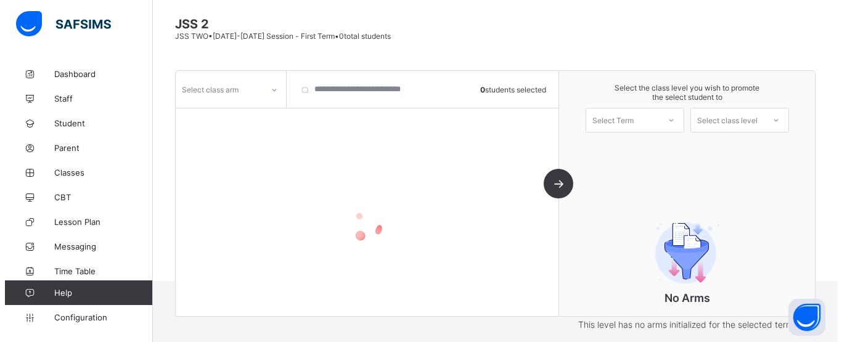
scroll to position [106, 0]
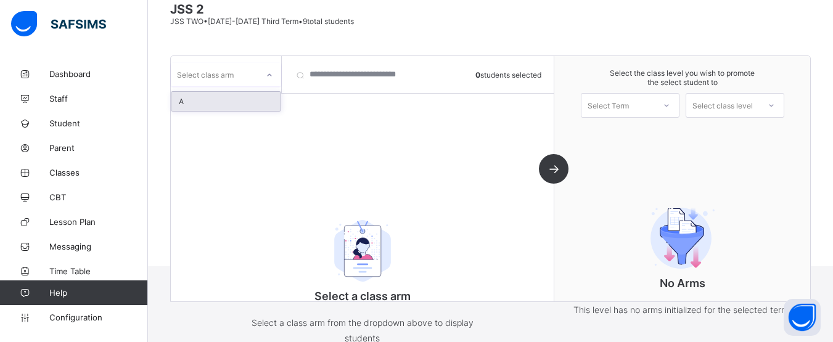
click at [255, 80] on div "Select class arm" at bounding box center [214, 74] width 87 height 17
click at [237, 102] on div "A" at bounding box center [225, 101] width 109 height 19
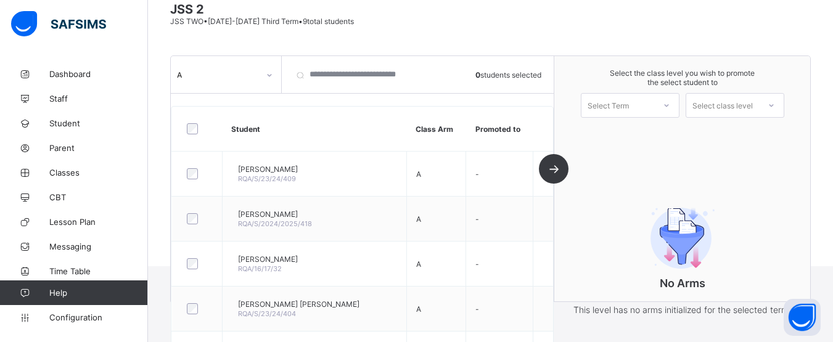
click at [185, 131] on div at bounding box center [197, 128] width 26 height 11
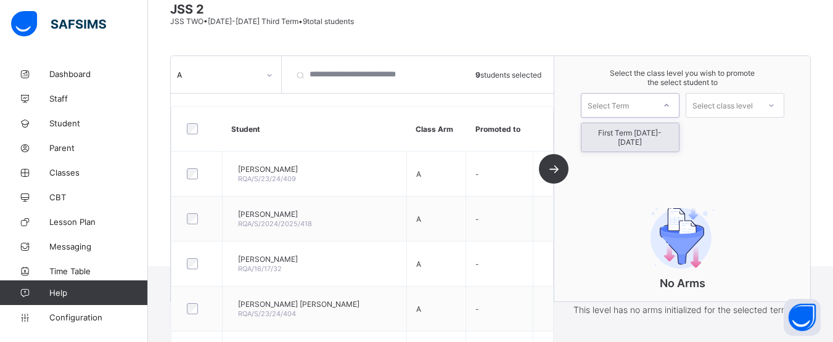
click at [670, 108] on icon at bounding box center [666, 105] width 7 height 12
click at [655, 133] on div "First Term [DATE]-[DATE]" at bounding box center [629, 137] width 97 height 28
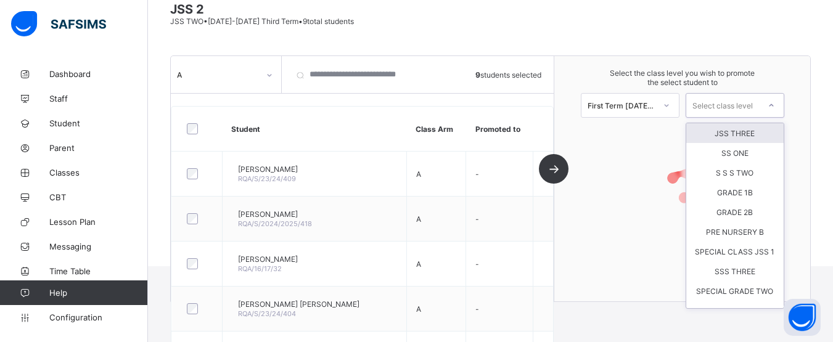
click at [725, 101] on div "Select class level" at bounding box center [722, 105] width 60 height 25
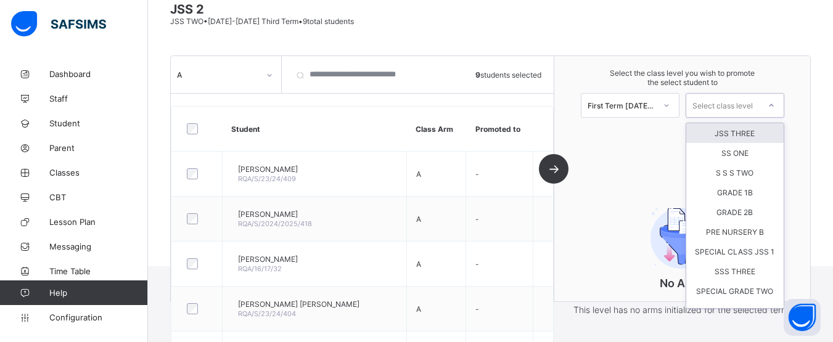
click at [726, 131] on div "JSS THREE" at bounding box center [734, 133] width 97 height 20
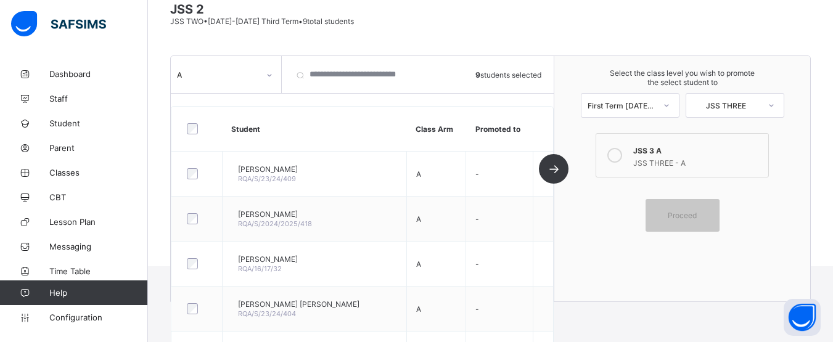
click at [622, 155] on icon at bounding box center [614, 155] width 15 height 15
click at [692, 222] on div "Proceed" at bounding box center [682, 215] width 74 height 33
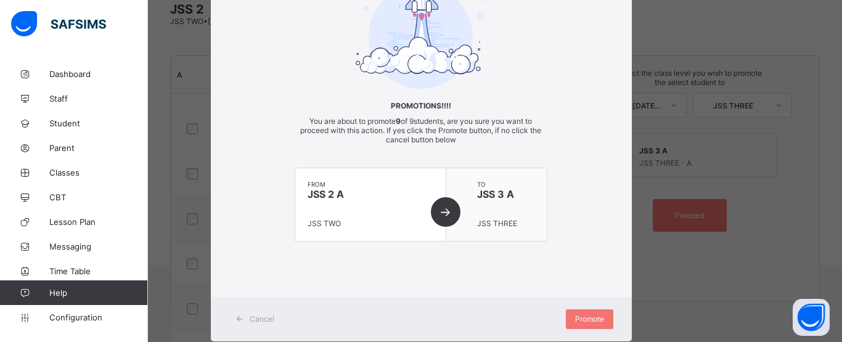
scroll to position [121, 0]
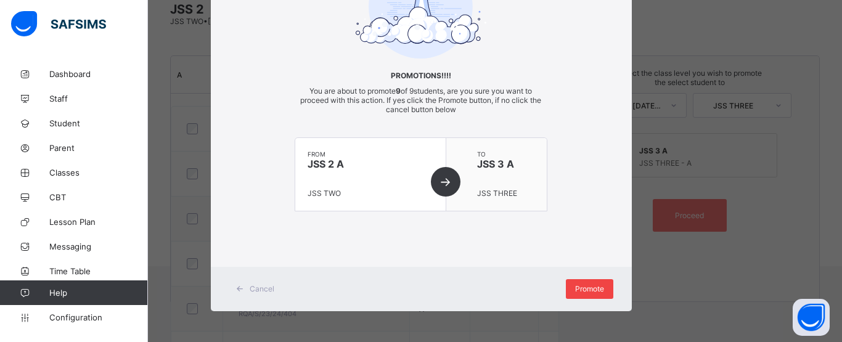
click at [575, 291] on span "Promote" at bounding box center [589, 288] width 29 height 9
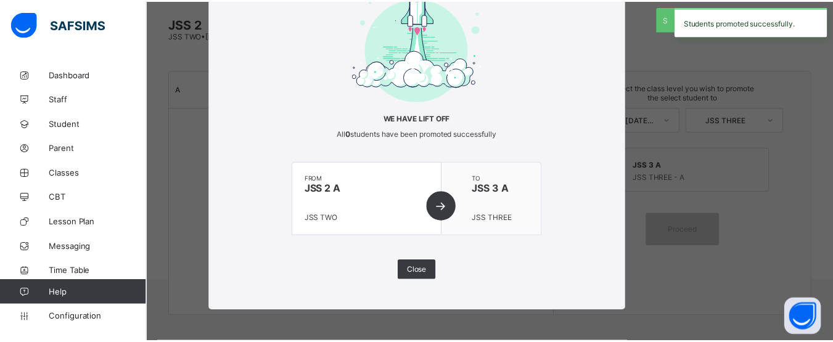
scroll to position [106, 0]
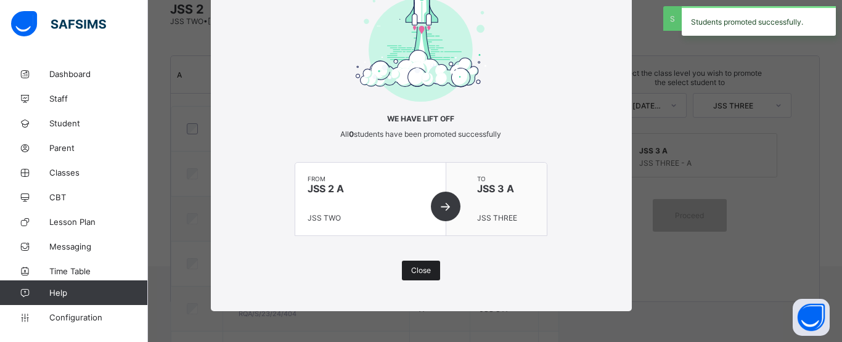
click at [427, 267] on span "Close" at bounding box center [421, 270] width 20 height 9
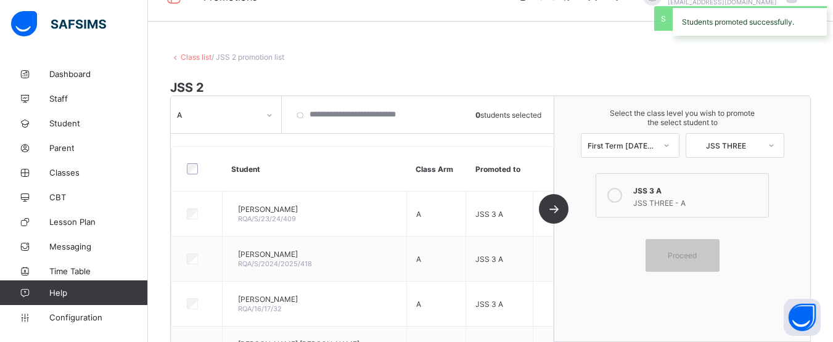
scroll to position [0, 0]
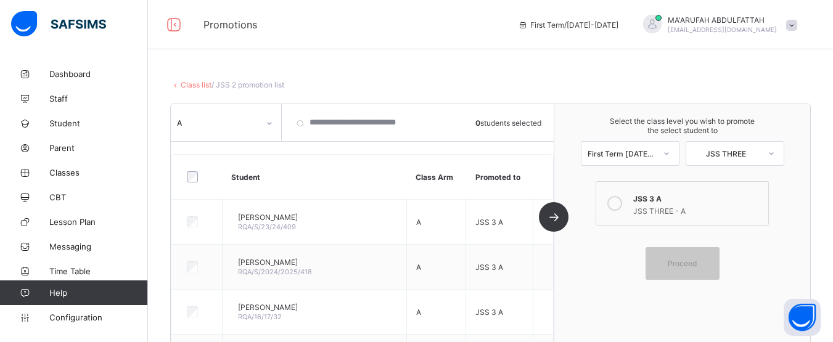
click at [191, 90] on div "Class list / JSS 2 promotion list JSS 2 JSS TWO • [DATE]-[DATE] Third Term • 9 …" at bounding box center [490, 217] width 685 height 311
click at [192, 84] on link "Class list" at bounding box center [196, 84] width 31 height 9
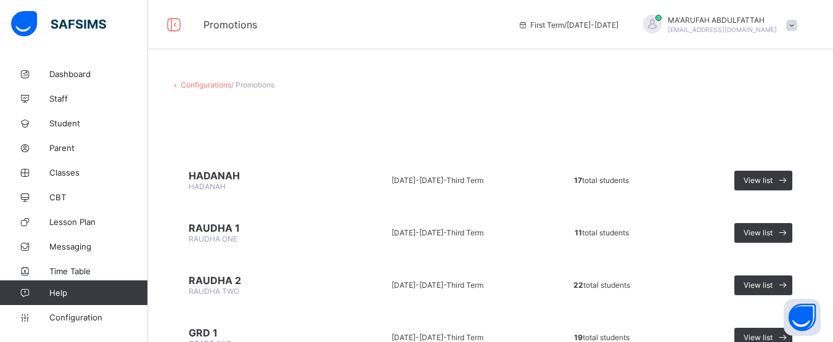
scroll to position [299, 0]
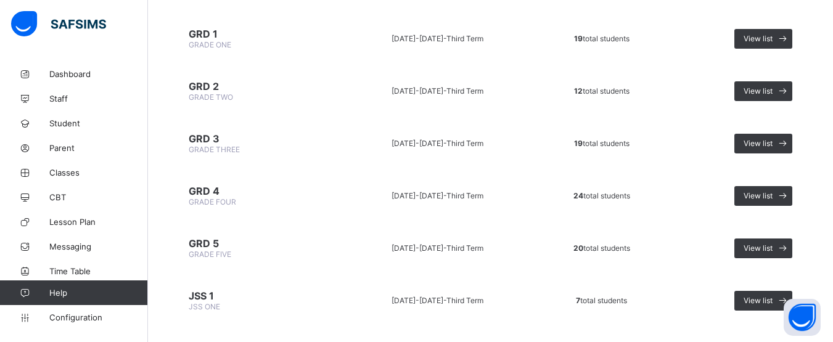
click at [742, 301] on td "View list" at bounding box center [741, 300] width 140 height 46
click at [756, 300] on span "View list" at bounding box center [757, 300] width 29 height 9
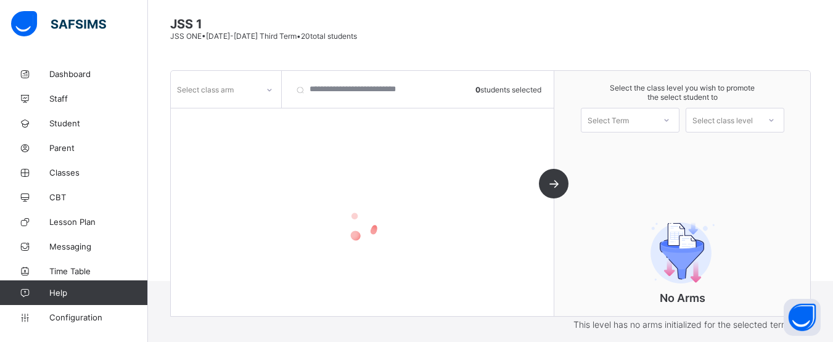
scroll to position [134, 0]
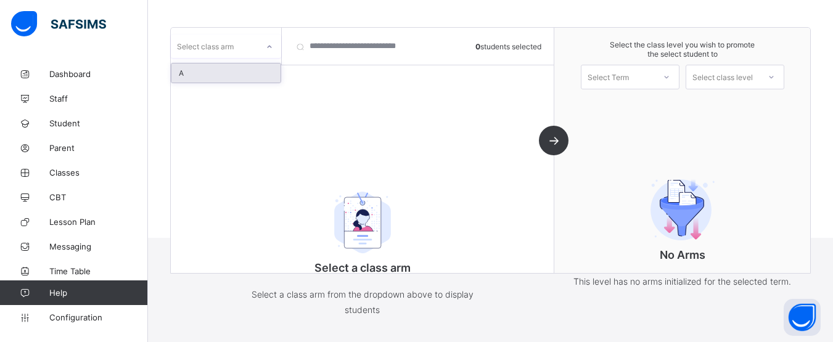
click at [198, 45] on div "Select class arm" at bounding box center [205, 46] width 57 height 23
click at [213, 67] on div "A" at bounding box center [225, 72] width 109 height 19
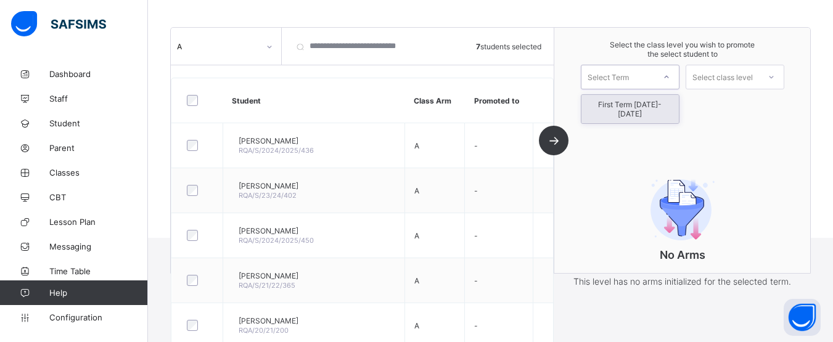
click at [629, 76] on div "Select Term" at bounding box center [607, 77] width 41 height 25
click at [628, 104] on div "First Term [DATE]-[DATE]" at bounding box center [629, 109] width 97 height 28
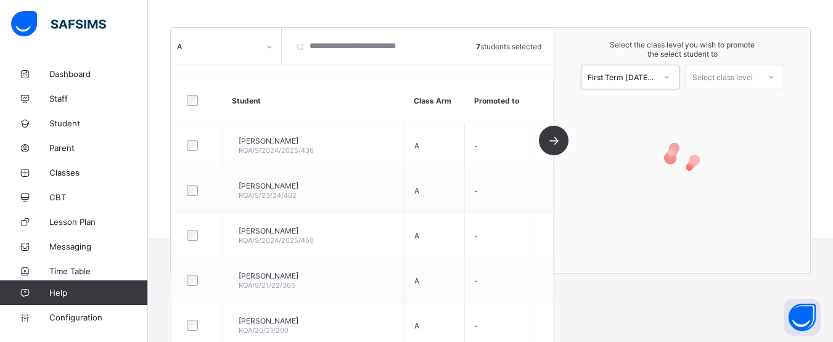
click at [747, 79] on div "Select class level" at bounding box center [722, 77] width 60 height 25
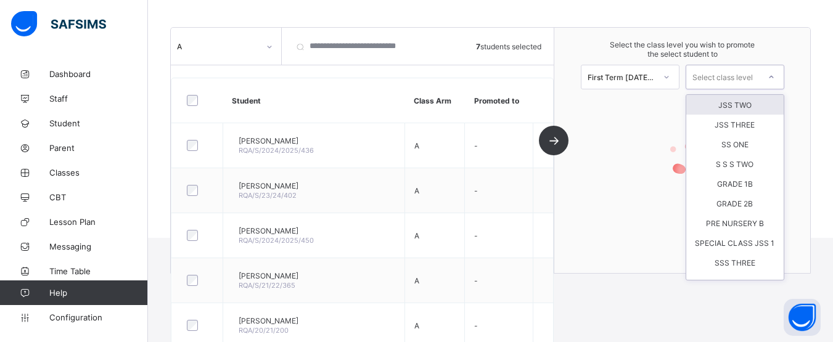
click at [737, 114] on div "JSS TWO" at bounding box center [734, 105] width 97 height 20
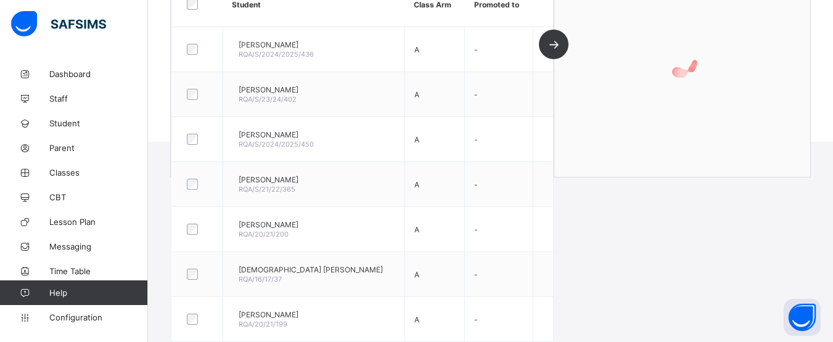
scroll to position [0, 0]
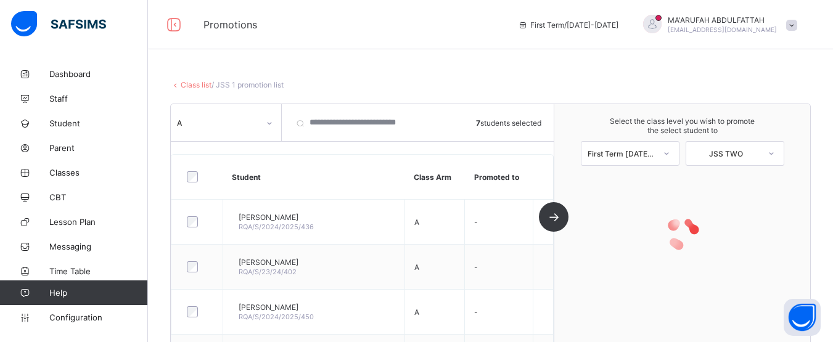
click at [196, 81] on link "Class list" at bounding box center [196, 84] width 31 height 9
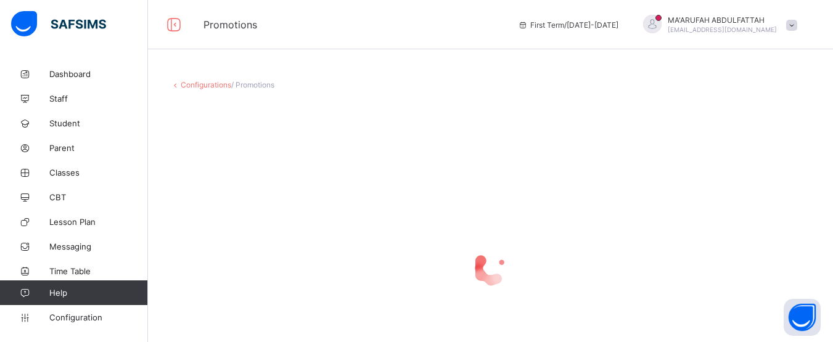
click at [212, 81] on link "Configurations" at bounding box center [206, 84] width 51 height 9
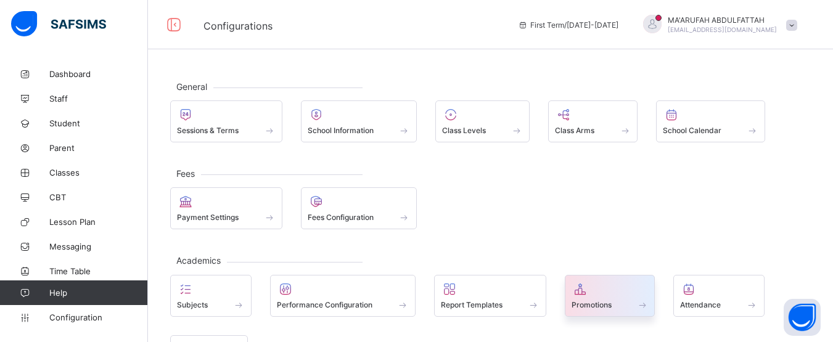
click at [606, 300] on div "Promotions" at bounding box center [609, 305] width 77 height 10
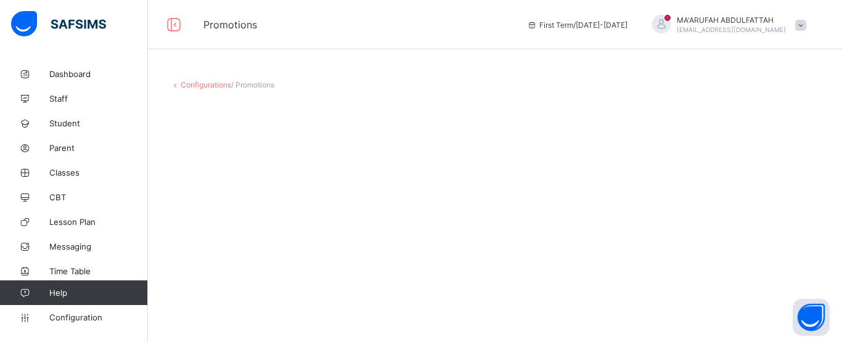
click at [210, 86] on link "Configurations" at bounding box center [206, 84] width 51 height 9
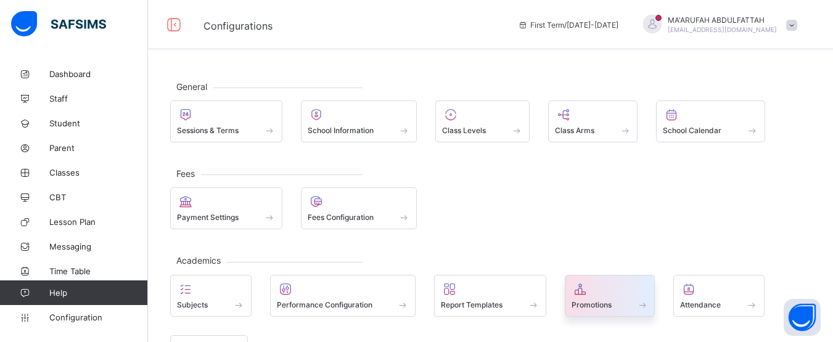
click at [629, 290] on div at bounding box center [609, 289] width 77 height 15
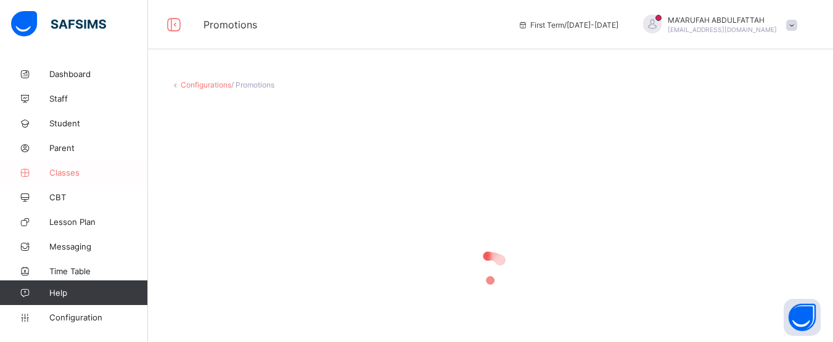
click at [63, 179] on link "Classes" at bounding box center [74, 172] width 148 height 25
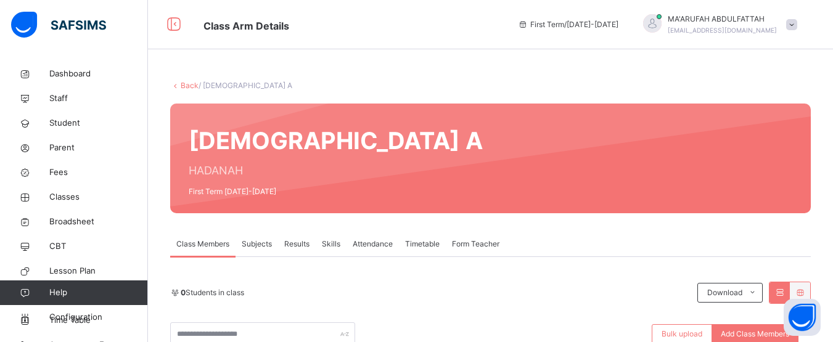
click at [192, 85] on link "Back" at bounding box center [190, 85] width 18 height 9
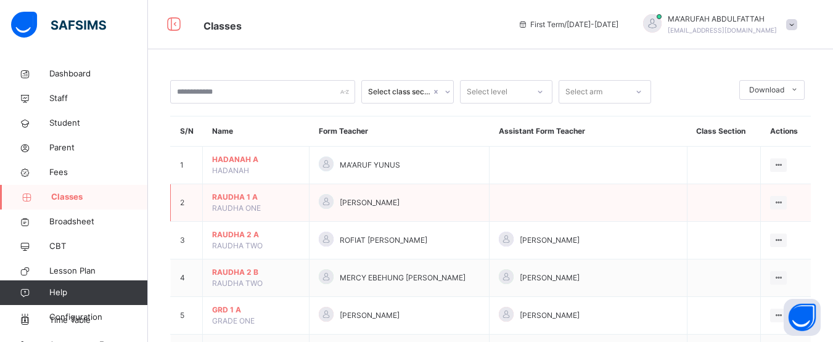
click at [240, 200] on span "RAUDHA 1 A" at bounding box center [256, 197] width 88 height 11
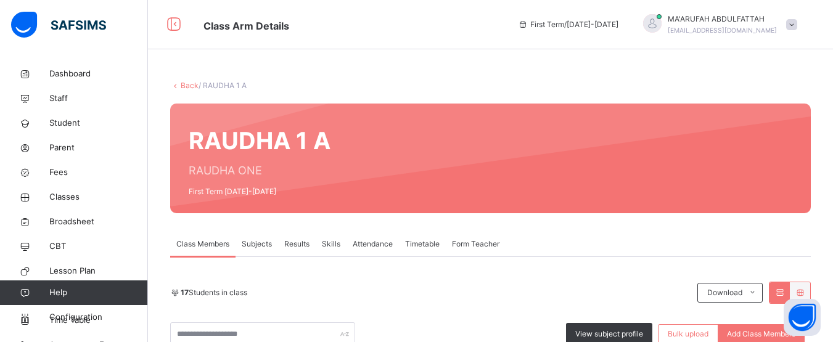
scroll to position [299, 0]
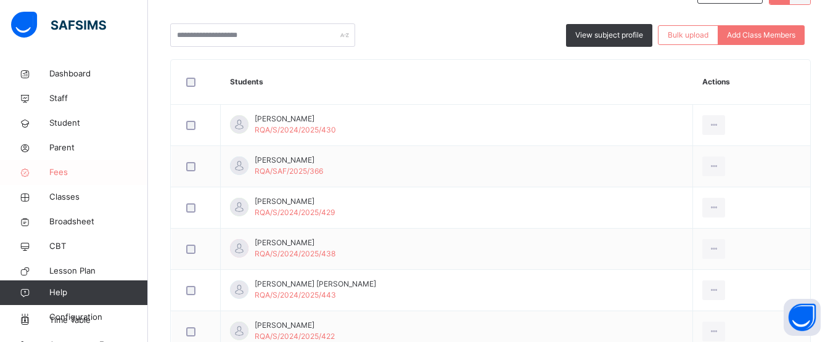
click at [74, 173] on span "Fees" at bounding box center [98, 172] width 99 height 12
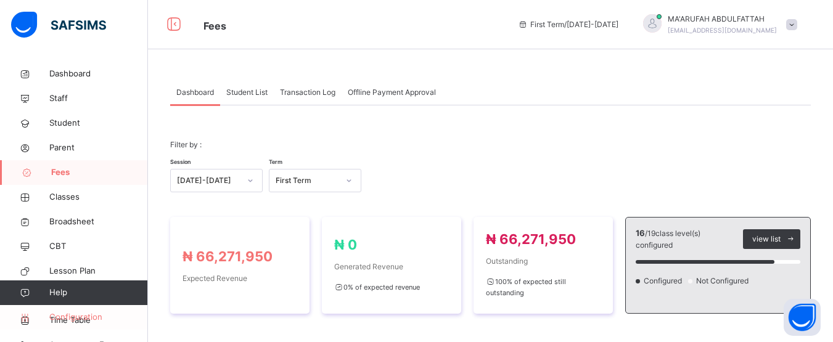
click at [96, 322] on span "Configuration" at bounding box center [98, 317] width 98 height 12
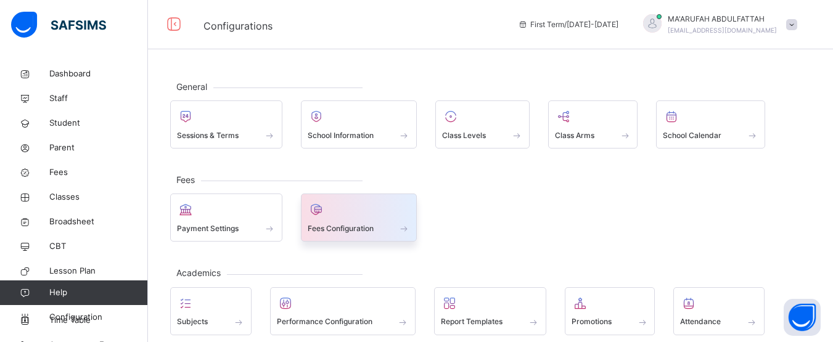
click at [308, 211] on icon at bounding box center [316, 209] width 17 height 15
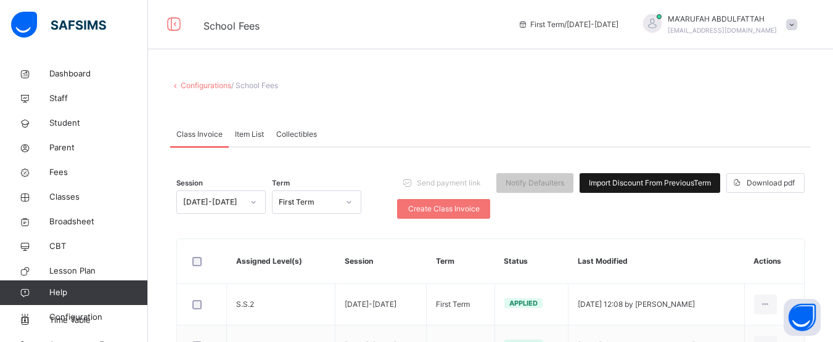
click at [634, 183] on span "Import Discount From Previous Term" at bounding box center [650, 183] width 122 height 11
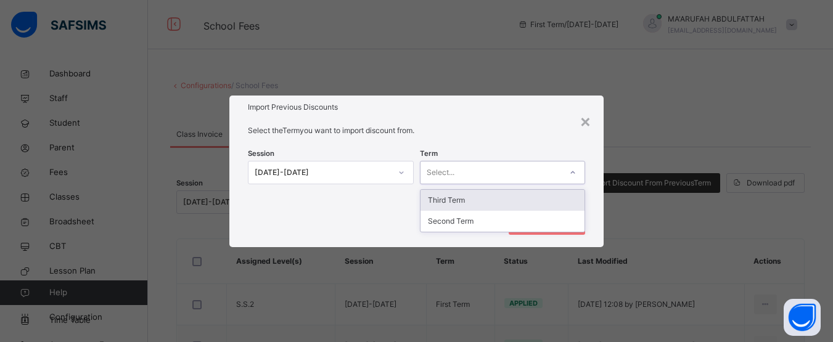
click at [469, 168] on div "Select..." at bounding box center [490, 172] width 141 height 19
click at [469, 203] on div "Third Term" at bounding box center [502, 200] width 165 height 21
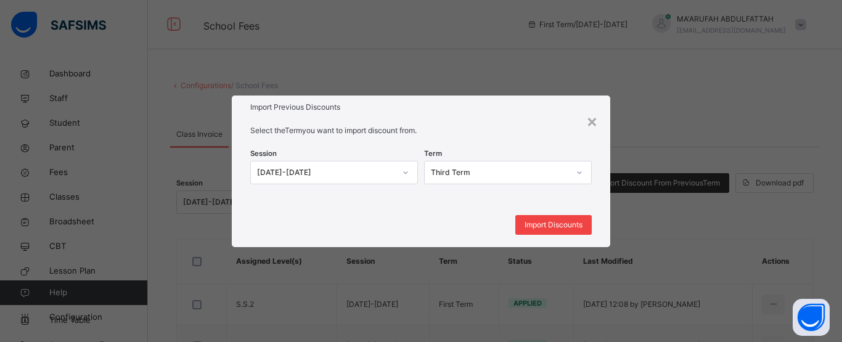
click at [527, 224] on span "Import Discounts" at bounding box center [554, 224] width 58 height 11
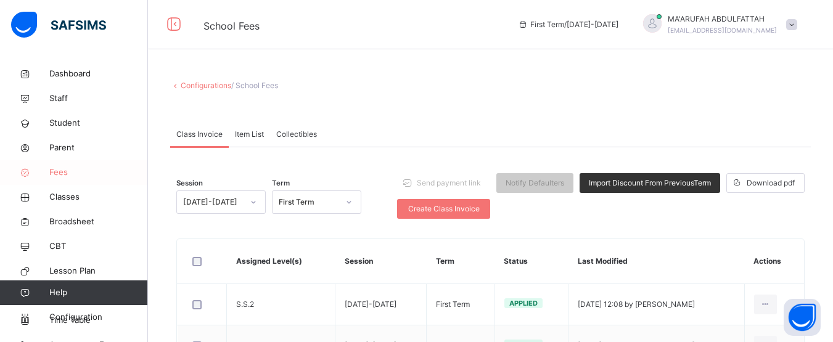
click at [72, 171] on span "Fees" at bounding box center [98, 172] width 99 height 12
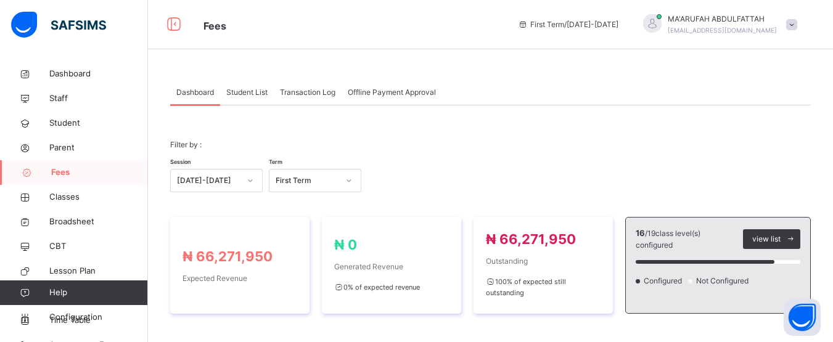
scroll to position [299, 0]
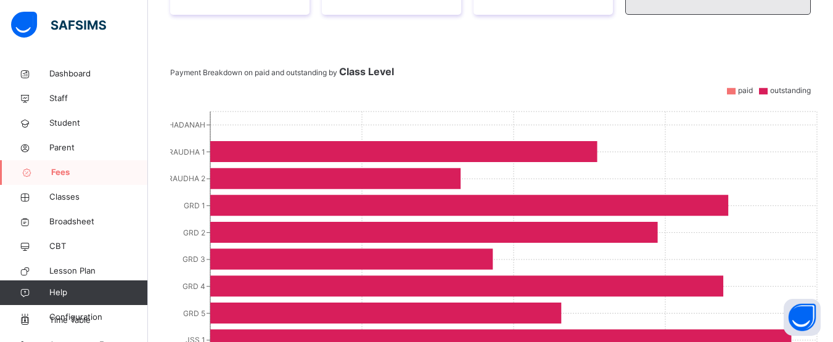
click at [832, 54] on div "Dashboard Student List Transaction Log Offline Payment Approval Dashboard More …" at bounding box center [490, 191] width 685 height 857
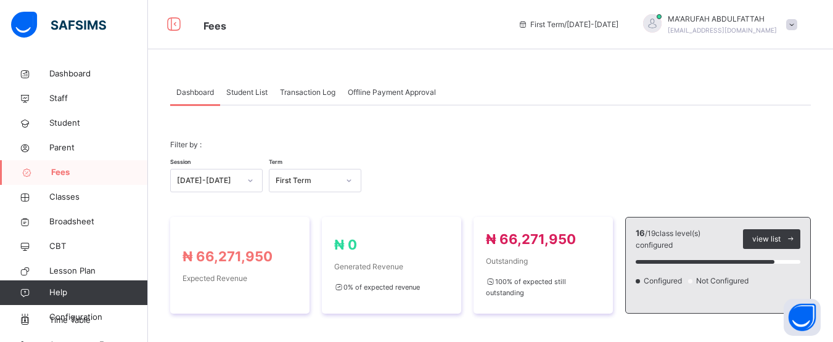
click at [262, 91] on span "Student List" at bounding box center [246, 92] width 41 height 11
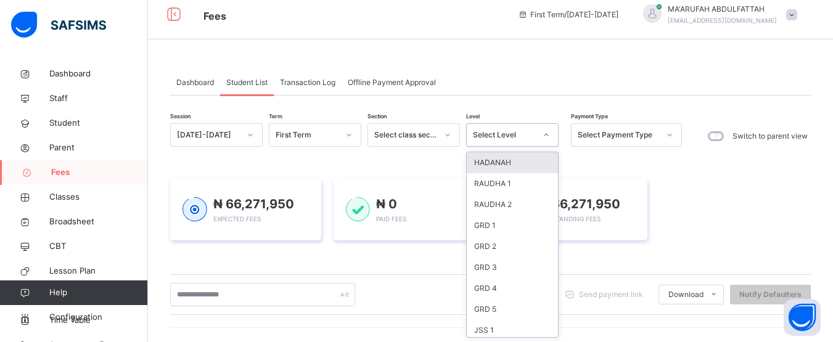
click at [537, 143] on div at bounding box center [546, 135] width 21 height 20
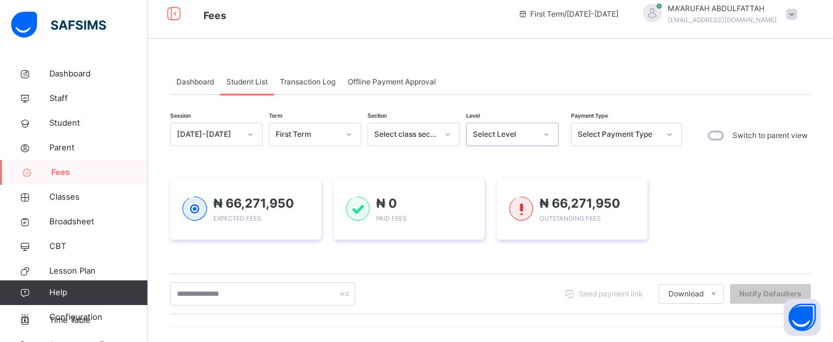
click at [537, 143] on div at bounding box center [546, 135] width 21 height 20
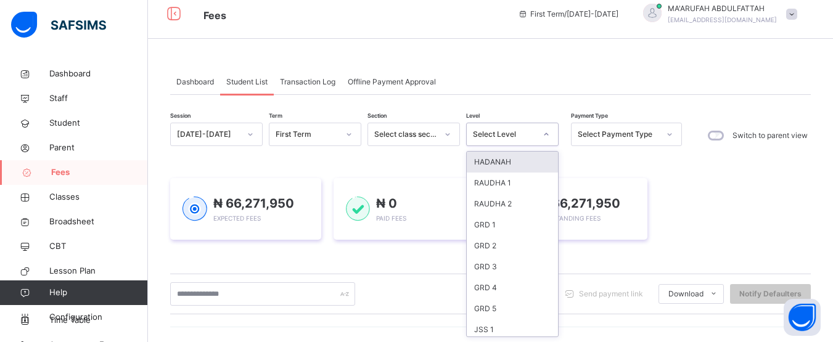
click at [531, 144] on div "Select Level" at bounding box center [512, 134] width 92 height 23
click at [510, 187] on div "RAUDHA 1" at bounding box center [512, 183] width 91 height 21
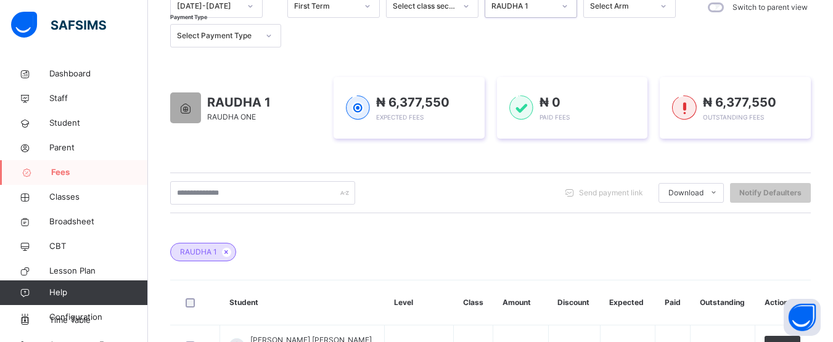
scroll to position [116, 0]
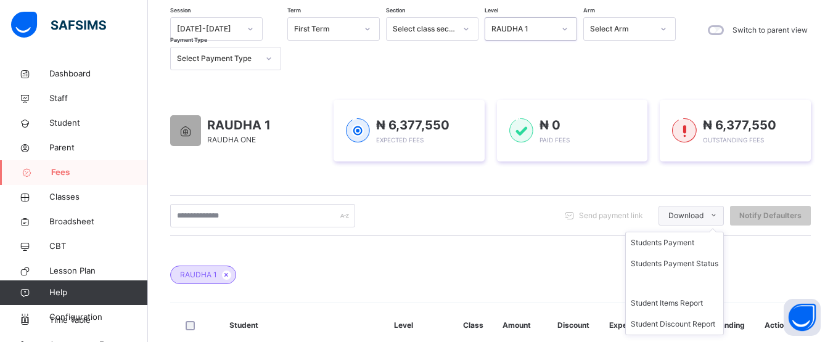
click at [718, 216] on icon at bounding box center [713, 216] width 9 height 10
click at [692, 329] on li "Student Discount Report" at bounding box center [674, 324] width 97 height 21
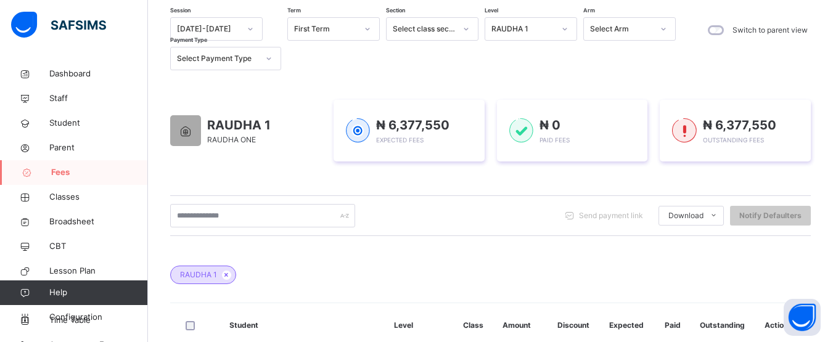
click at [714, 205] on div "Send payment link Download Students Payment Students Payment Status Student Ite…" at bounding box center [490, 215] width 640 height 23
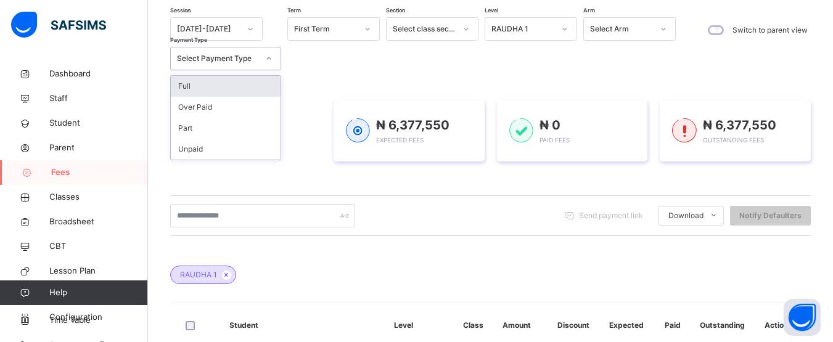
click at [218, 59] on div "Select Payment Type" at bounding box center [217, 58] width 81 height 11
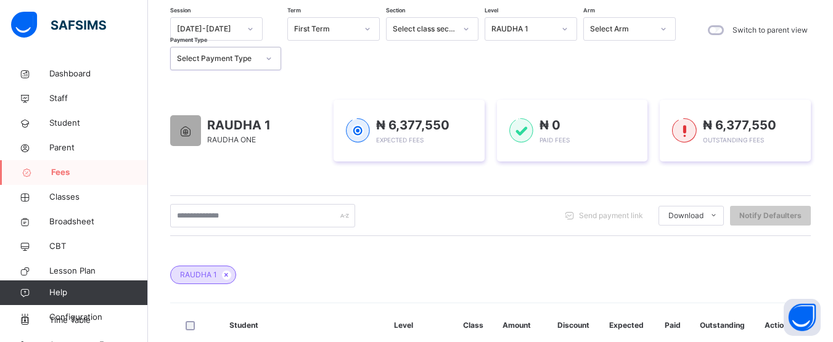
click at [218, 59] on div "Select Payment Type" at bounding box center [217, 58] width 81 height 11
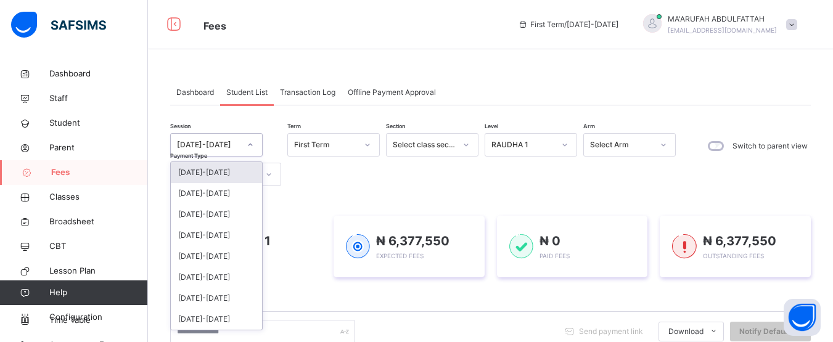
click at [247, 149] on div at bounding box center [250, 145] width 21 height 20
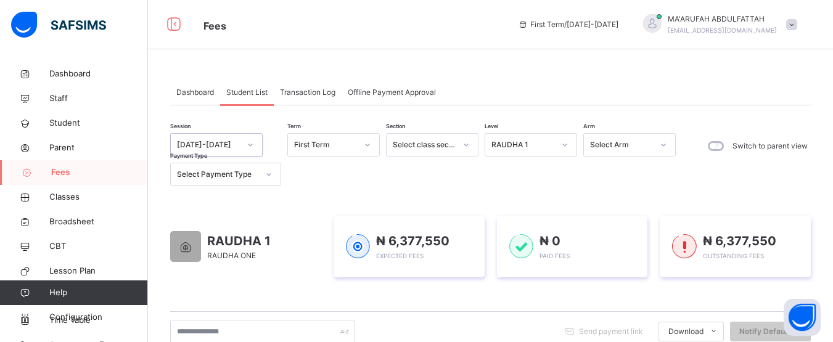
click at [247, 149] on icon at bounding box center [250, 145] width 7 height 12
click at [342, 143] on div "First Term" at bounding box center [325, 144] width 63 height 11
click at [407, 139] on div "Select class section" at bounding box center [421, 145] width 68 height 19
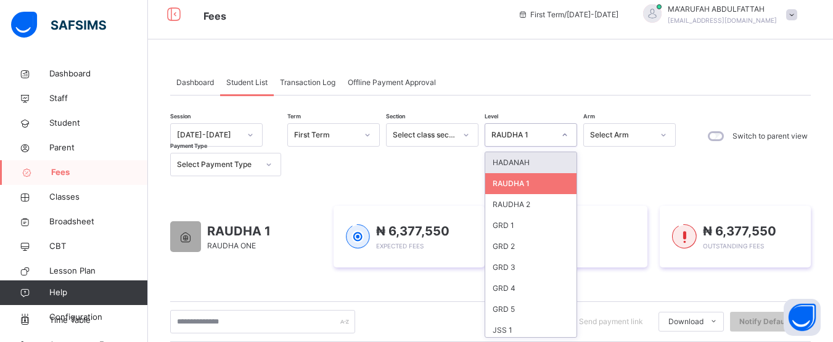
click at [504, 143] on div "RAUDHA 1" at bounding box center [519, 135] width 68 height 19
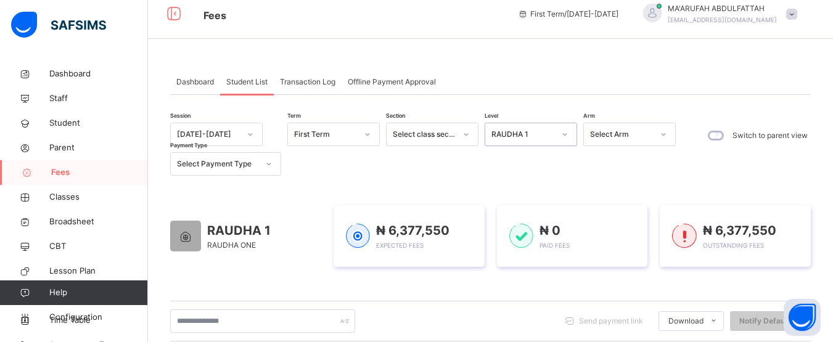
click at [504, 143] on div "RAUDHA 1" at bounding box center [519, 134] width 68 height 19
click at [603, 133] on div "Select Arm" at bounding box center [621, 134] width 63 height 11
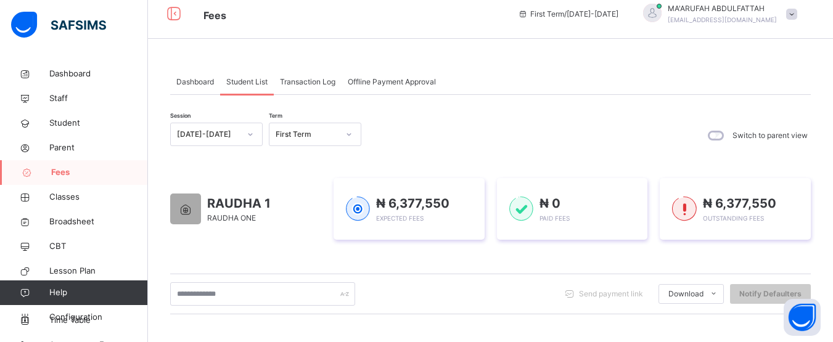
scroll to position [309, 0]
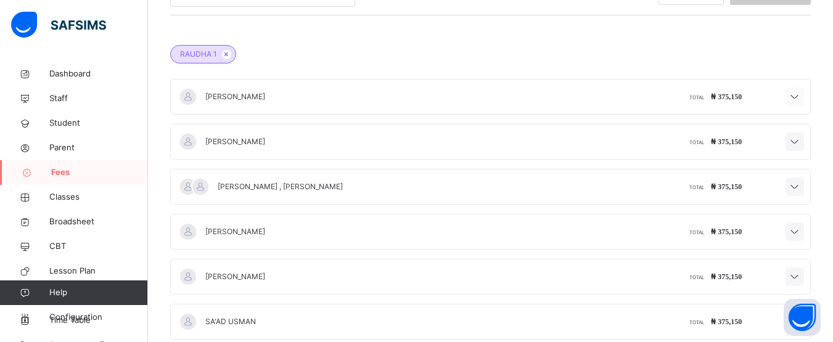
click at [802, 93] on icon at bounding box center [794, 97] width 15 height 16
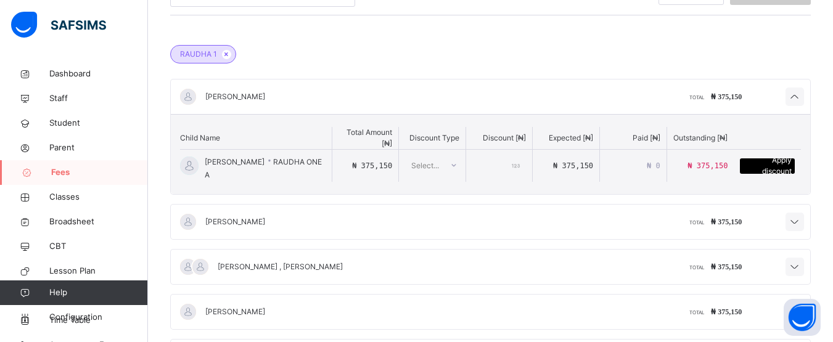
click at [785, 162] on span "Apply discount" at bounding box center [767, 166] width 49 height 22
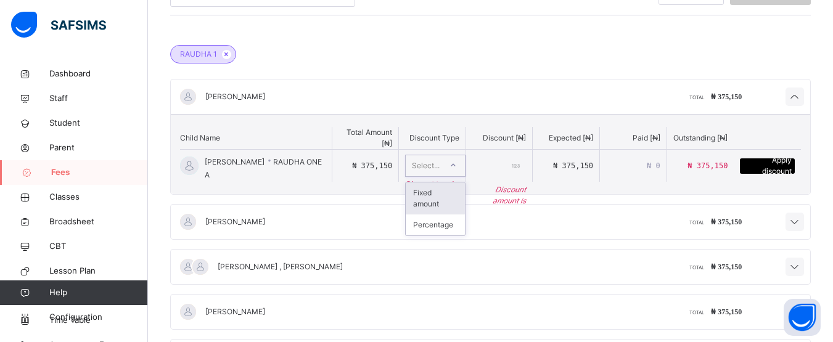
click at [446, 170] on div at bounding box center [452, 165] width 23 height 21
click at [446, 170] on div at bounding box center [453, 165] width 21 height 20
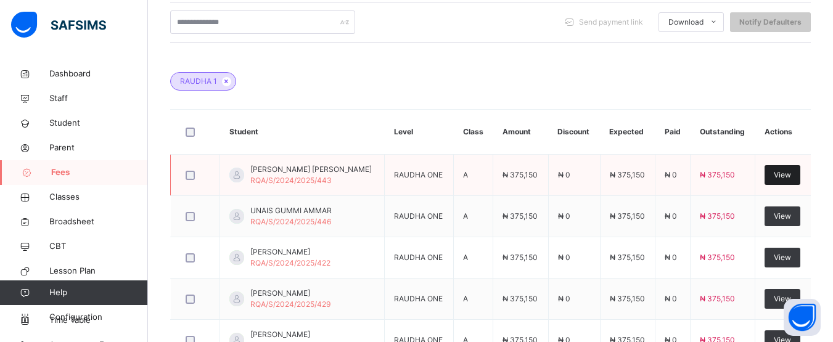
click at [791, 171] on span "View" at bounding box center [782, 175] width 17 height 11
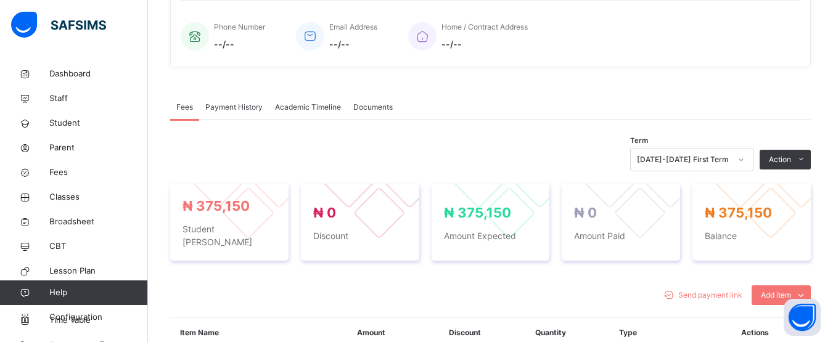
scroll to position [577, 0]
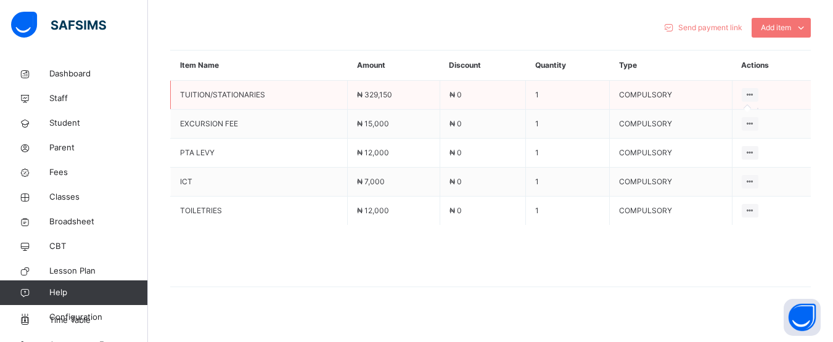
click at [755, 90] on icon at bounding box center [750, 94] width 10 height 9
click at [758, 88] on div at bounding box center [750, 95] width 17 height 14
click at [754, 119] on icon at bounding box center [750, 123] width 10 height 9
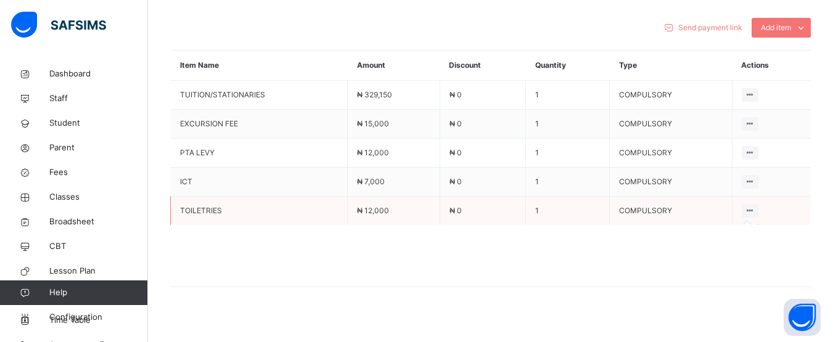
click at [755, 206] on icon at bounding box center [750, 210] width 10 height 9
click at [291, 207] on td "TOILETRIES" at bounding box center [259, 211] width 177 height 29
click at [755, 206] on icon at bounding box center [750, 210] width 10 height 9
click at [755, 177] on icon at bounding box center [750, 181] width 10 height 9
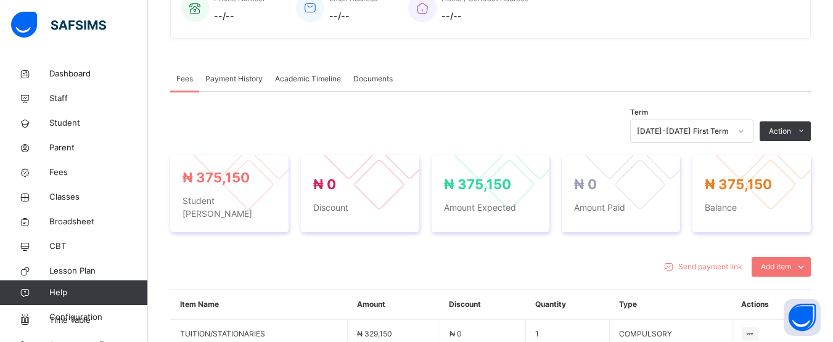
scroll to position [330, 0]
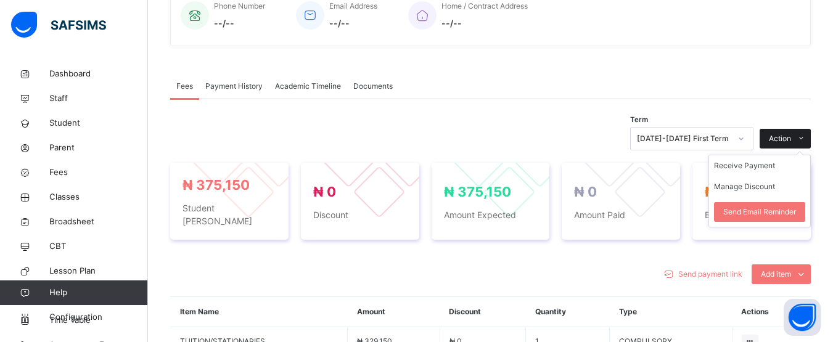
click at [793, 132] on div "Action" at bounding box center [784, 139] width 51 height 20
click at [747, 195] on li "Manage Discount" at bounding box center [759, 186] width 101 height 21
click at [748, 193] on li "Manage Discount" at bounding box center [759, 186] width 101 height 21
click at [747, 191] on button "Manage Discount" at bounding box center [744, 186] width 61 height 11
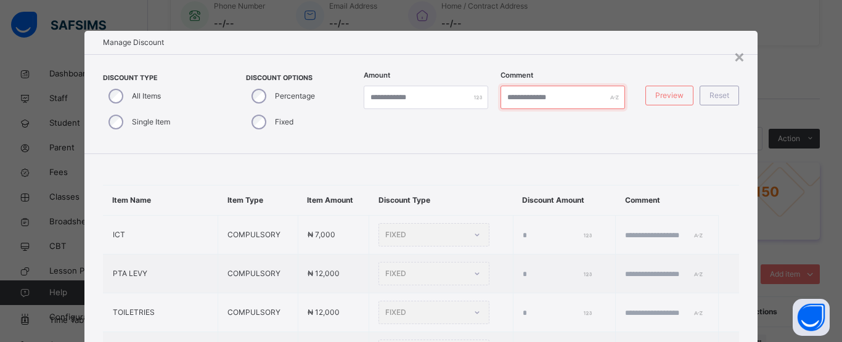
click at [531, 100] on input "text" at bounding box center [563, 97] width 125 height 23
click at [735, 55] on div "×" at bounding box center [740, 56] width 12 height 26
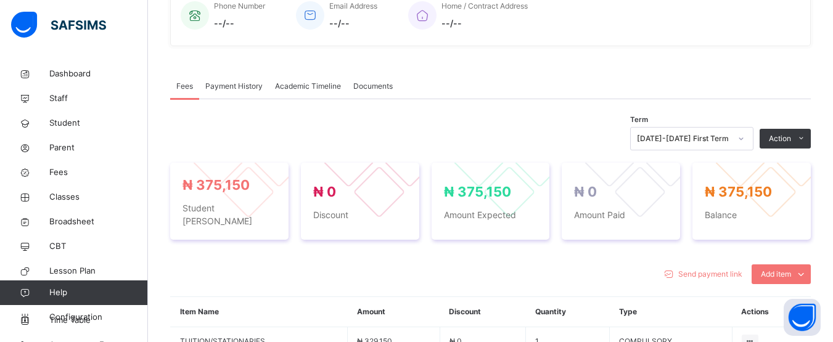
scroll to position [577, 0]
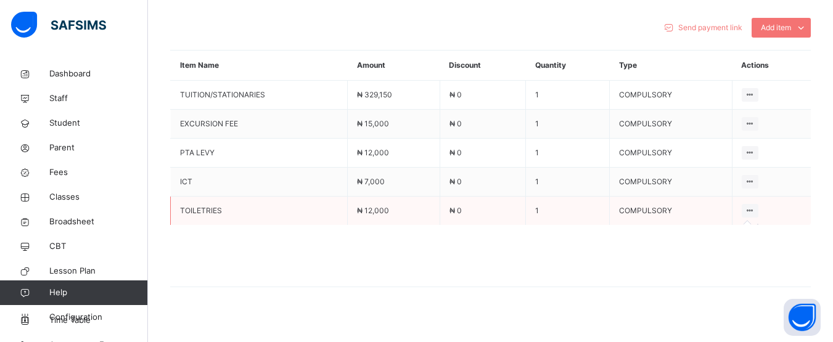
click at [753, 206] on icon at bounding box center [750, 210] width 10 height 9
click at [74, 317] on span "Configuration" at bounding box center [98, 317] width 98 height 12
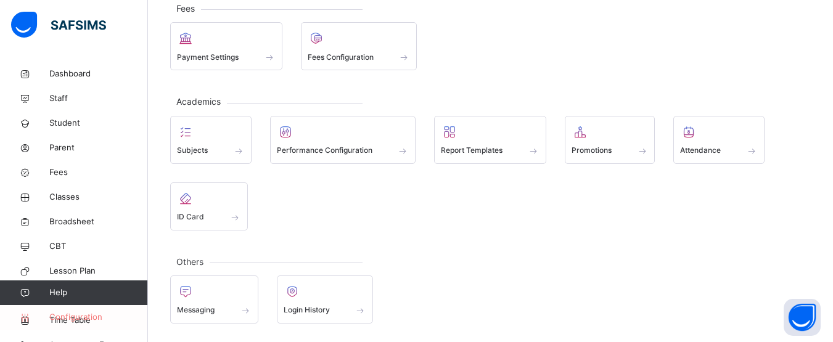
scroll to position [171, 0]
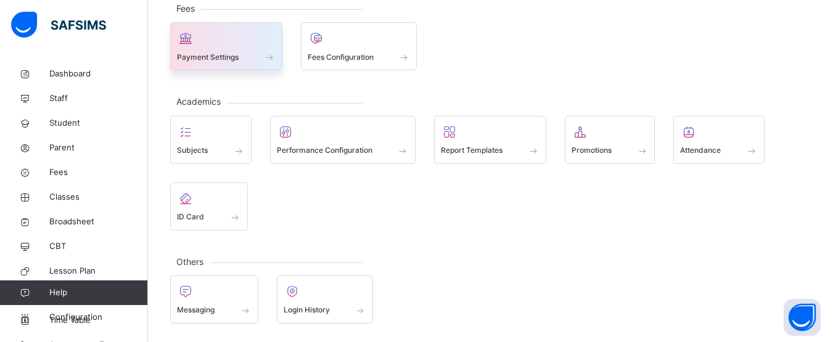
click at [218, 58] on span "Payment Settings" at bounding box center [208, 57] width 62 height 11
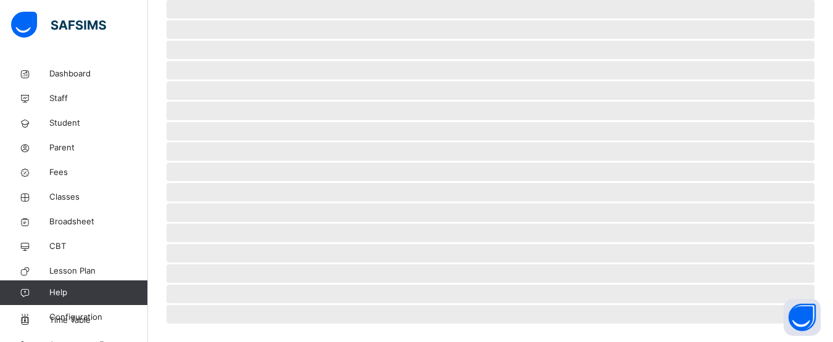
scroll to position [577, 0]
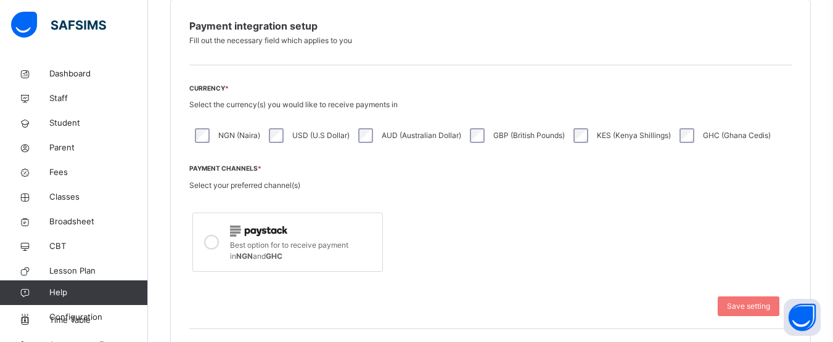
scroll to position [7, 0]
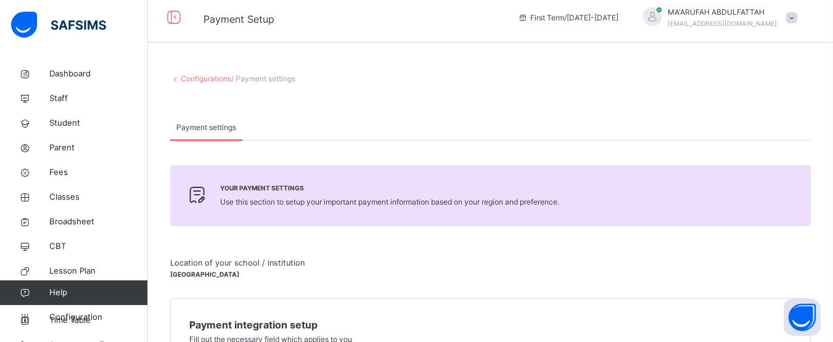
click at [214, 76] on link "Configurations" at bounding box center [206, 78] width 51 height 9
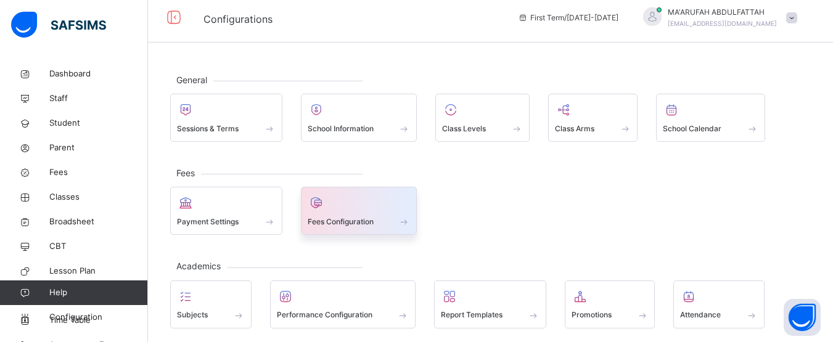
click at [361, 210] on div at bounding box center [359, 203] width 103 height 18
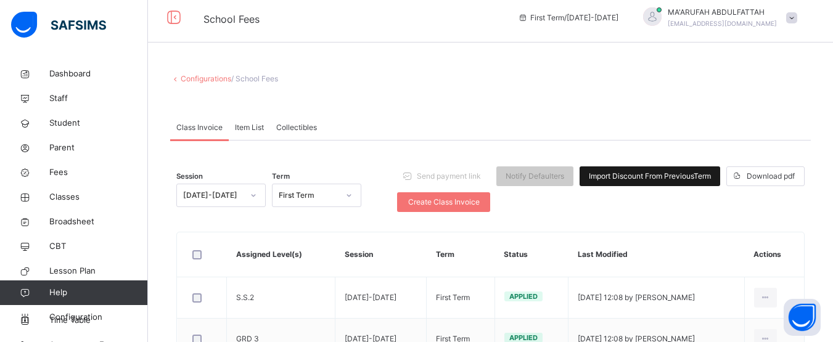
click at [671, 166] on div "Import Discount From Previous Term" at bounding box center [649, 176] width 141 height 20
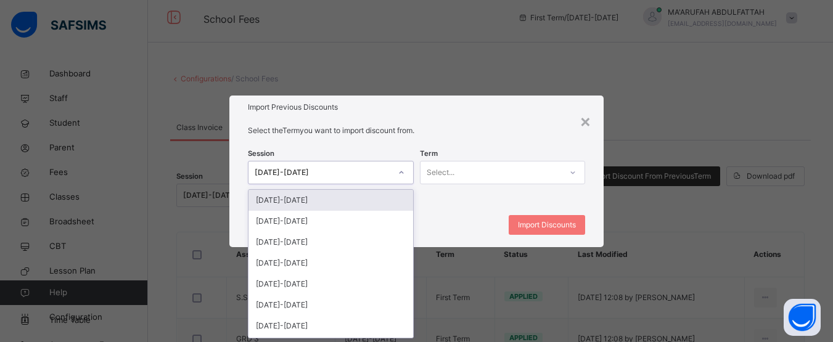
click at [393, 167] on div at bounding box center [401, 173] width 21 height 20
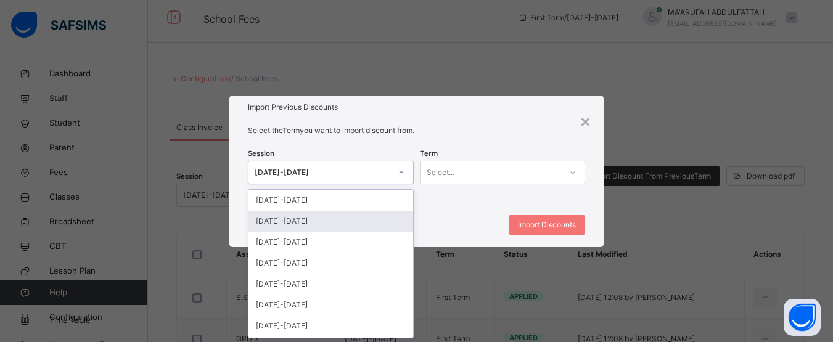
click at [372, 219] on div "[DATE]-[DATE]" at bounding box center [330, 221] width 165 height 21
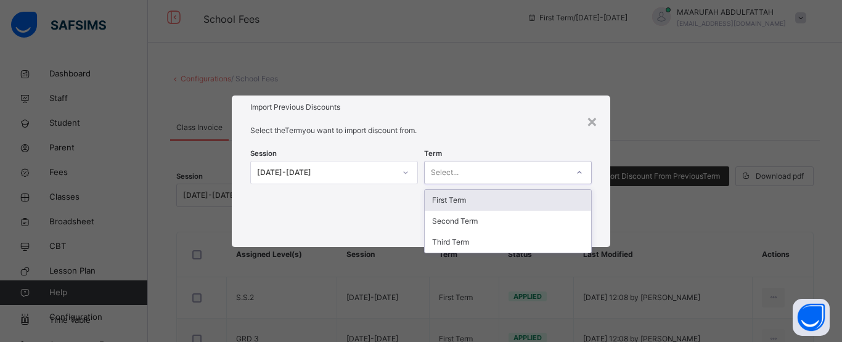
click at [464, 173] on div "Select..." at bounding box center [496, 172] width 143 height 19
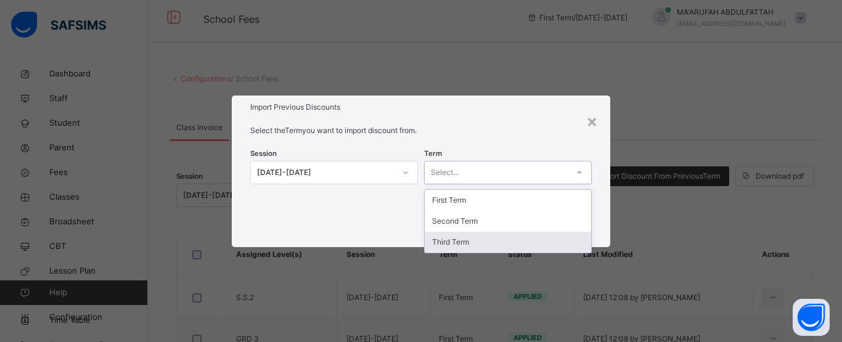
click at [455, 240] on div "Third Term" at bounding box center [508, 242] width 166 height 21
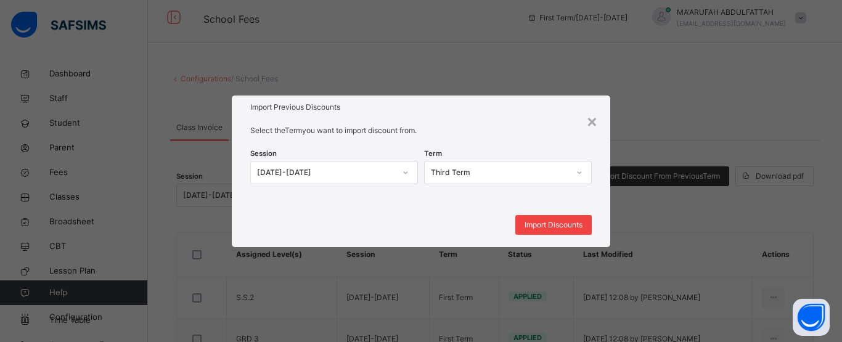
click at [525, 229] on span "Import Discounts" at bounding box center [554, 224] width 58 height 11
click at [565, 222] on span "Import Discounts" at bounding box center [554, 224] width 58 height 11
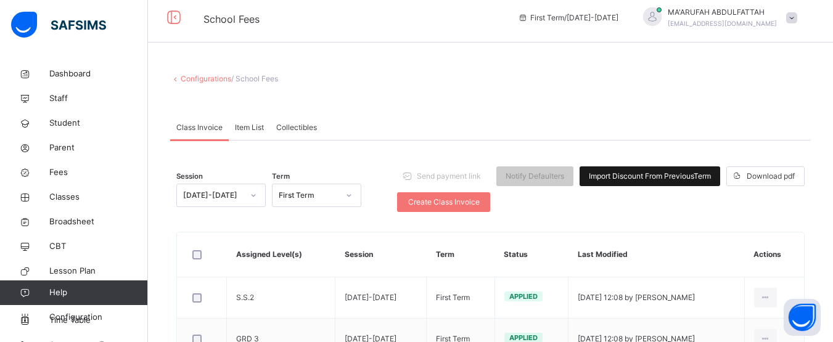
click at [598, 180] on span "Import Discount From Previous Term" at bounding box center [650, 176] width 122 height 11
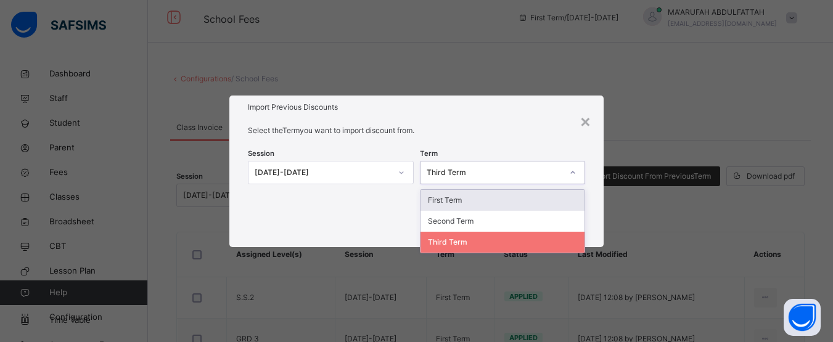
click at [471, 171] on div "Third Term" at bounding box center [495, 172] width 136 height 11
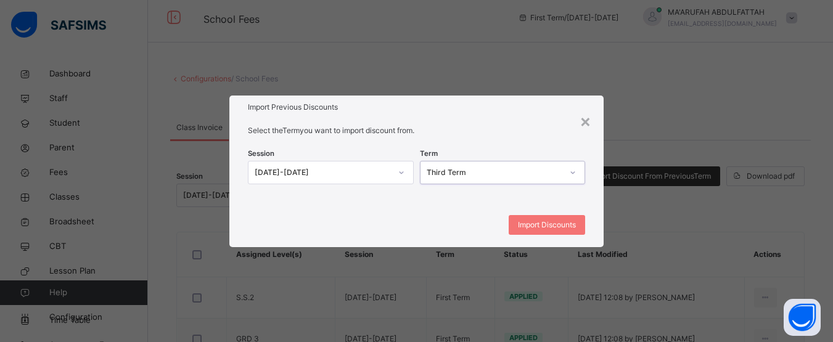
click at [471, 171] on div "Third Term" at bounding box center [495, 172] width 136 height 11
click at [584, 119] on div "×" at bounding box center [585, 121] width 12 height 26
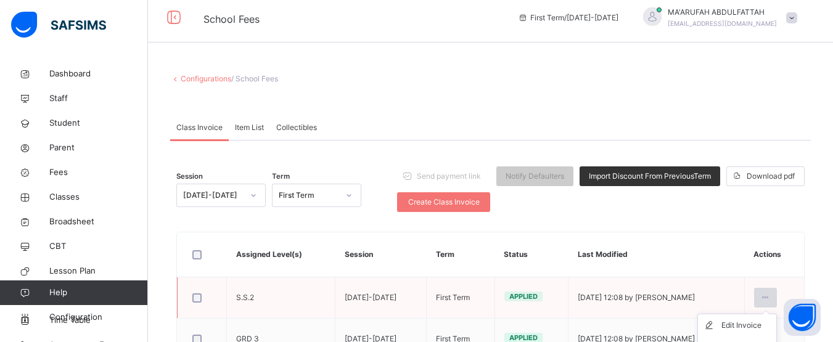
click at [777, 300] on div at bounding box center [765, 298] width 23 height 20
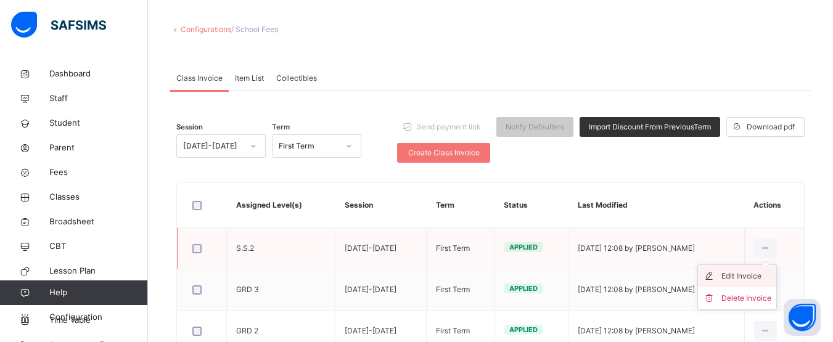
scroll to position [31, 0]
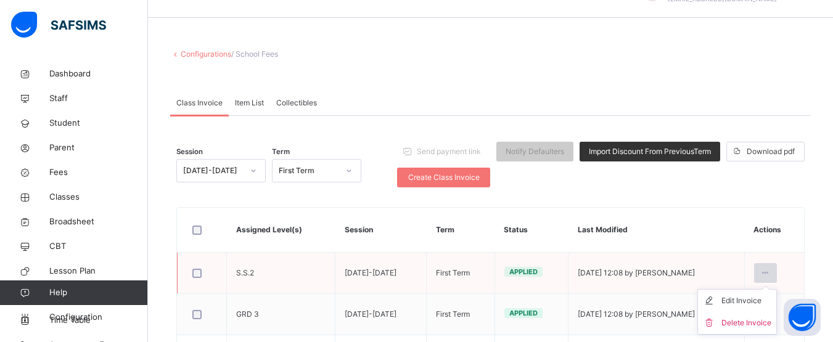
click at [771, 274] on icon at bounding box center [765, 273] width 10 height 11
click at [293, 96] on div "Collectibles" at bounding box center [296, 103] width 53 height 25
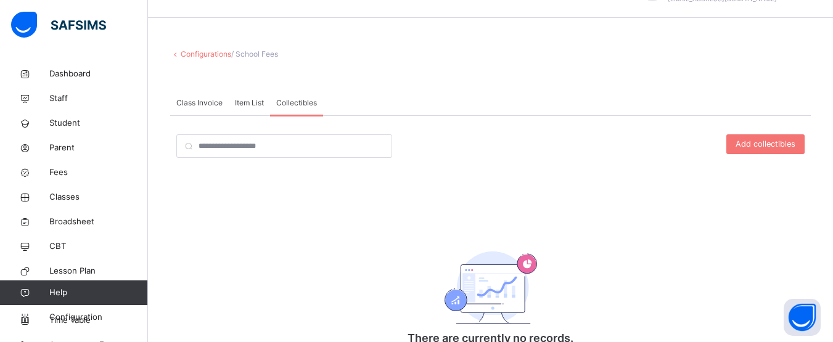
click at [239, 98] on span "Item List" at bounding box center [249, 102] width 29 height 11
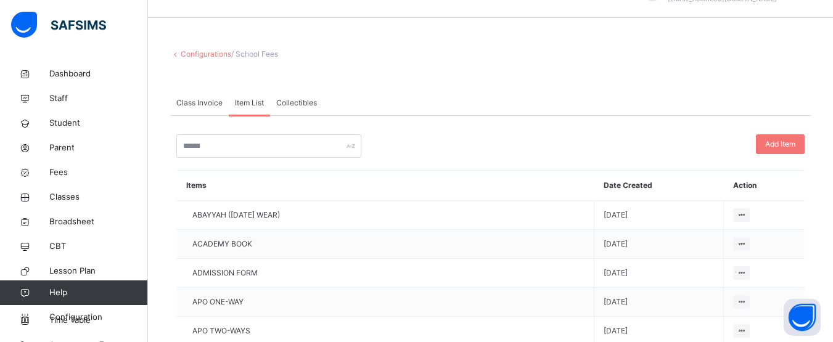
click at [244, 55] on span "/ School Fees" at bounding box center [254, 53] width 47 height 9
click at [61, 172] on span "Fees" at bounding box center [98, 172] width 99 height 12
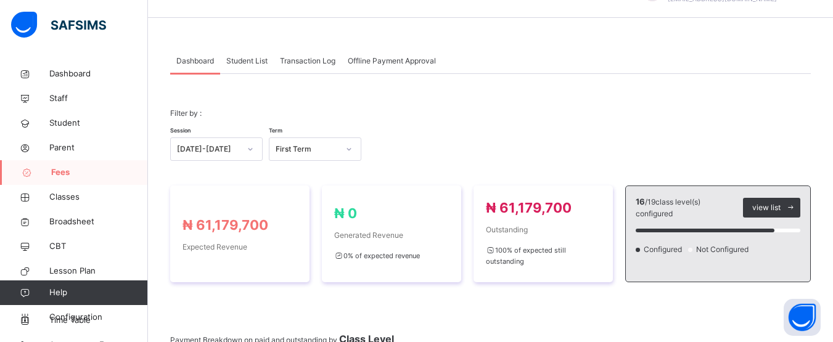
click at [243, 59] on span "Student List" at bounding box center [246, 60] width 41 height 11
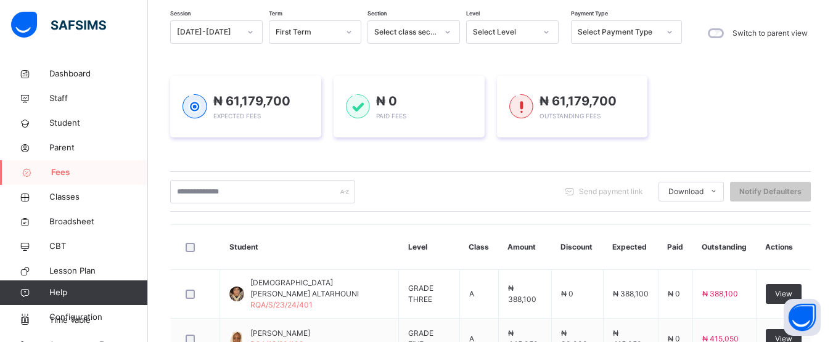
scroll to position [108, 0]
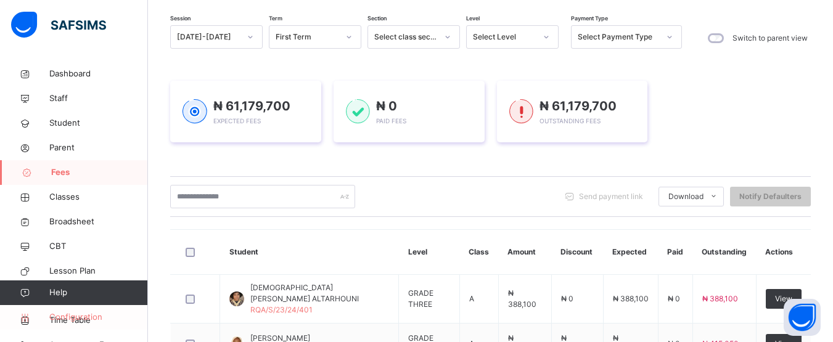
click at [84, 322] on span "Configuration" at bounding box center [98, 317] width 98 height 12
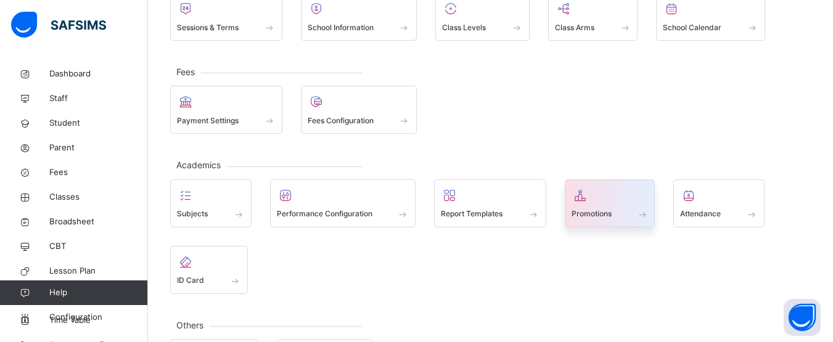
click at [571, 213] on div "Promotions" at bounding box center [610, 203] width 91 height 48
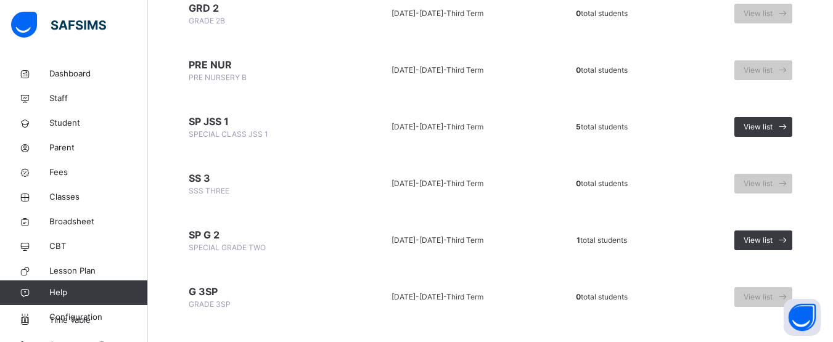
scroll to position [988, 0]
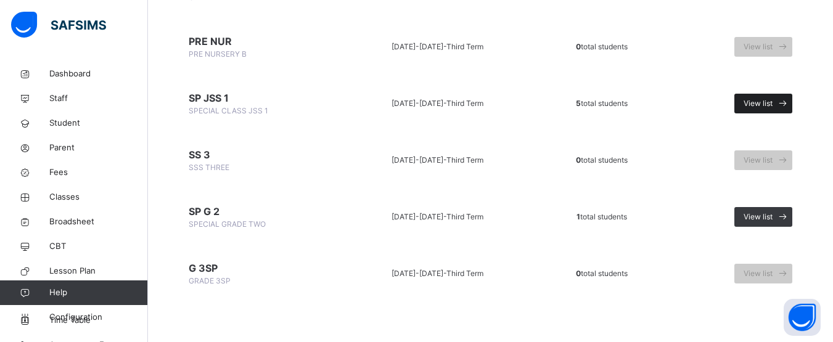
click at [772, 101] on span "View list" at bounding box center [757, 103] width 29 height 11
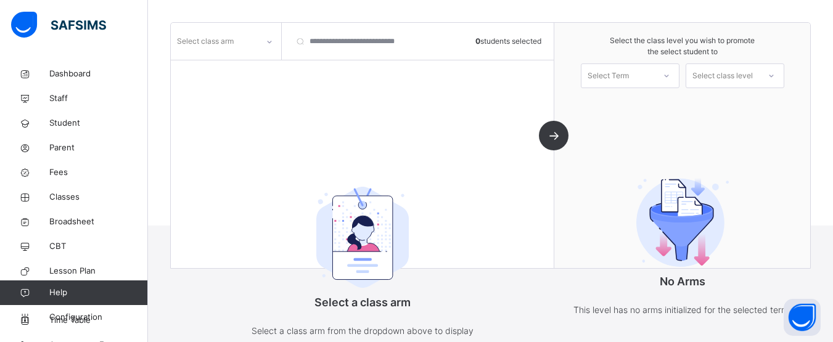
scroll to position [183, 0]
